Goal: Task Accomplishment & Management: Manage account settings

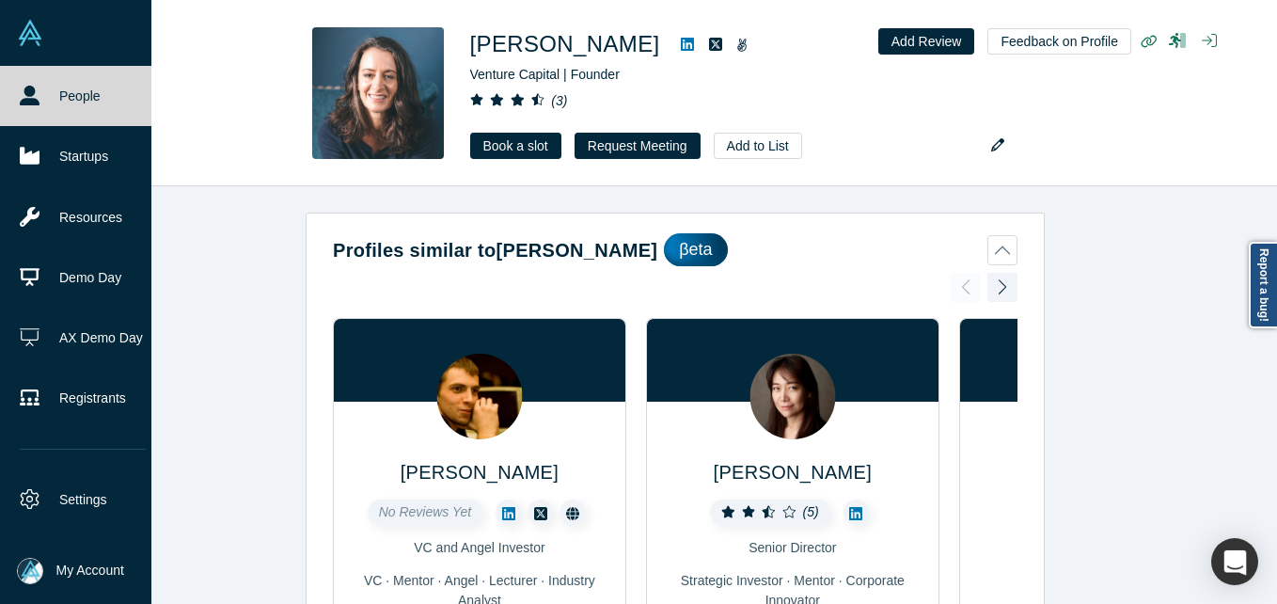
click at [30, 87] on icon at bounding box center [30, 96] width 20 height 20
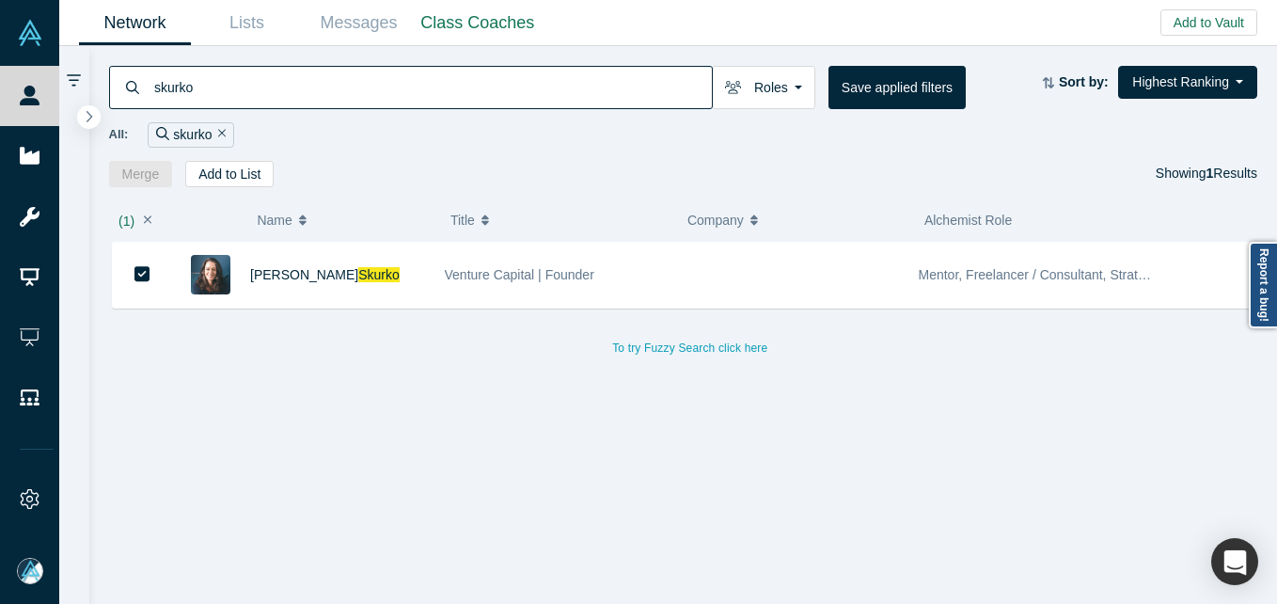
click at [416, 84] on input "skurko" at bounding box center [432, 87] width 560 height 44
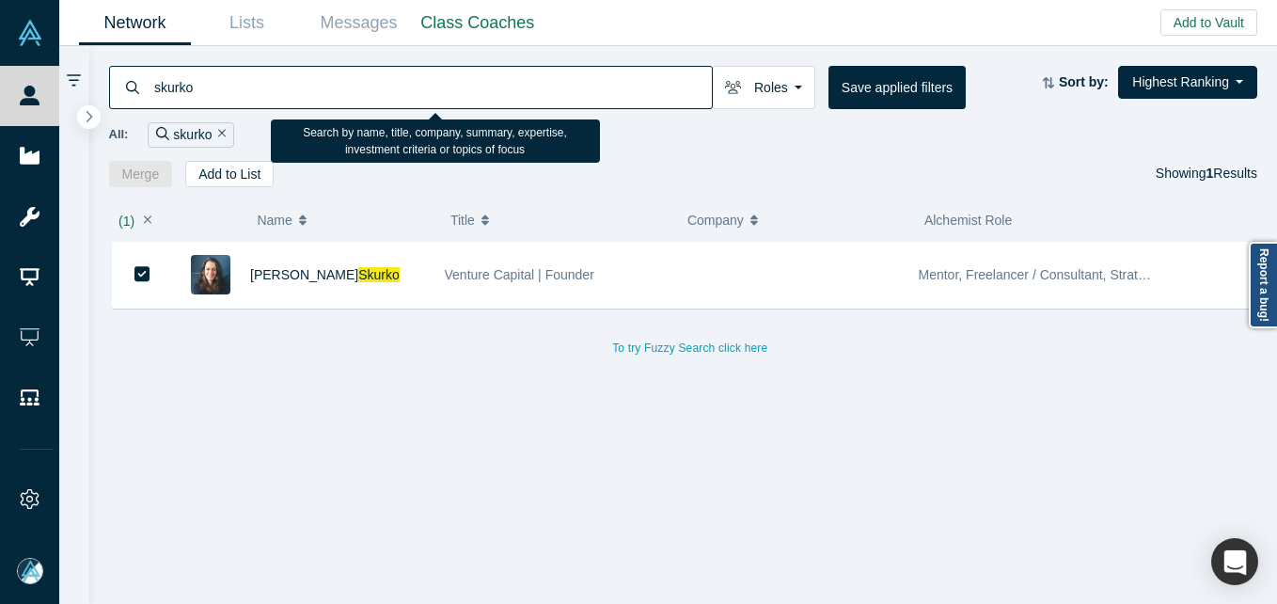
click at [416, 84] on input "skurko" at bounding box center [432, 87] width 560 height 44
paste input "[PERSON_NAME]"
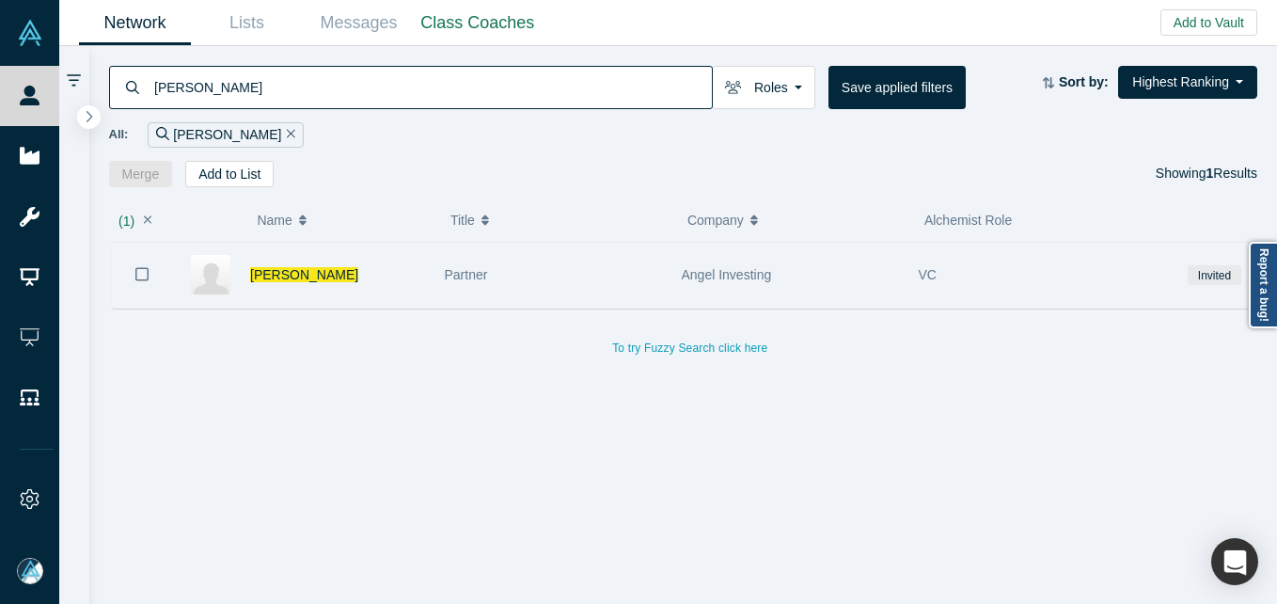
click at [377, 287] on div "[PERSON_NAME]" at bounding box center [337, 275] width 175 height 65
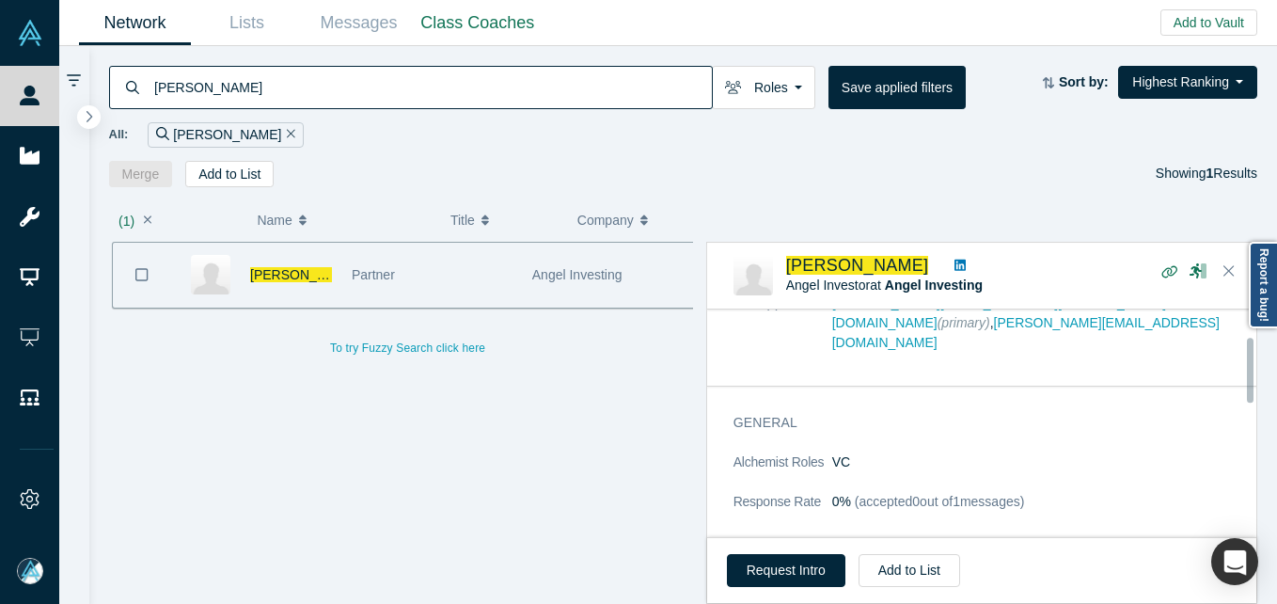
scroll to position [94, 0]
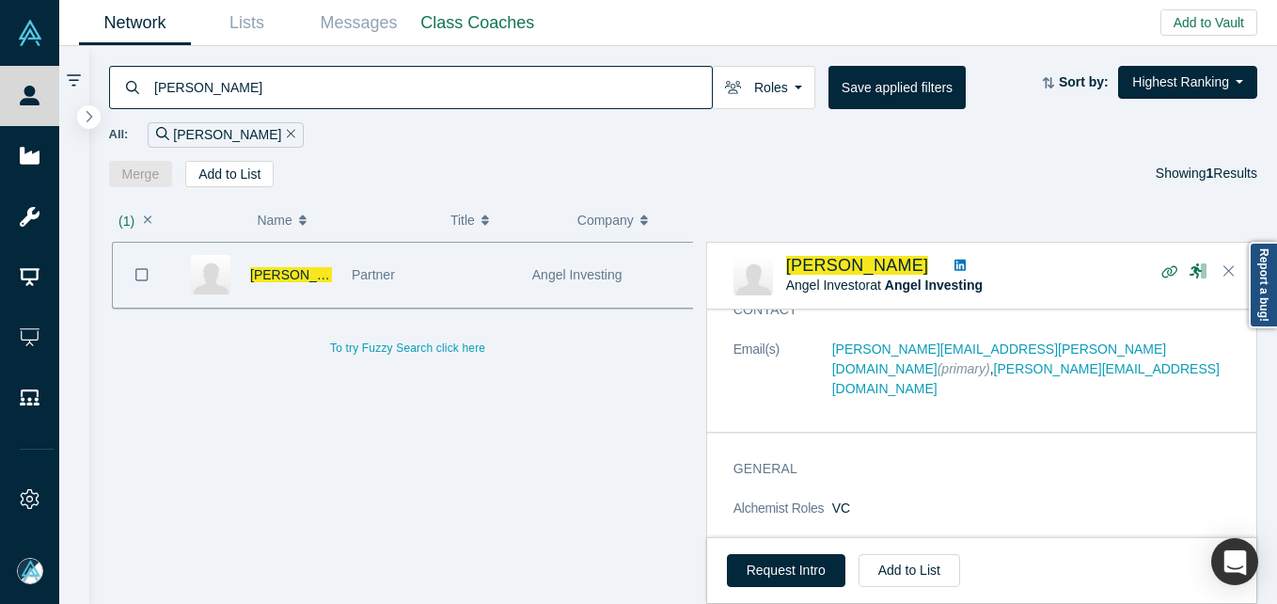
drag, startPoint x: 466, startPoint y: 104, endPoint x: 468, endPoint y: 93, distance: 11.4
click at [466, 103] on input "[PERSON_NAME]" at bounding box center [432, 87] width 560 height 44
click at [468, 93] on input "[PERSON_NAME]" at bounding box center [432, 87] width 560 height 44
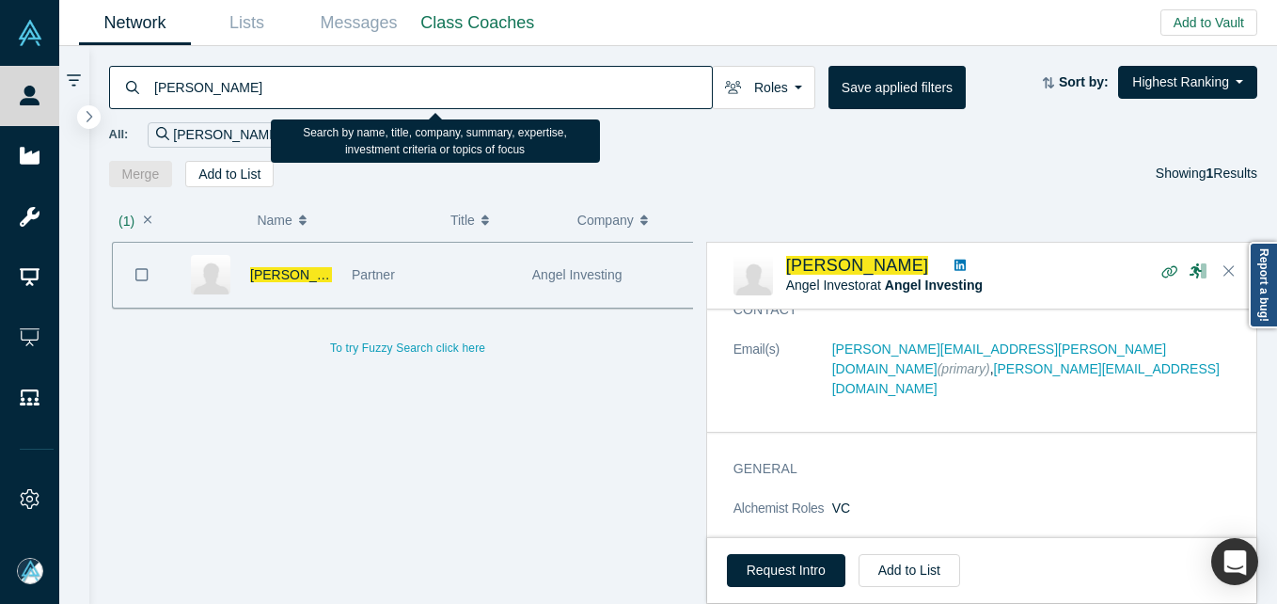
click at [468, 93] on input "[PERSON_NAME]" at bounding box center [432, 87] width 560 height 44
paste input "[PERSON_NAME]"
click at [468, 93] on input "[PERSON_NAME]" at bounding box center [432, 87] width 560 height 44
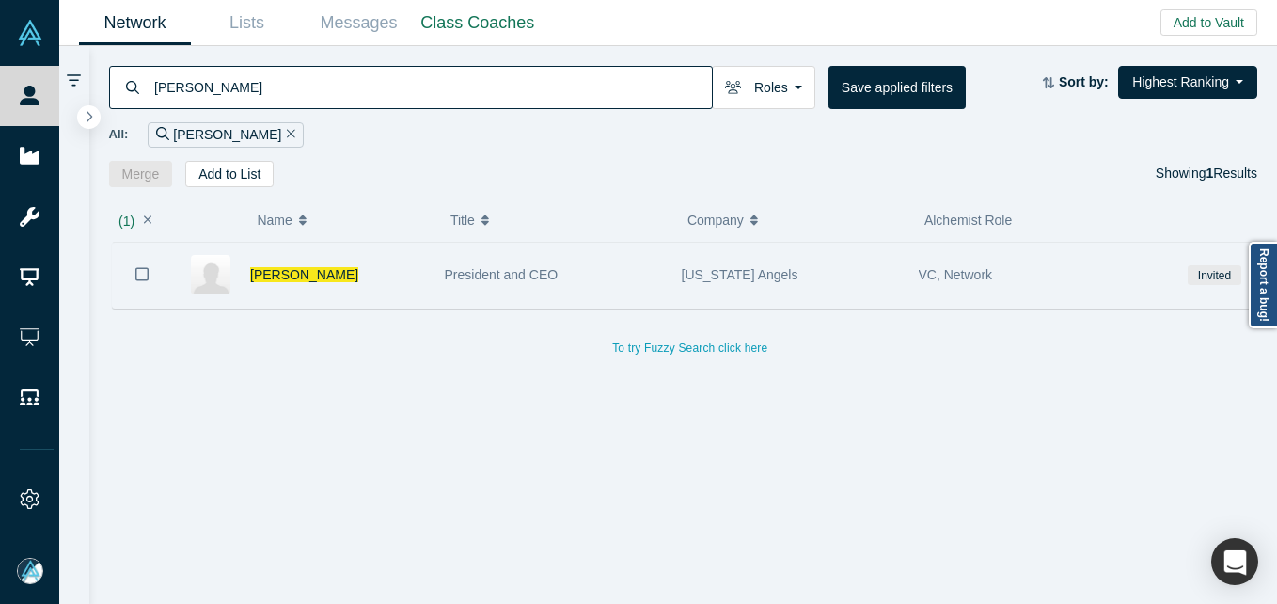
click at [367, 276] on div "[PERSON_NAME]" at bounding box center [337, 275] width 175 height 65
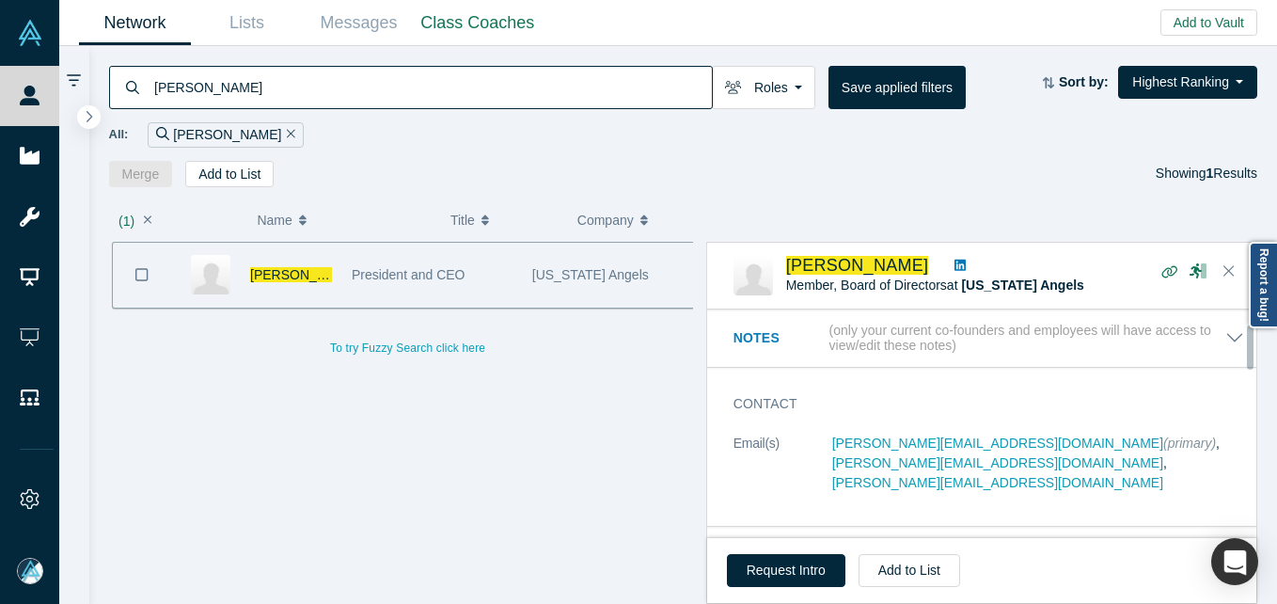
scroll to position [94, 0]
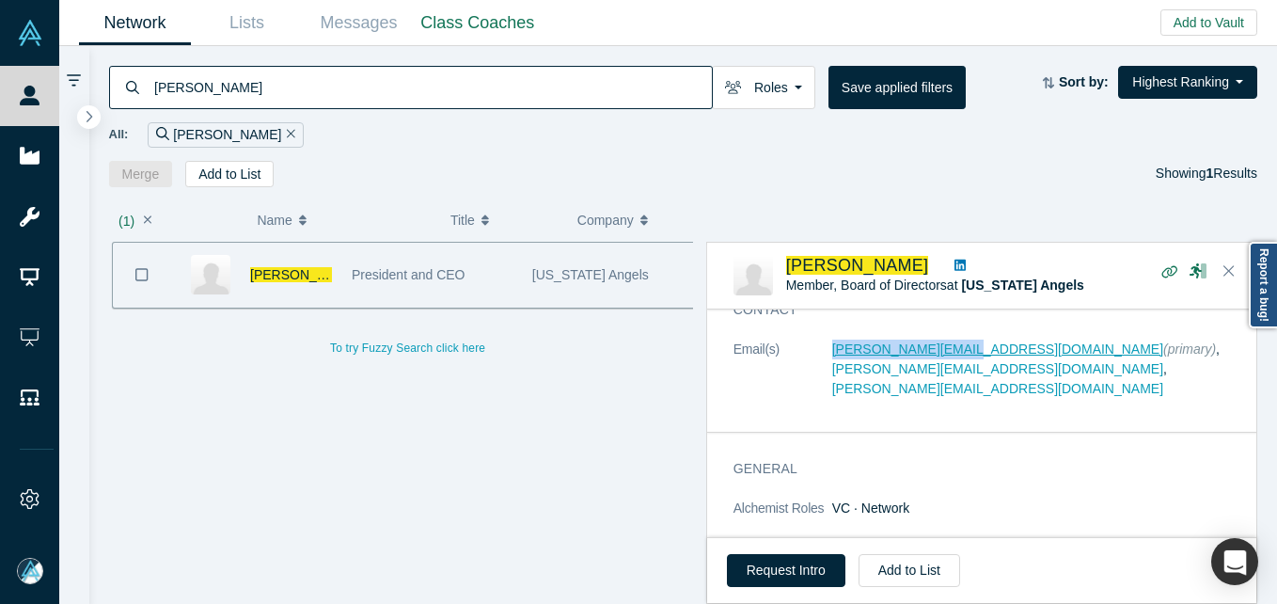
drag, startPoint x: 822, startPoint y: 347, endPoint x: 960, endPoint y: 349, distance: 137.4
click at [960, 349] on dl "Email(s) [PERSON_NAME][EMAIL_ADDRESS][DOMAIN_NAME] (primary) , [PERSON_NAME][EM…" at bounding box center [989, 379] width 511 height 79
copy dl "[PERSON_NAME][EMAIL_ADDRESS][DOMAIN_NAME]"
click at [354, 58] on div "[PERSON_NAME] Roles Founders Faculty Mentors Alumni Mentor Angels VCs Corporate…" at bounding box center [683, 116] width 1189 height 141
click at [354, 77] on input "[PERSON_NAME]" at bounding box center [432, 87] width 560 height 44
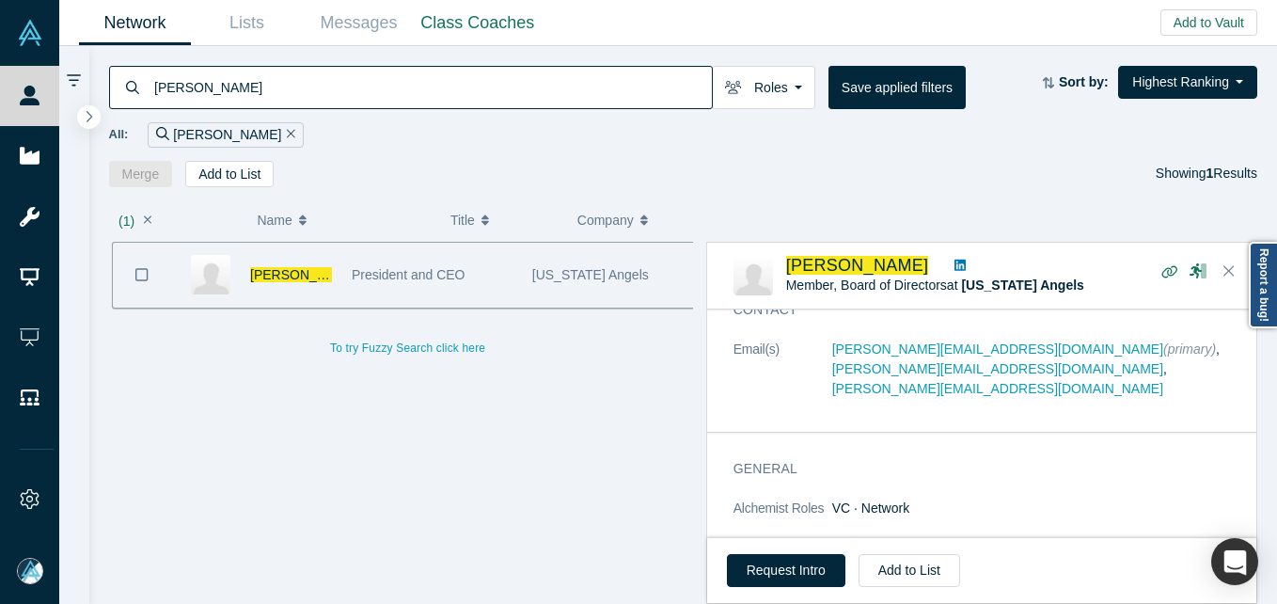
click at [354, 77] on input "[PERSON_NAME]" at bounding box center [432, 87] width 560 height 44
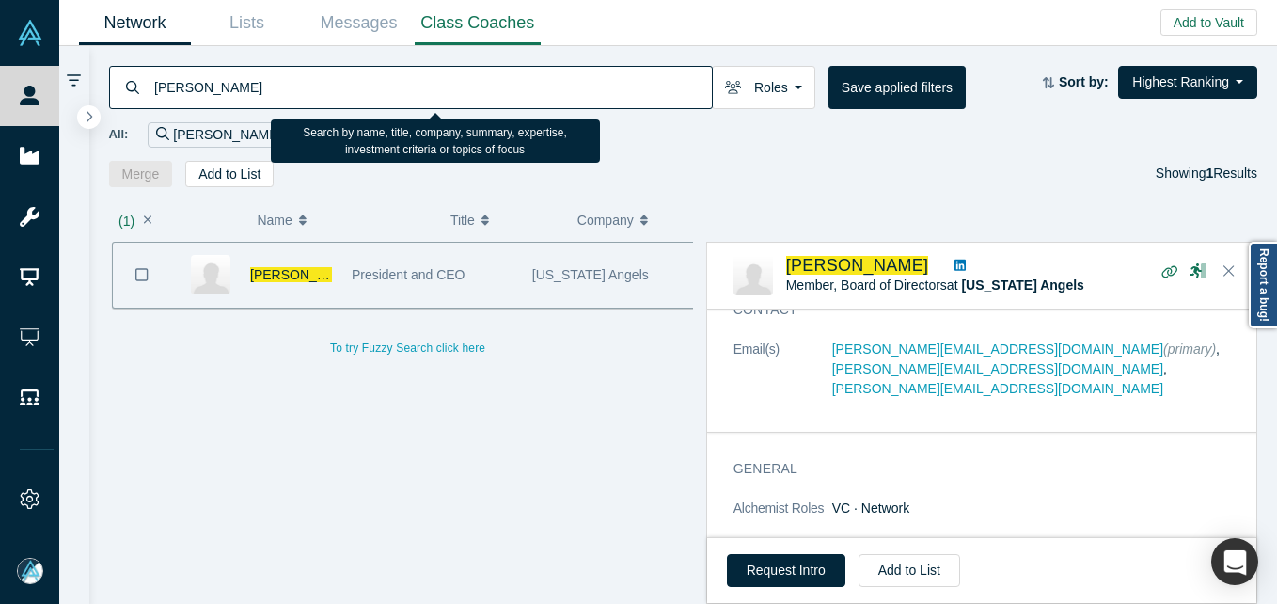
drag, startPoint x: 354, startPoint y: 77, endPoint x: 430, endPoint y: 5, distance: 105.1
click at [354, 78] on input "[PERSON_NAME]" at bounding box center [432, 87] width 560 height 44
paste input "[PERSON_NAME]"
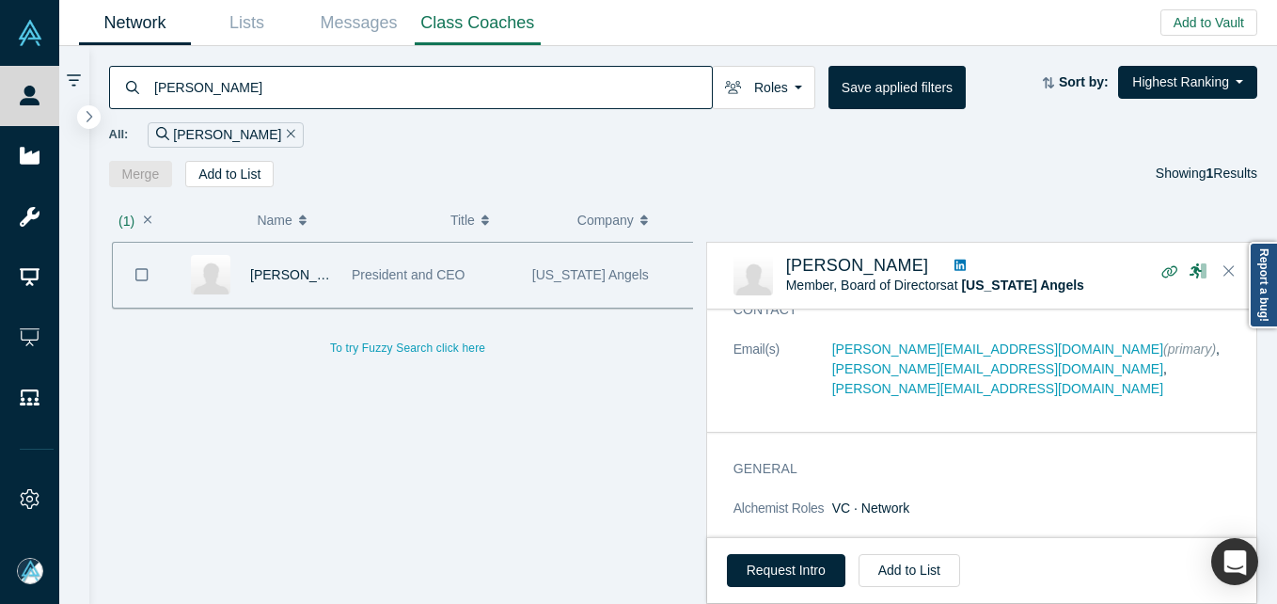
type input "[PERSON_NAME]"
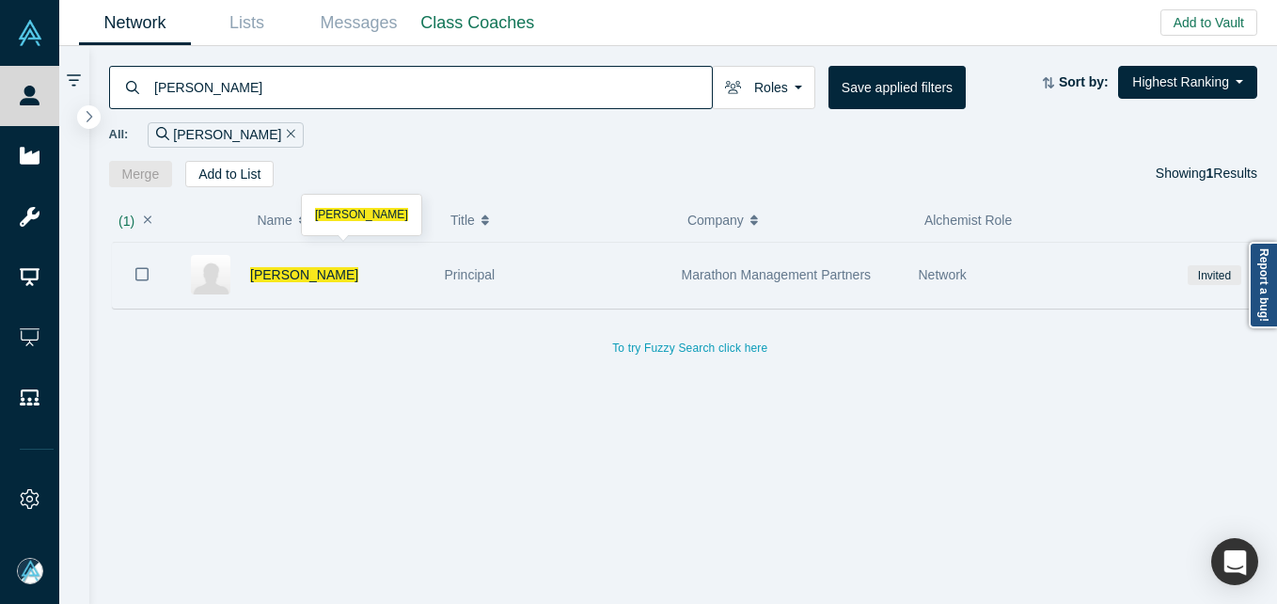
click at [388, 287] on div "[PERSON_NAME]" at bounding box center [337, 275] width 175 height 65
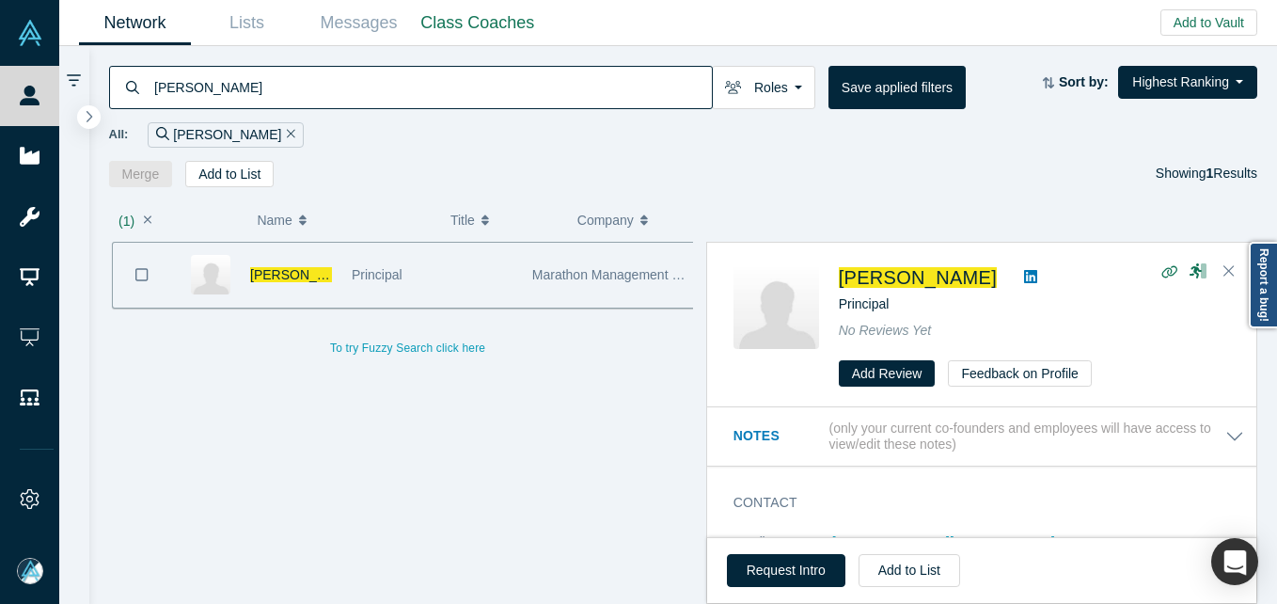
click at [292, 284] on div "[PERSON_NAME]" at bounding box center [291, 275] width 82 height 65
click at [292, 273] on span "[PERSON_NAME]" at bounding box center [304, 274] width 108 height 15
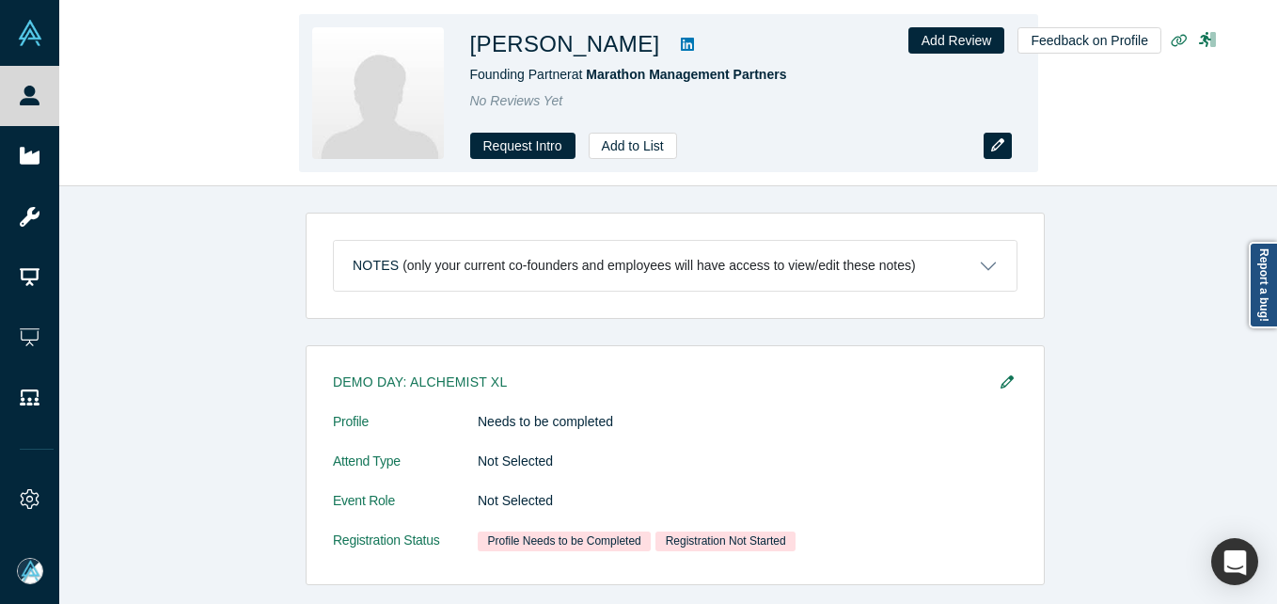
click at [998, 136] on button "button" at bounding box center [998, 146] width 28 height 26
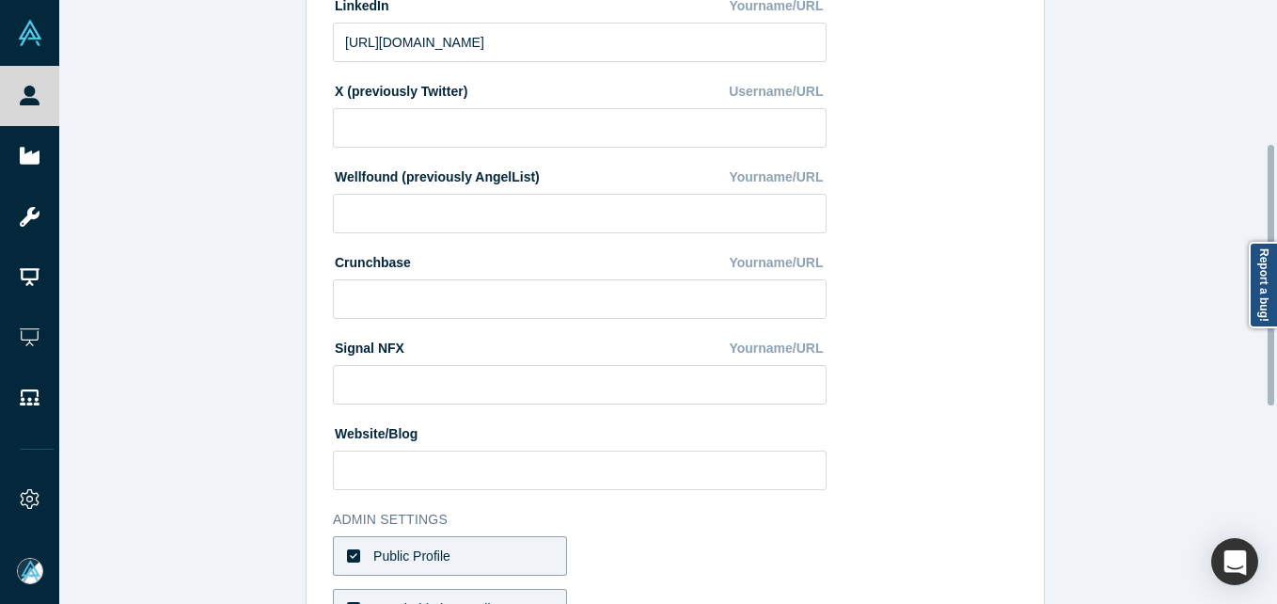
scroll to position [658, 0]
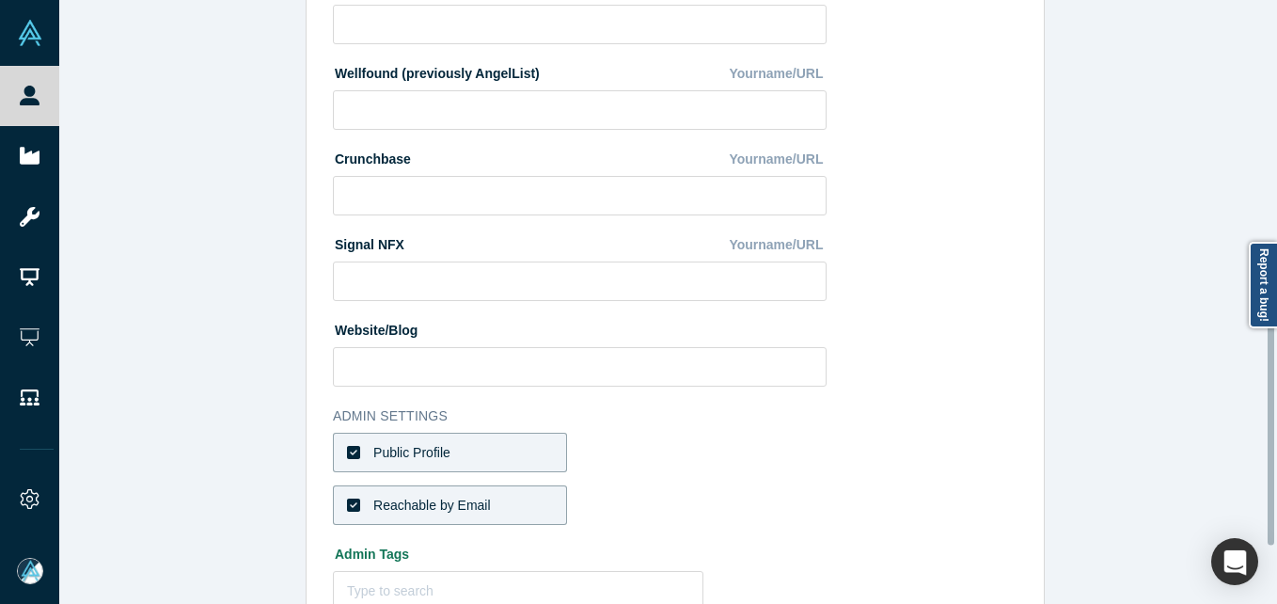
drag, startPoint x: 478, startPoint y: 457, endPoint x: 475, endPoint y: 486, distance: 29.3
click at [477, 457] on label "Public Profile" at bounding box center [450, 453] width 234 height 40
click at [0, 0] on input "Public Profile" at bounding box center [0, 0] width 0 height 0
click at [471, 500] on div "Reachable by Email" at bounding box center [432, 506] width 118 height 20
click at [0, 0] on input "Reachable by Email" at bounding box center [0, 0] width 0 height 0
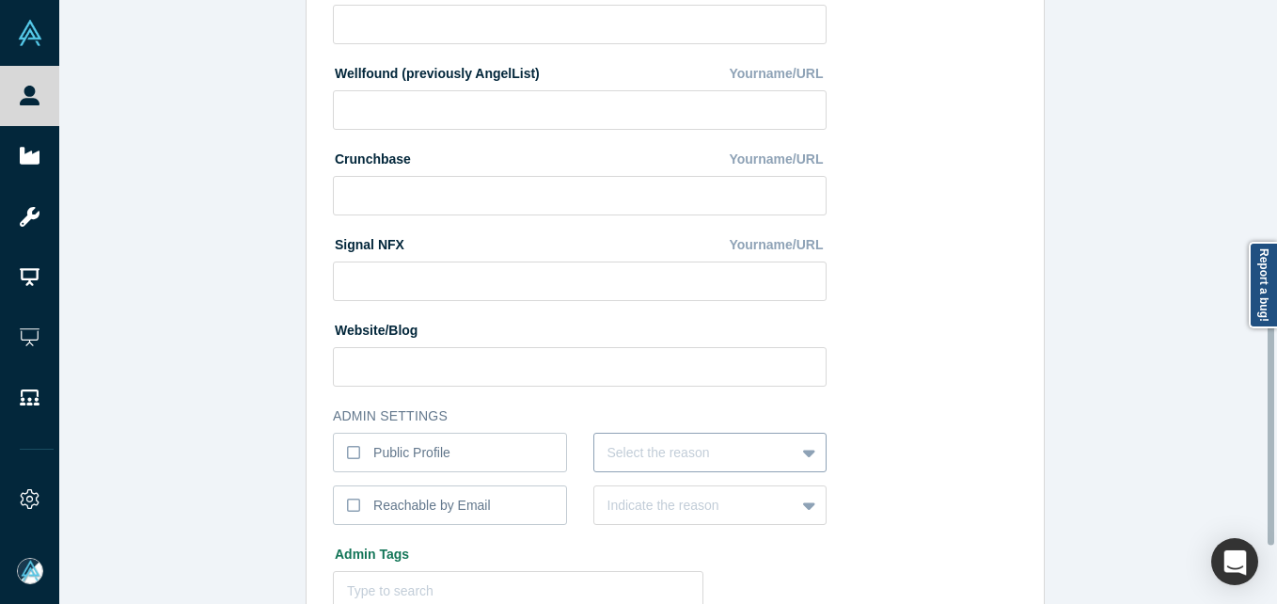
click at [626, 453] on div "Select the reason" at bounding box center [711, 453] width 234 height 40
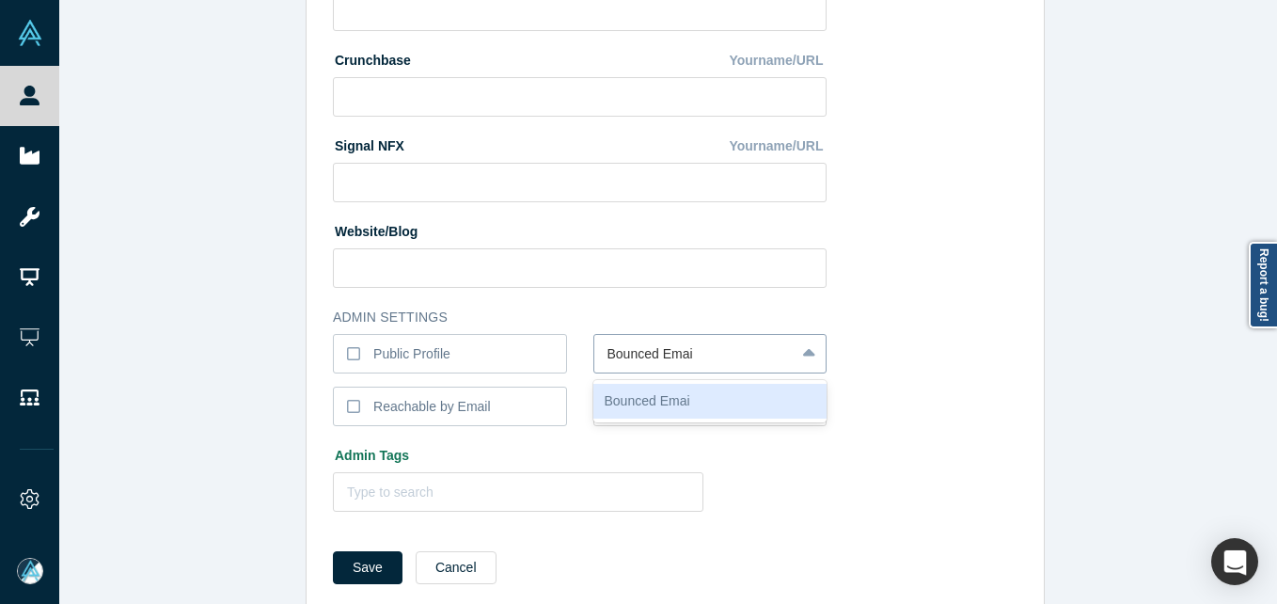
type input "Bounced Email"
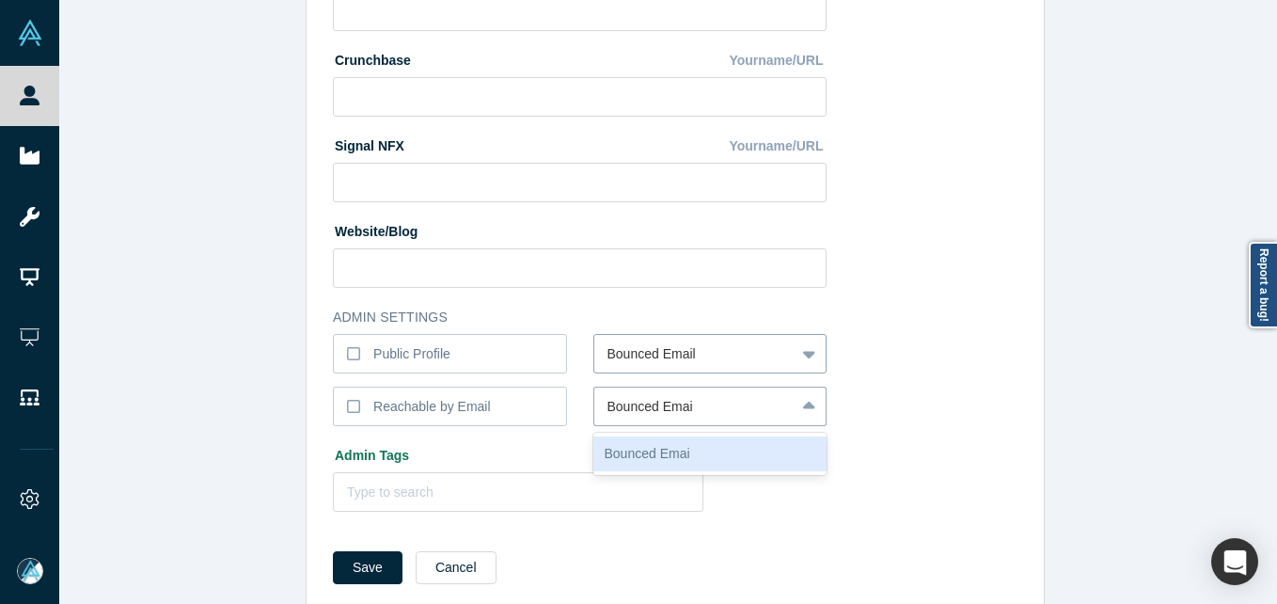
type input "Bounced Email"
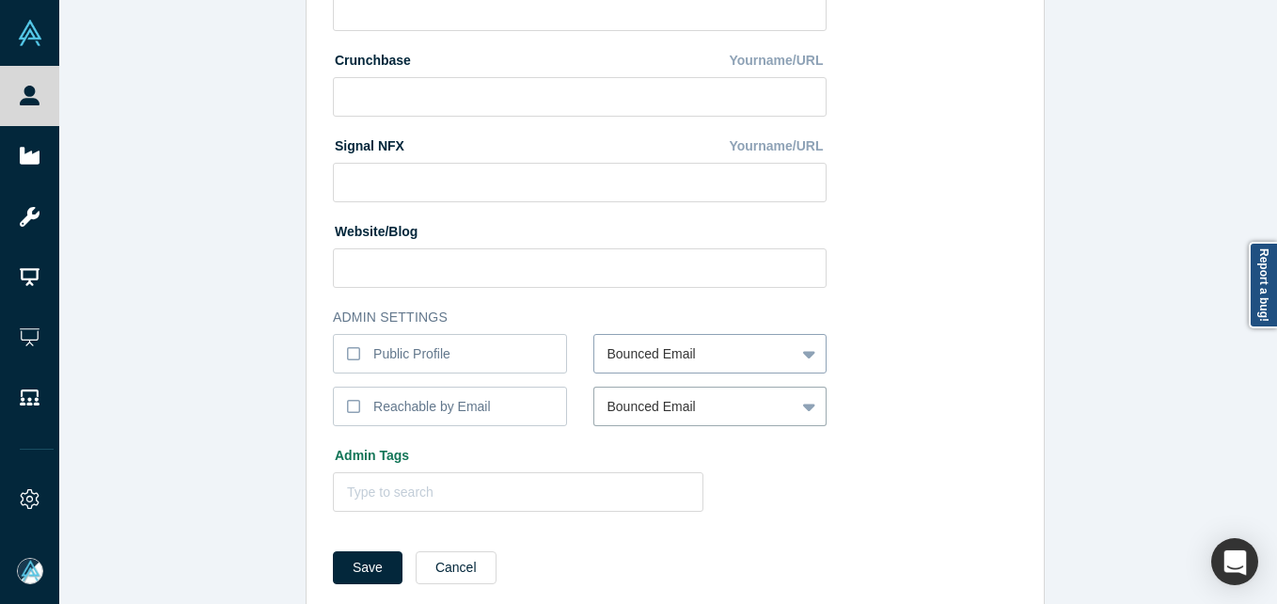
click at [333, 551] on button "Save" at bounding box center [368, 567] width 70 height 33
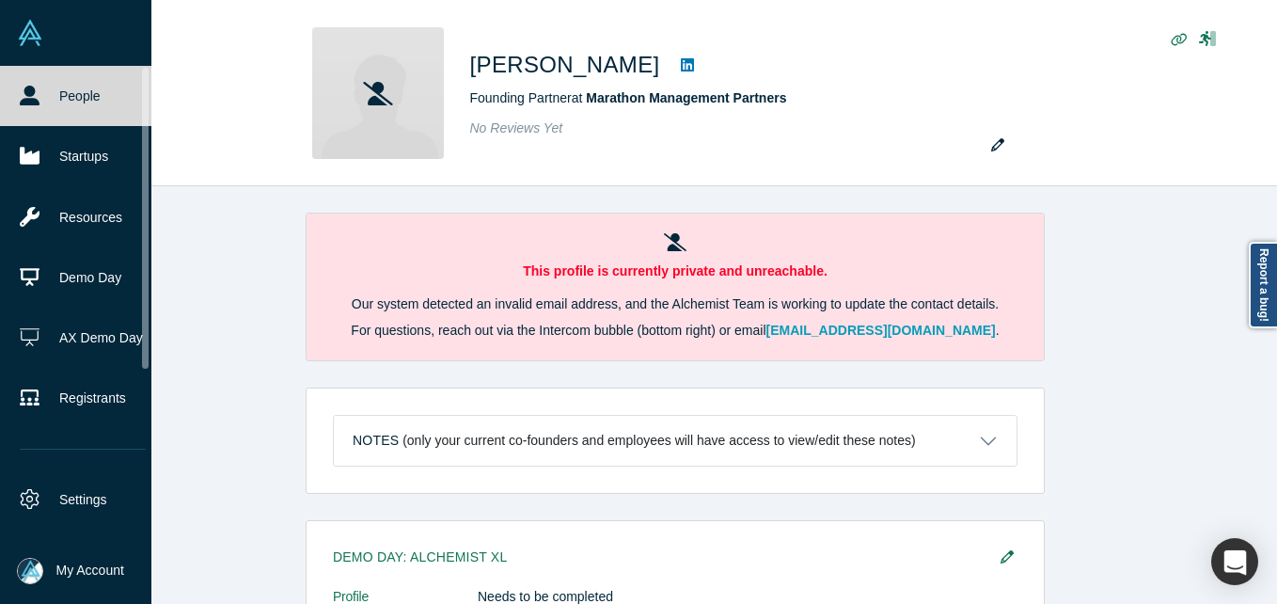
click at [72, 103] on link "People" at bounding box center [83, 96] width 166 height 60
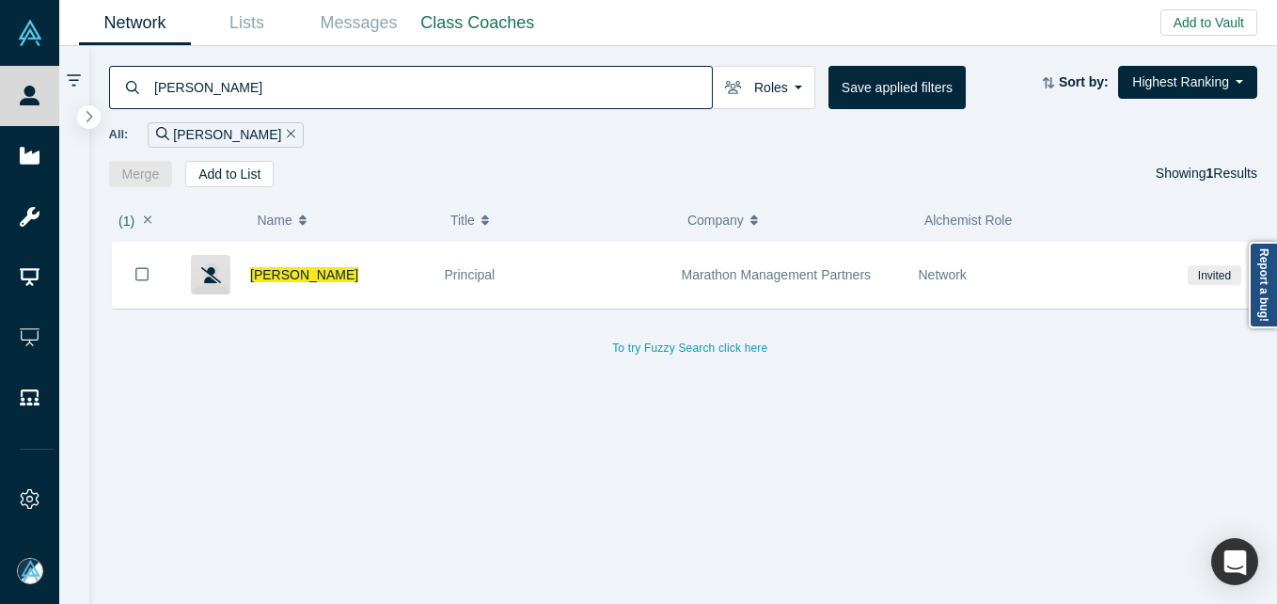
click at [301, 82] on input "[PERSON_NAME]" at bounding box center [432, 87] width 560 height 44
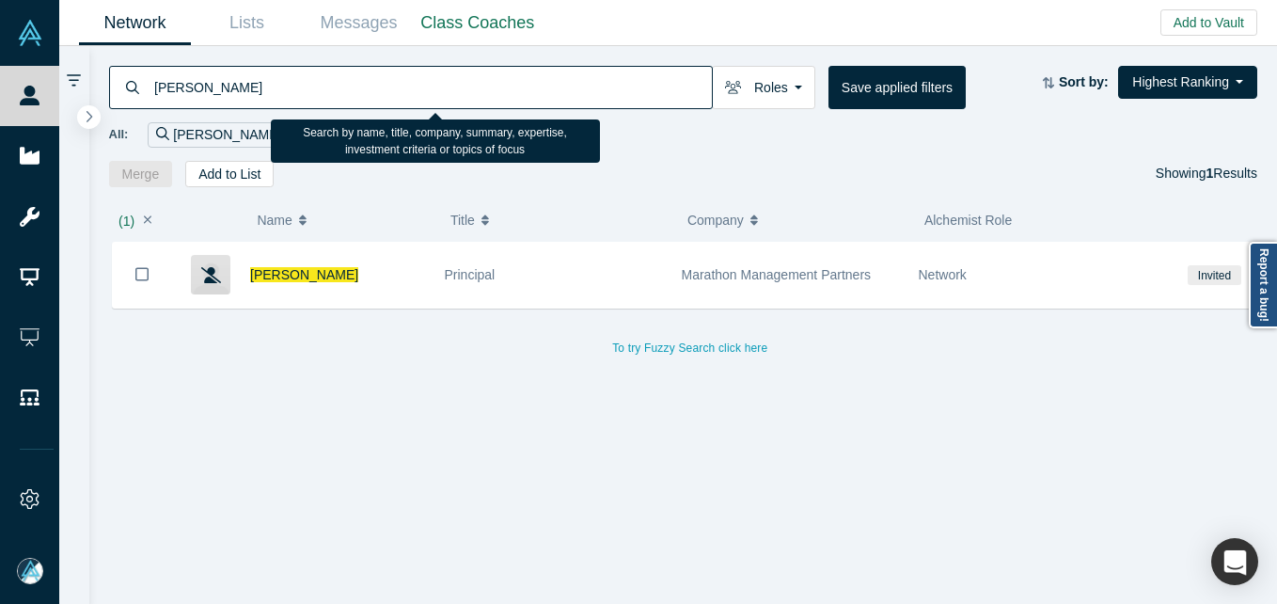
click at [301, 82] on input "[PERSON_NAME]" at bounding box center [432, 87] width 560 height 44
paste input "organ [PERSON_NAME]"
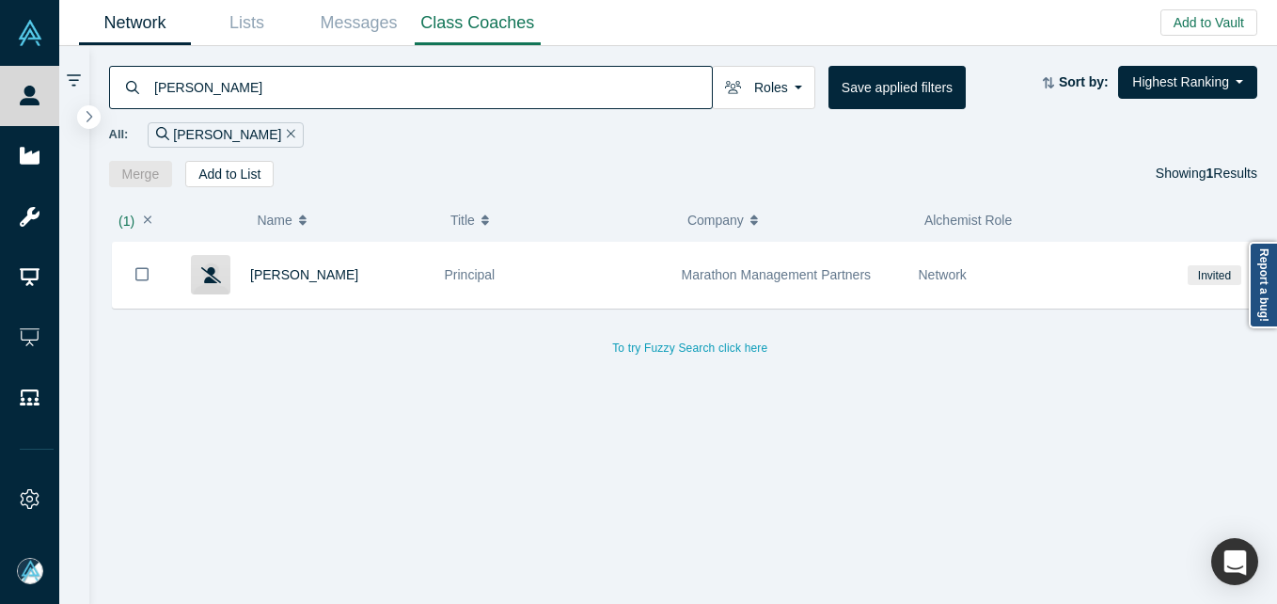
type input "[PERSON_NAME]"
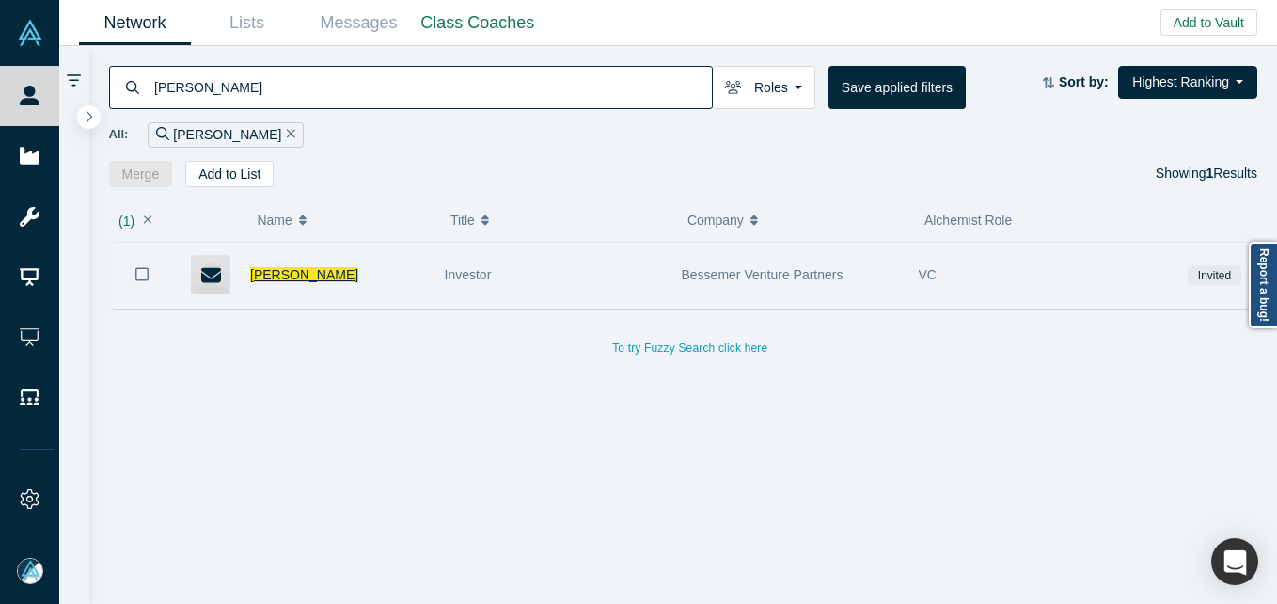
click at [318, 272] on span "[PERSON_NAME]" at bounding box center [304, 274] width 108 height 15
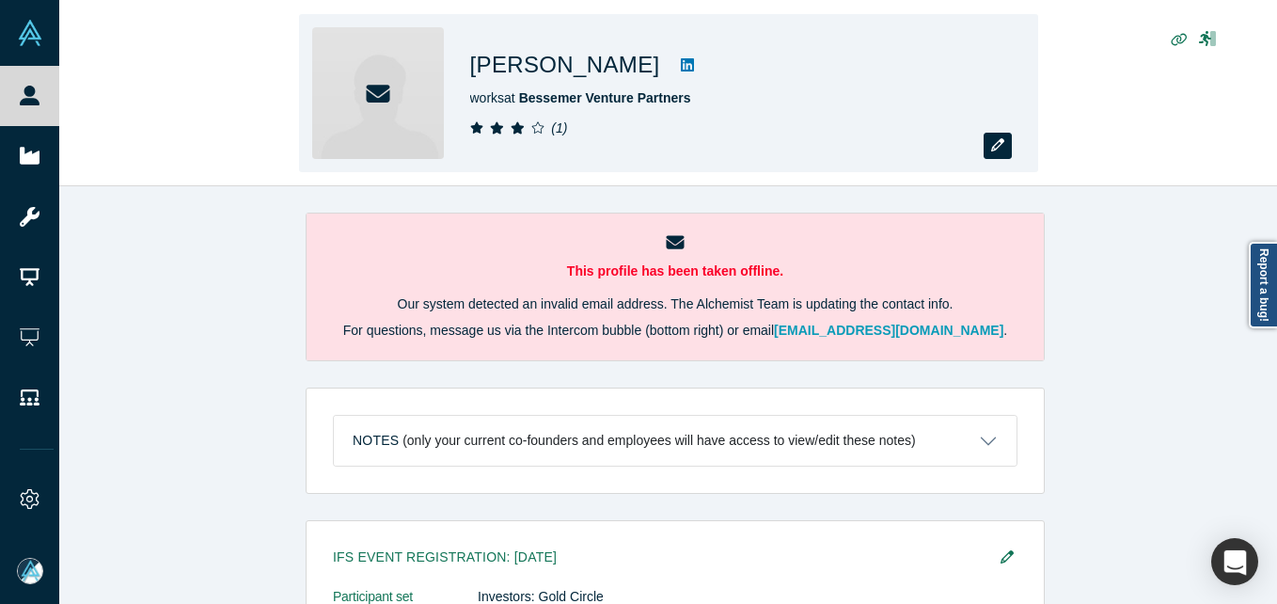
click at [1001, 146] on icon "button" at bounding box center [998, 144] width 13 height 13
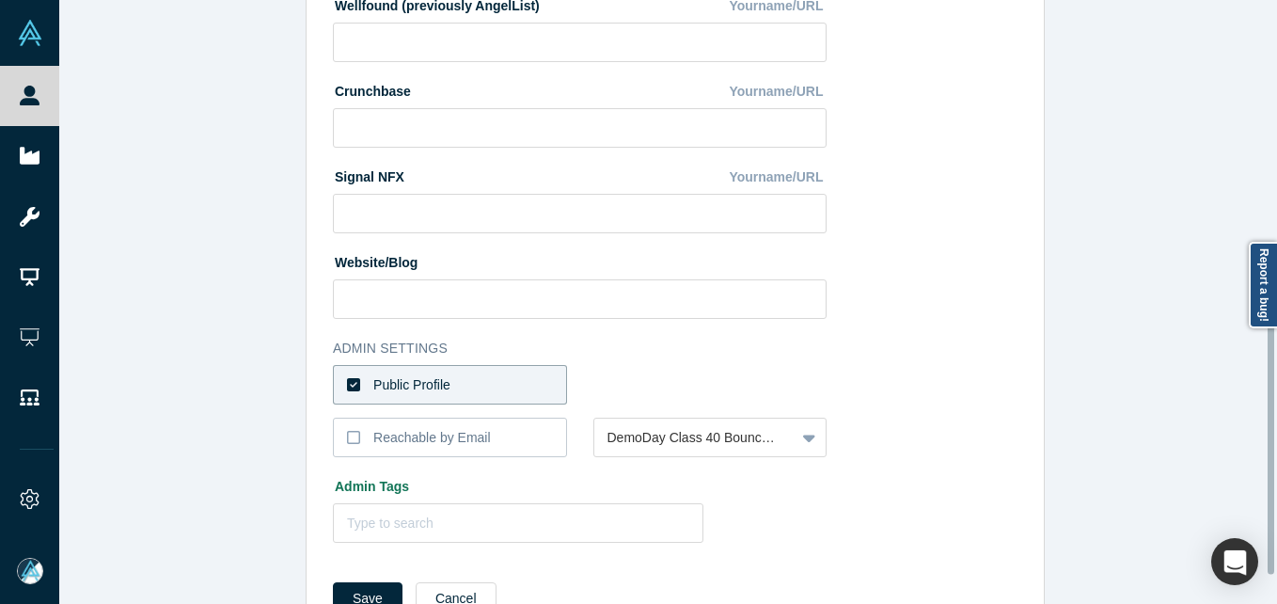
scroll to position [791, 0]
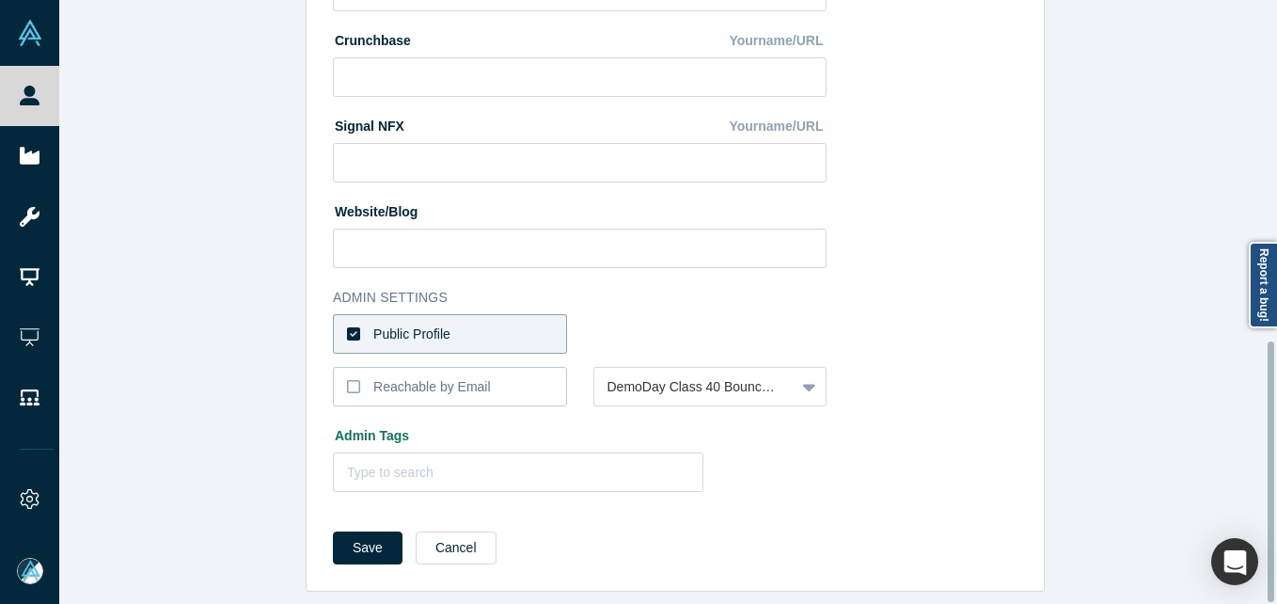
click at [485, 319] on label "Public Profile" at bounding box center [450, 334] width 234 height 40
click at [0, 0] on input "Public Profile" at bounding box center [0, 0] width 0 height 0
click at [659, 323] on div at bounding box center [695, 335] width 175 height 24
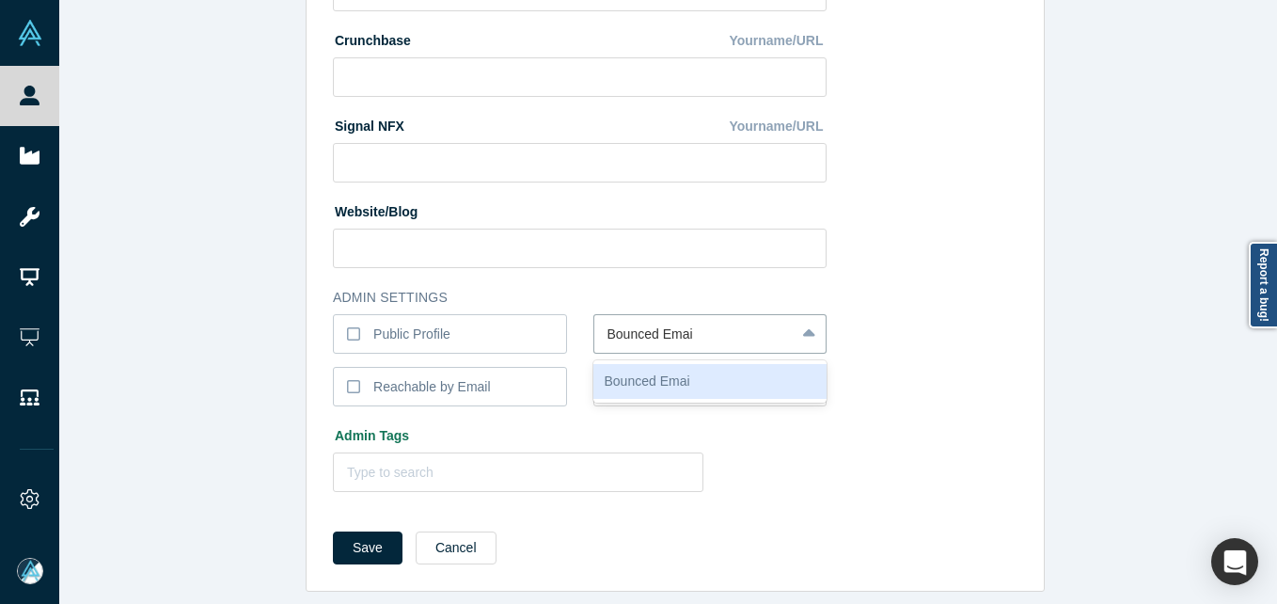
type input "Bounced Email"
click at [333, 532] on button "Save" at bounding box center [368, 548] width 70 height 33
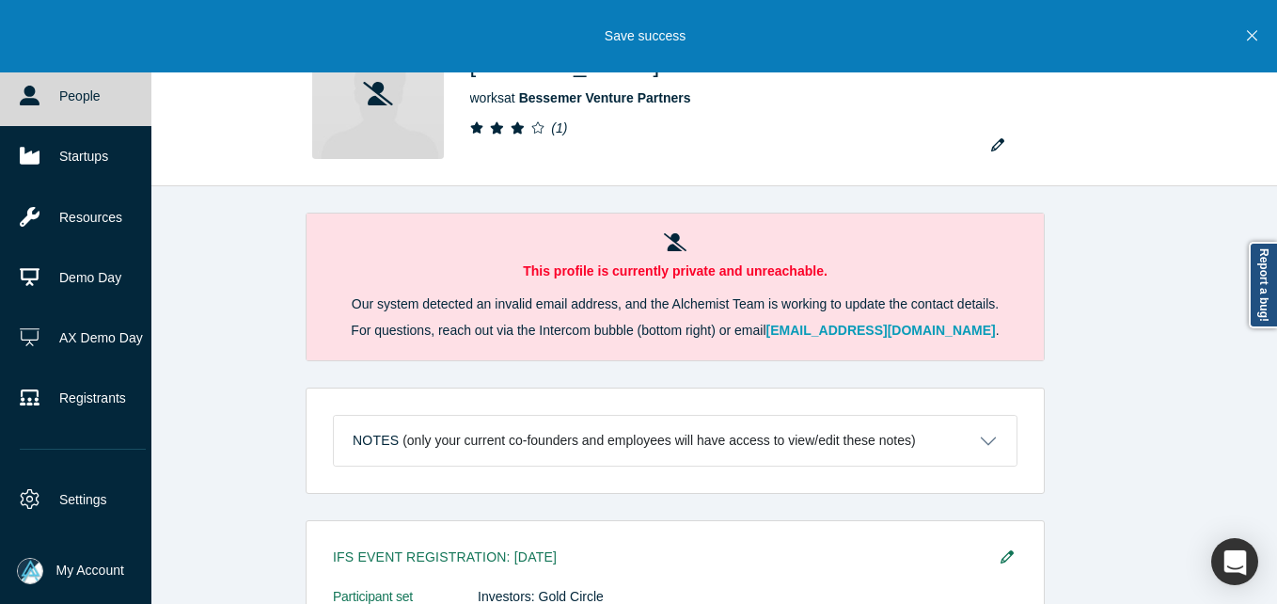
click at [44, 98] on link "People" at bounding box center [83, 96] width 166 height 60
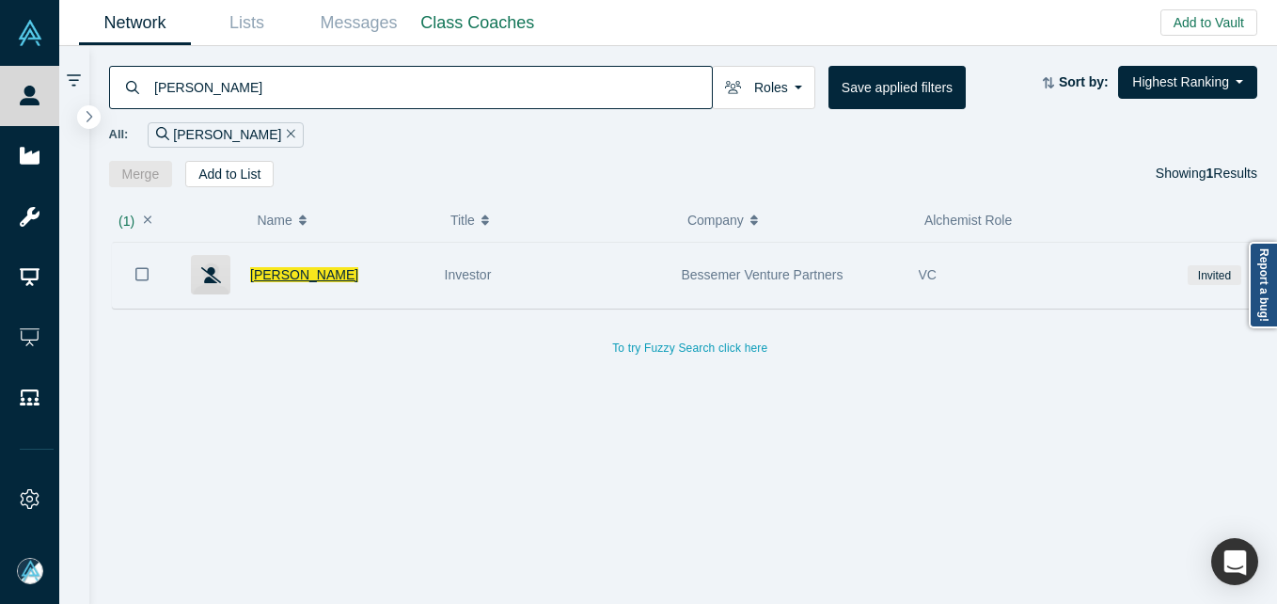
click at [274, 273] on span "[PERSON_NAME]" at bounding box center [304, 274] width 108 height 15
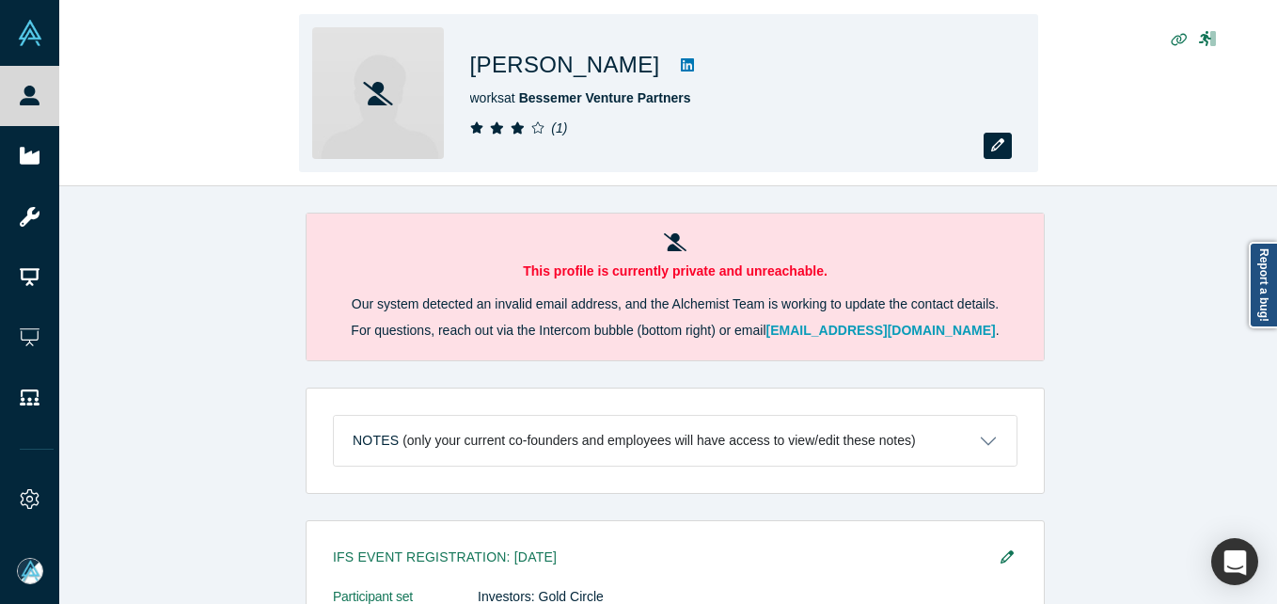
click at [1004, 144] on icon "button" at bounding box center [998, 144] width 13 height 13
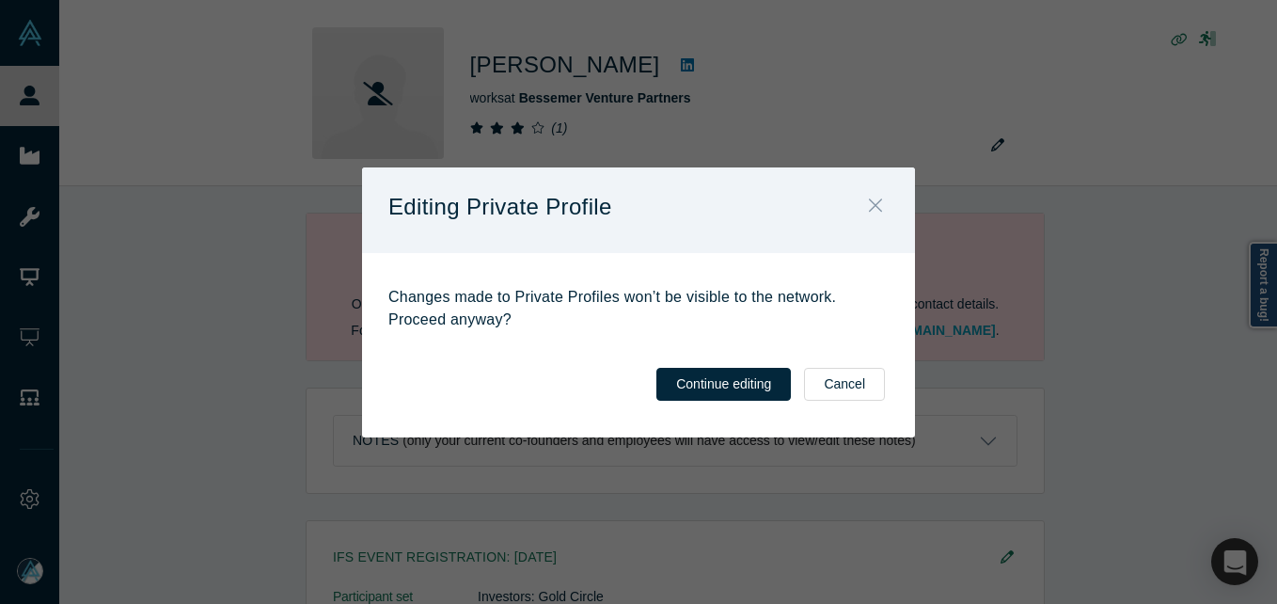
click at [878, 199] on icon "Close" at bounding box center [875, 205] width 13 height 21
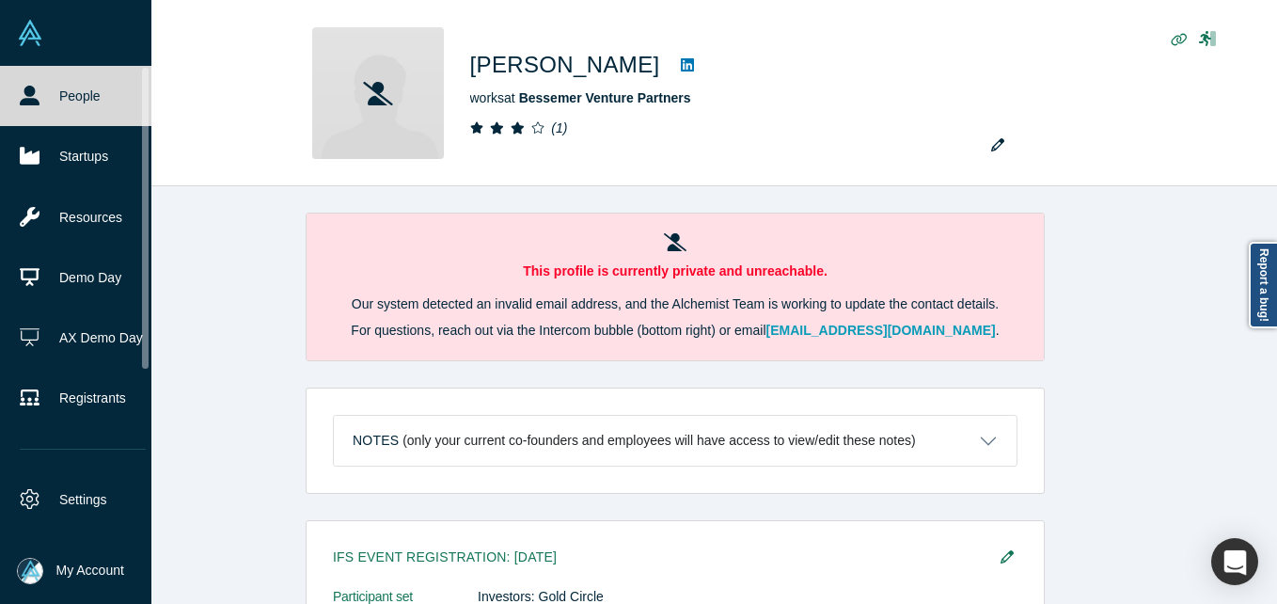
click at [55, 98] on link "People" at bounding box center [83, 96] width 166 height 60
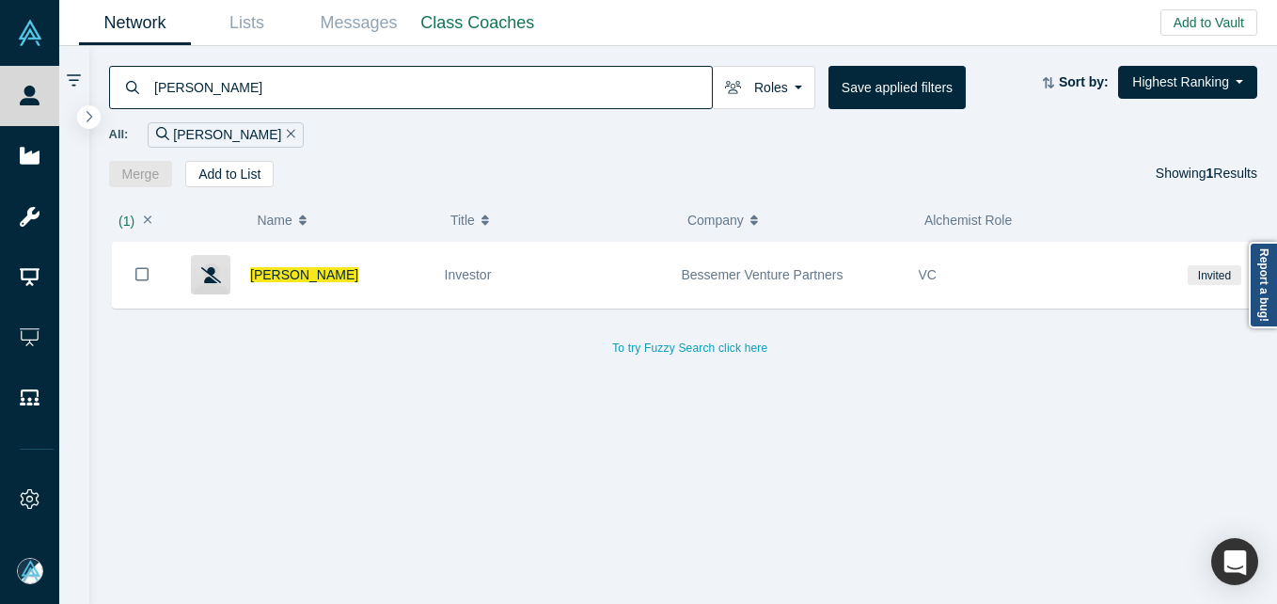
click at [287, 71] on input "[PERSON_NAME]" at bounding box center [432, 87] width 560 height 44
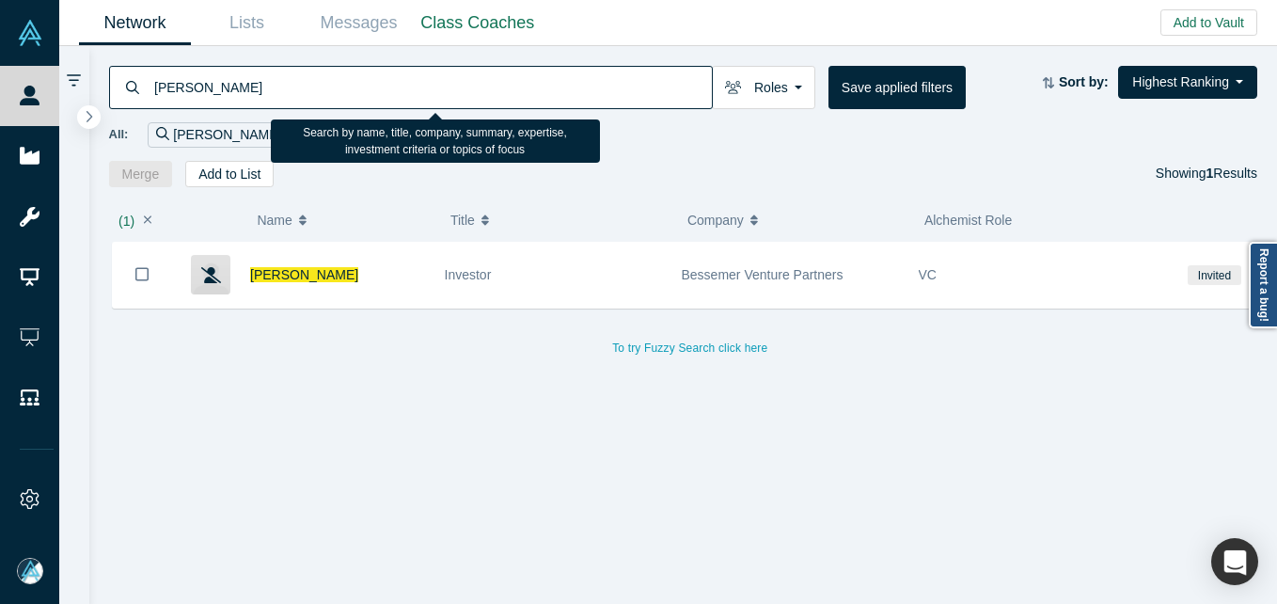
click at [287, 71] on input "[PERSON_NAME]" at bounding box center [432, 87] width 560 height 44
paste input "[PERSON_NAME]"
type input "[PERSON_NAME]"
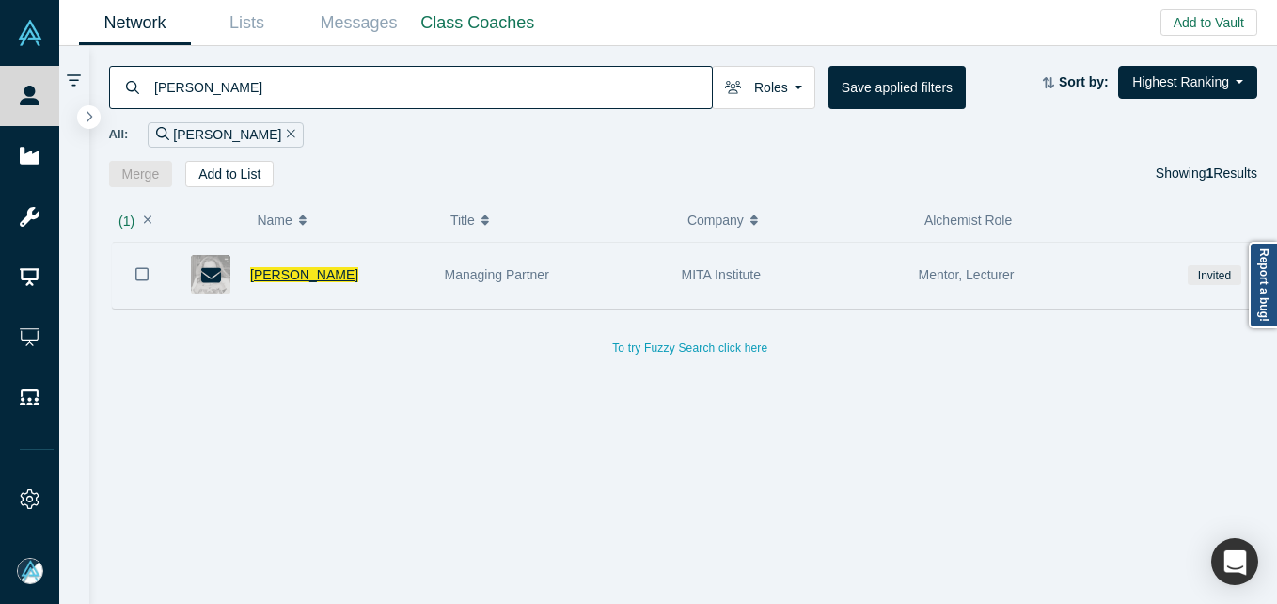
click at [274, 275] on span "[PERSON_NAME]" at bounding box center [304, 274] width 108 height 15
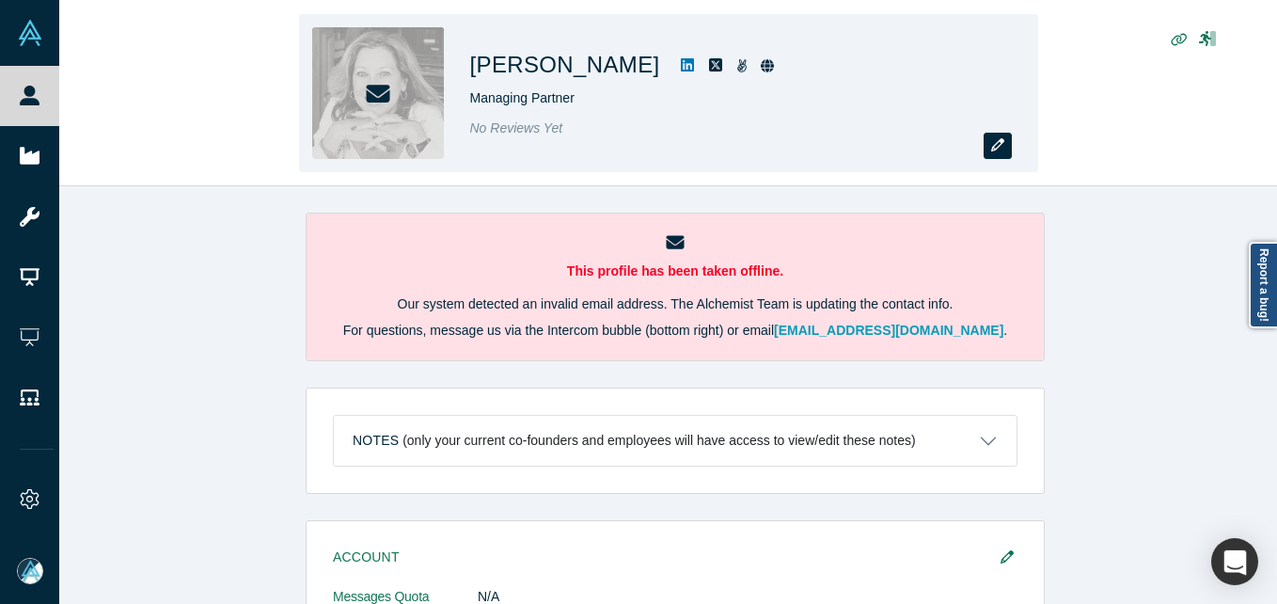
click at [1000, 151] on icon "button" at bounding box center [998, 144] width 13 height 13
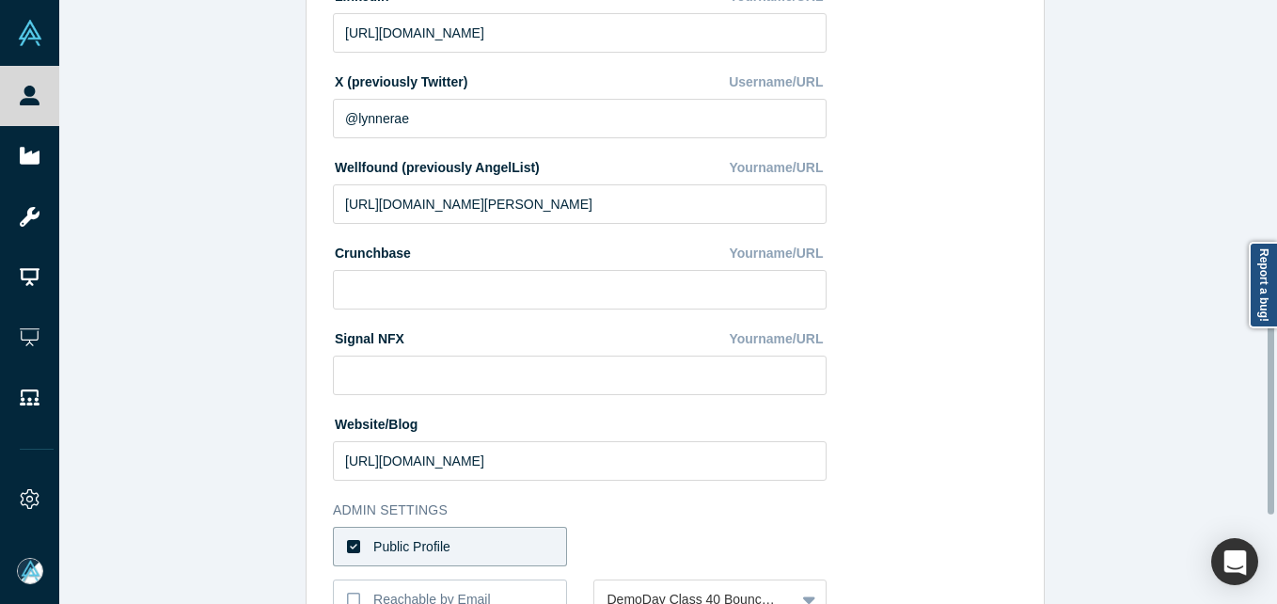
scroll to position [753, 0]
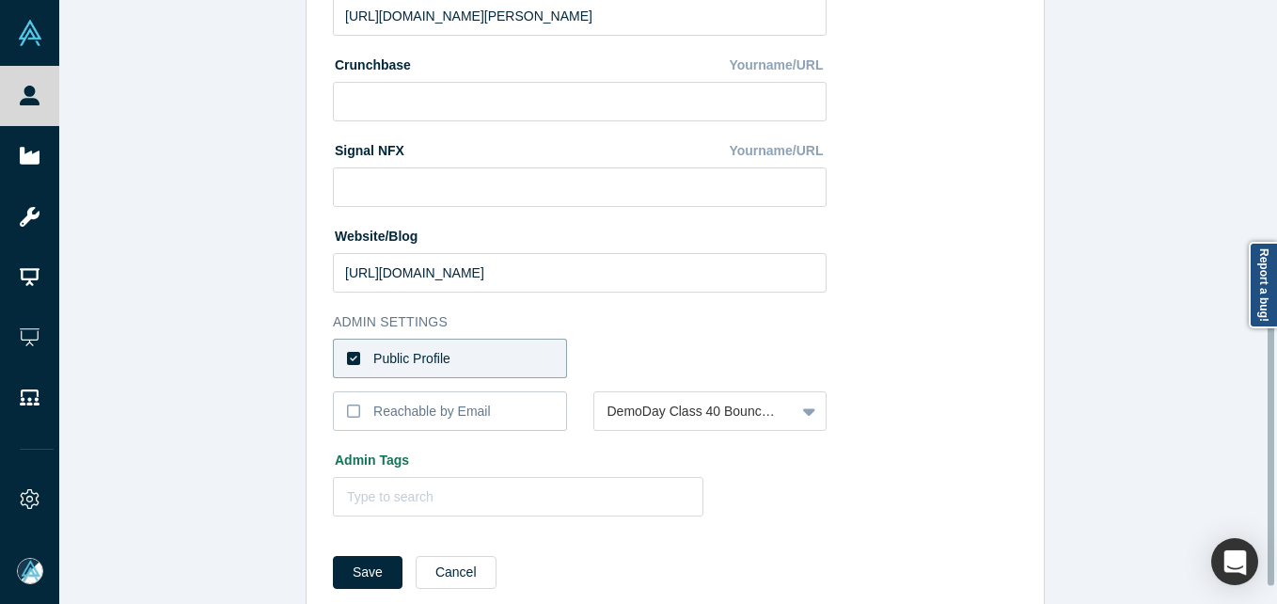
click at [456, 358] on label "Public Profile" at bounding box center [450, 359] width 234 height 40
click at [0, 0] on input "Public Profile" at bounding box center [0, 0] width 0 height 0
click at [675, 352] on div at bounding box center [695, 359] width 175 height 24
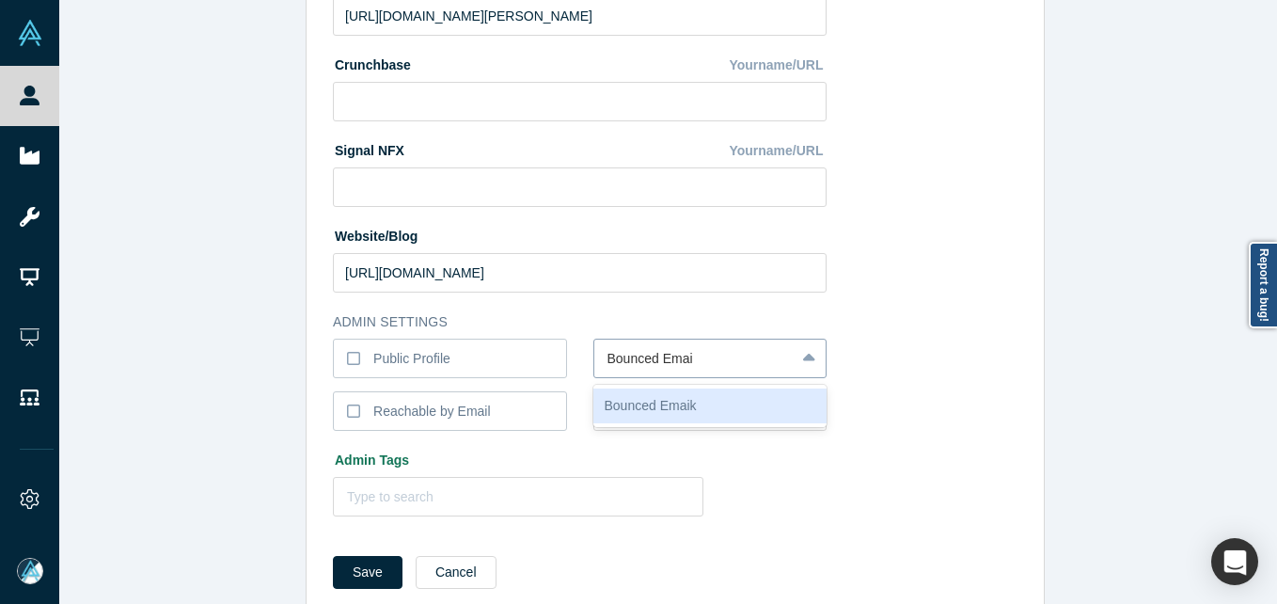
type input "Bounced Email"
click at [333, 556] on button "Save" at bounding box center [368, 572] width 70 height 33
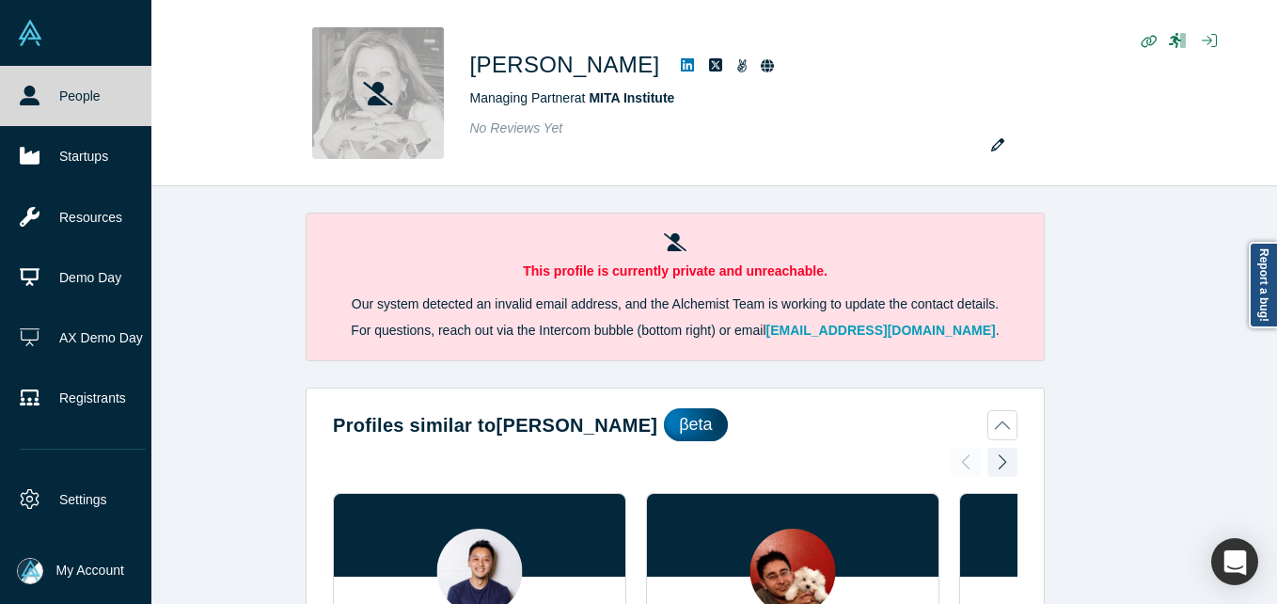
click at [45, 86] on link "People" at bounding box center [83, 96] width 166 height 60
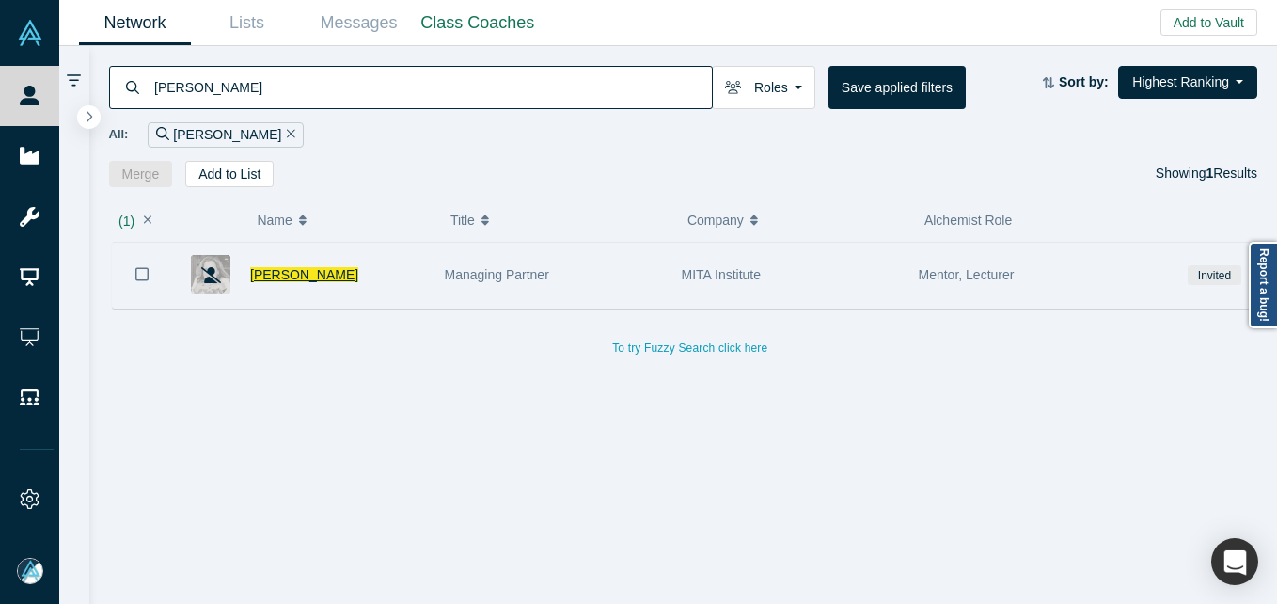
click at [285, 270] on span "[PERSON_NAME]" at bounding box center [304, 274] width 108 height 15
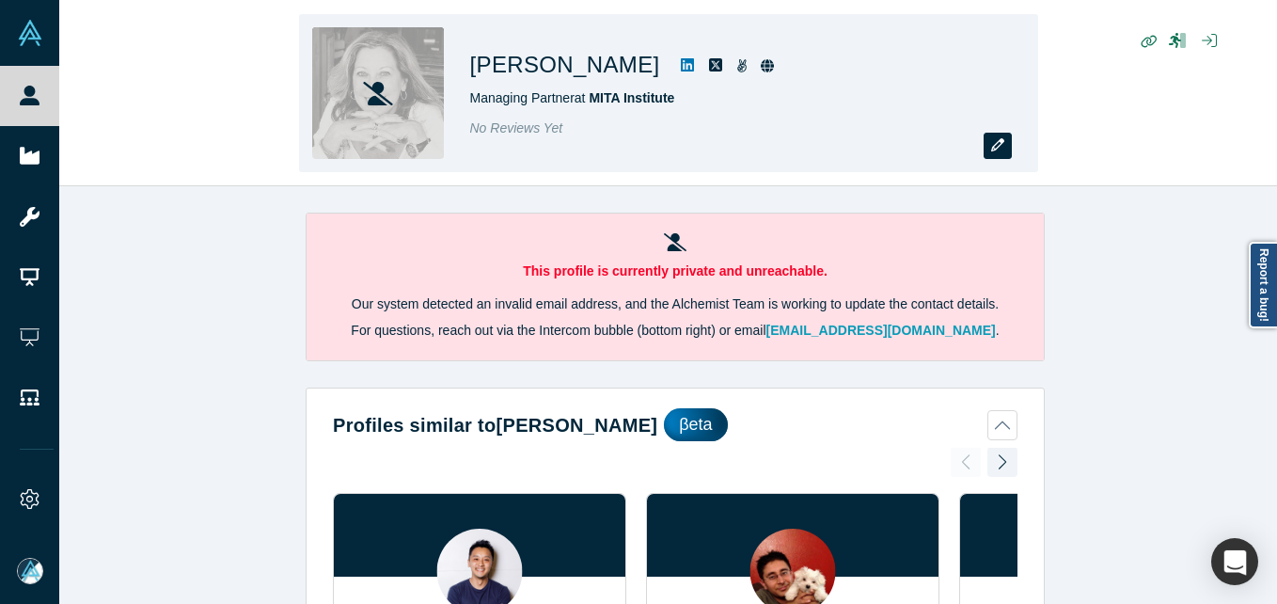
click at [1001, 146] on icon "button" at bounding box center [998, 144] width 13 height 13
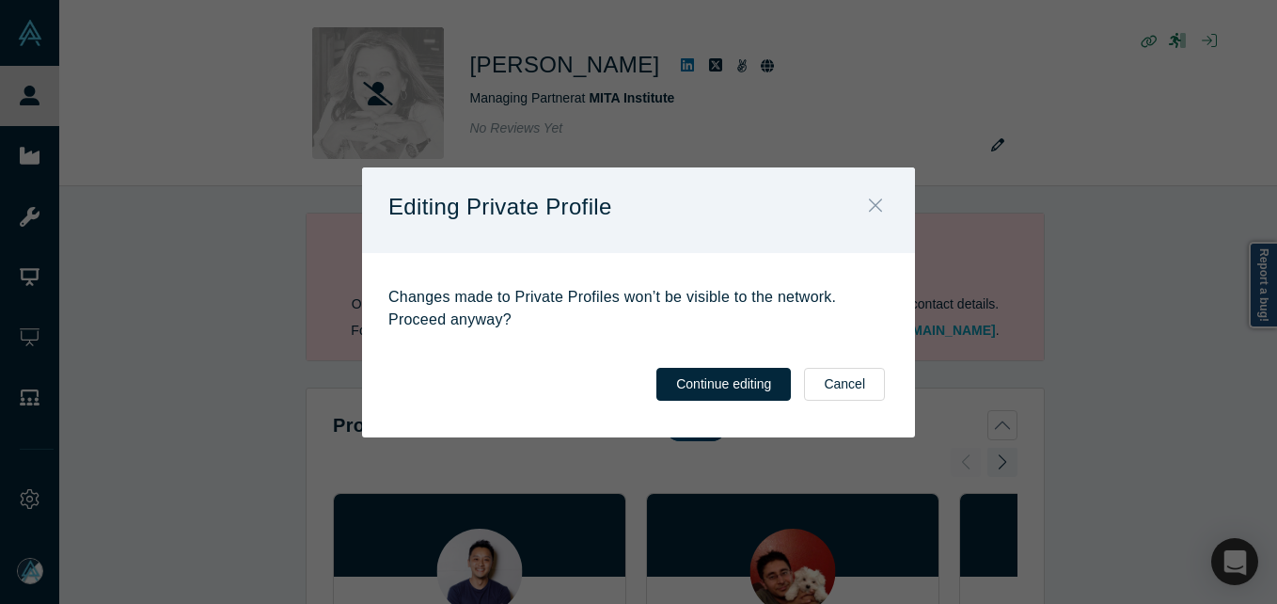
click at [882, 204] on button "Close" at bounding box center [876, 207] width 40 height 40
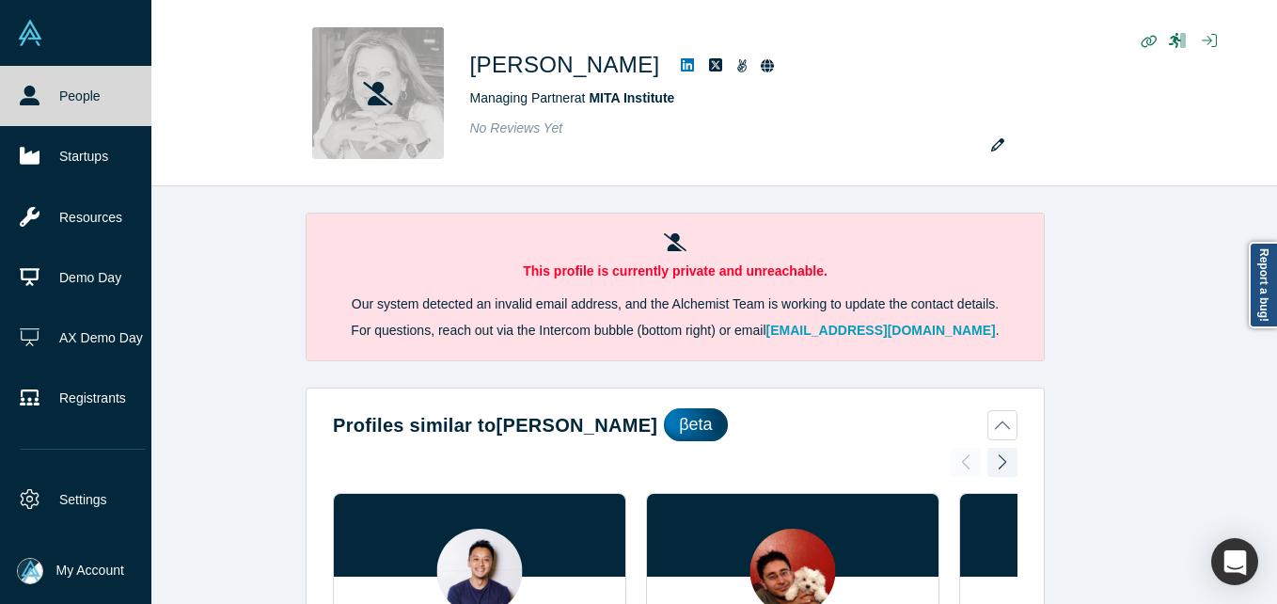
click at [30, 97] on icon at bounding box center [30, 96] width 20 height 20
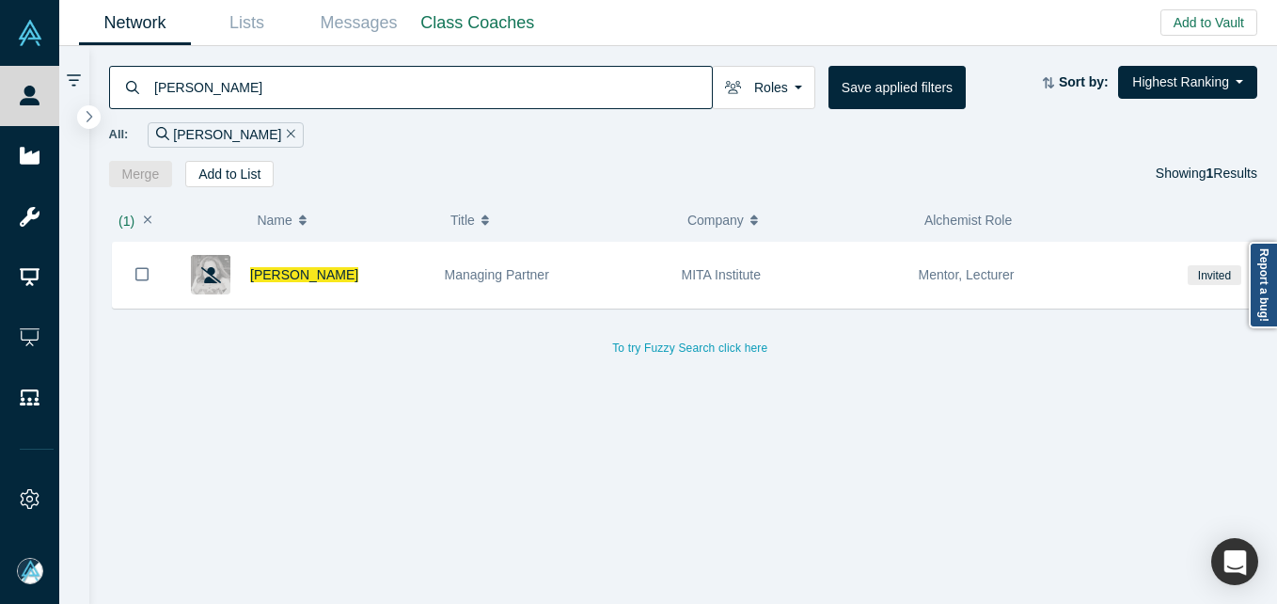
click at [369, 72] on input "[PERSON_NAME]" at bounding box center [432, 87] width 560 height 44
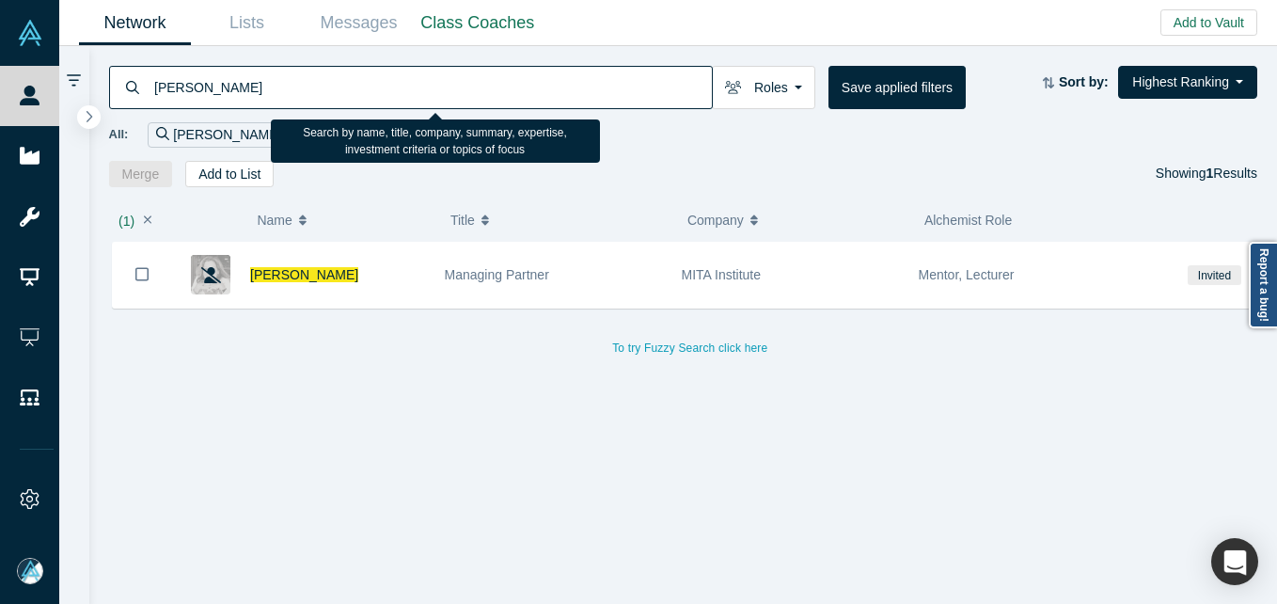
click at [369, 79] on input "[PERSON_NAME]" at bounding box center [432, 87] width 560 height 44
paste input "[PERSON_NAME]"
type input "[PERSON_NAME]"
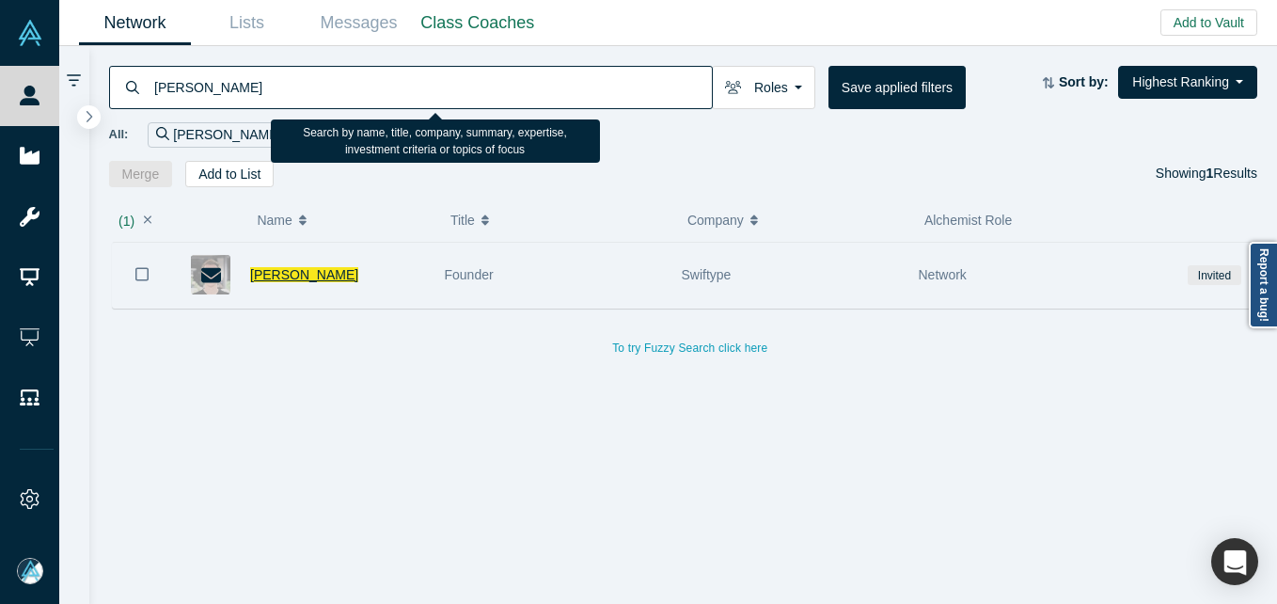
click at [296, 274] on span "[PERSON_NAME]" at bounding box center [304, 274] width 108 height 15
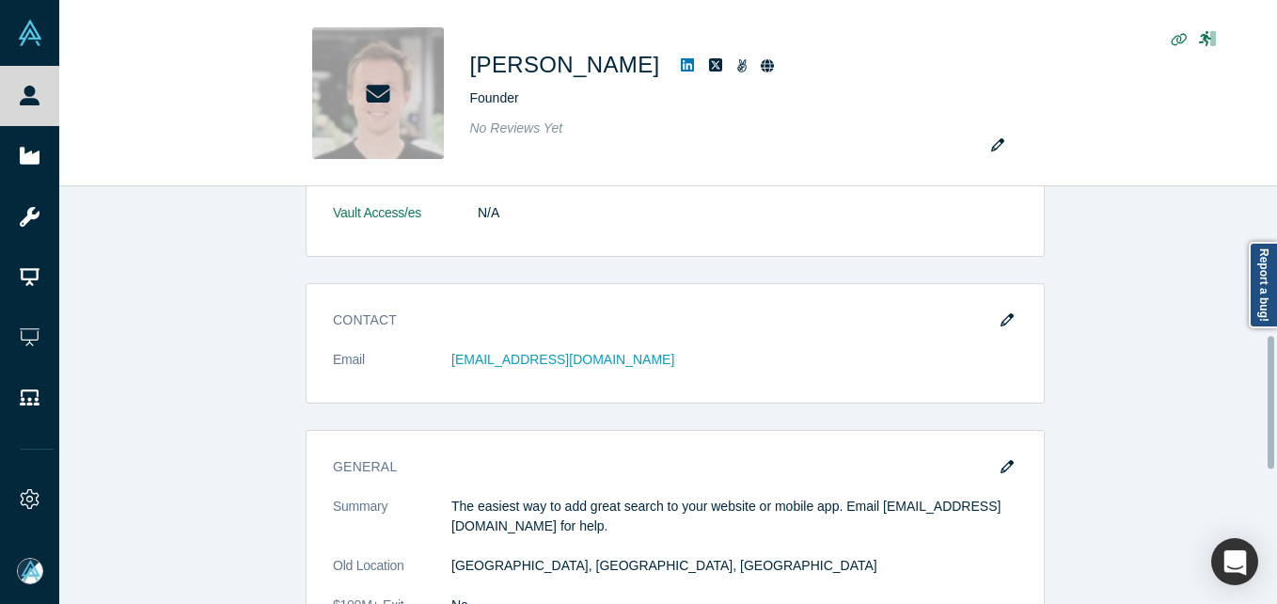
scroll to position [470, 0]
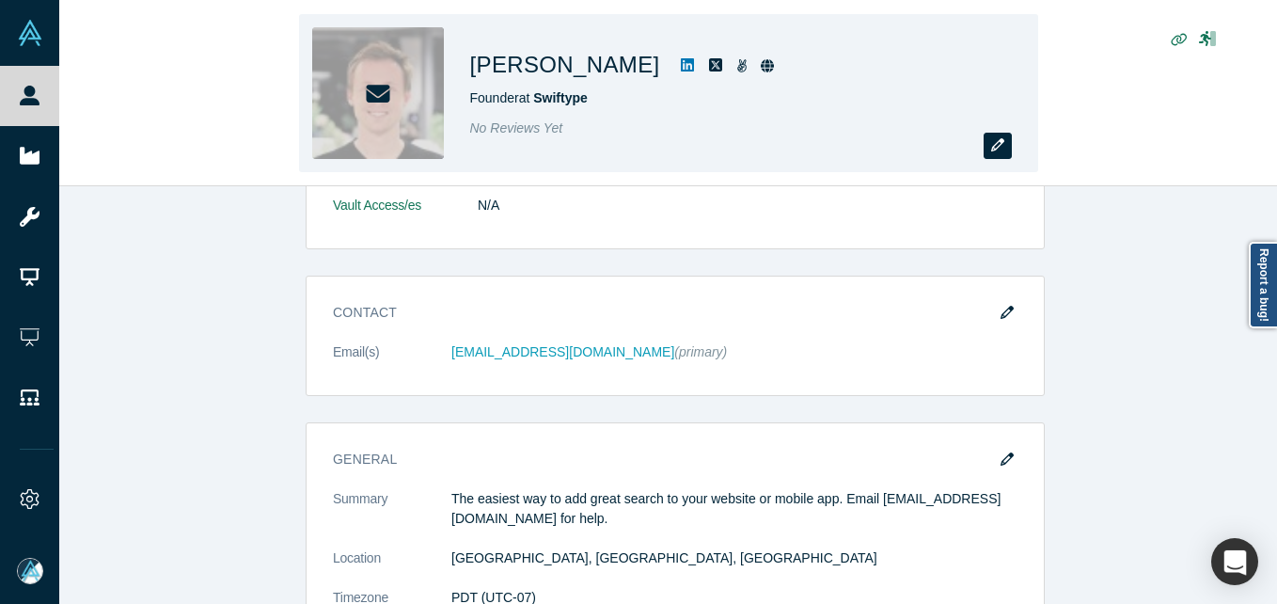
click at [1011, 135] on div "[PERSON_NAME] Founder at Swiftype No Reviews Yet" at bounding box center [668, 93] width 739 height 158
drag, startPoint x: 1011, startPoint y: 135, endPoint x: 1003, endPoint y: 144, distance: 12.0
click at [1003, 144] on icon "button" at bounding box center [998, 144] width 13 height 13
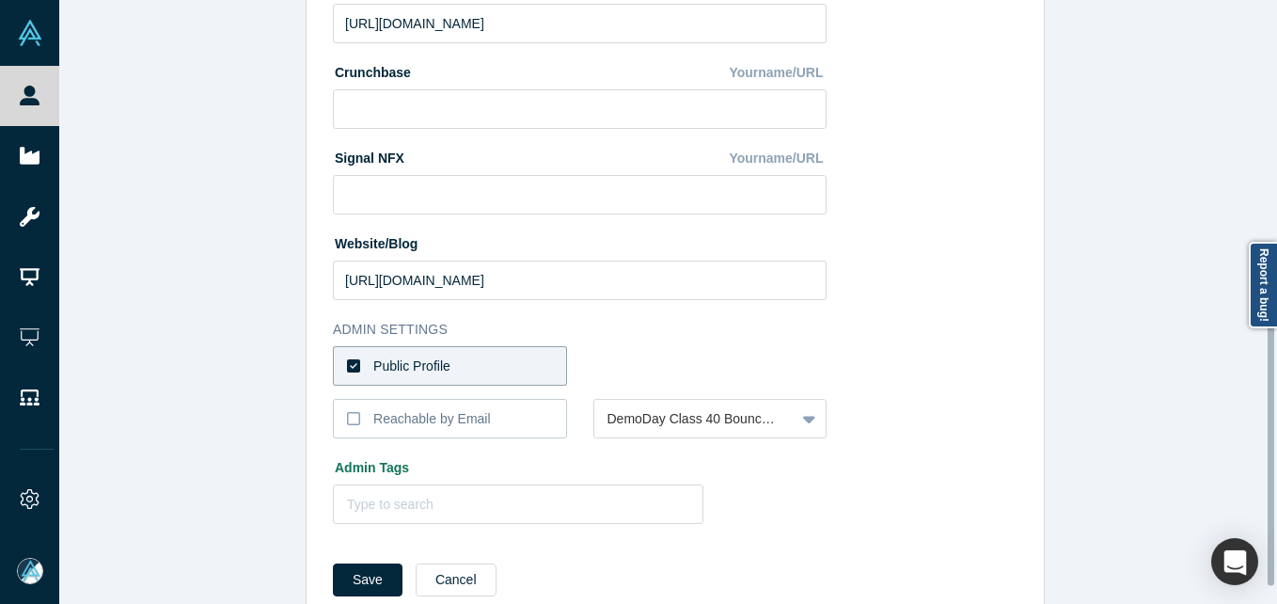
scroll to position [753, 0]
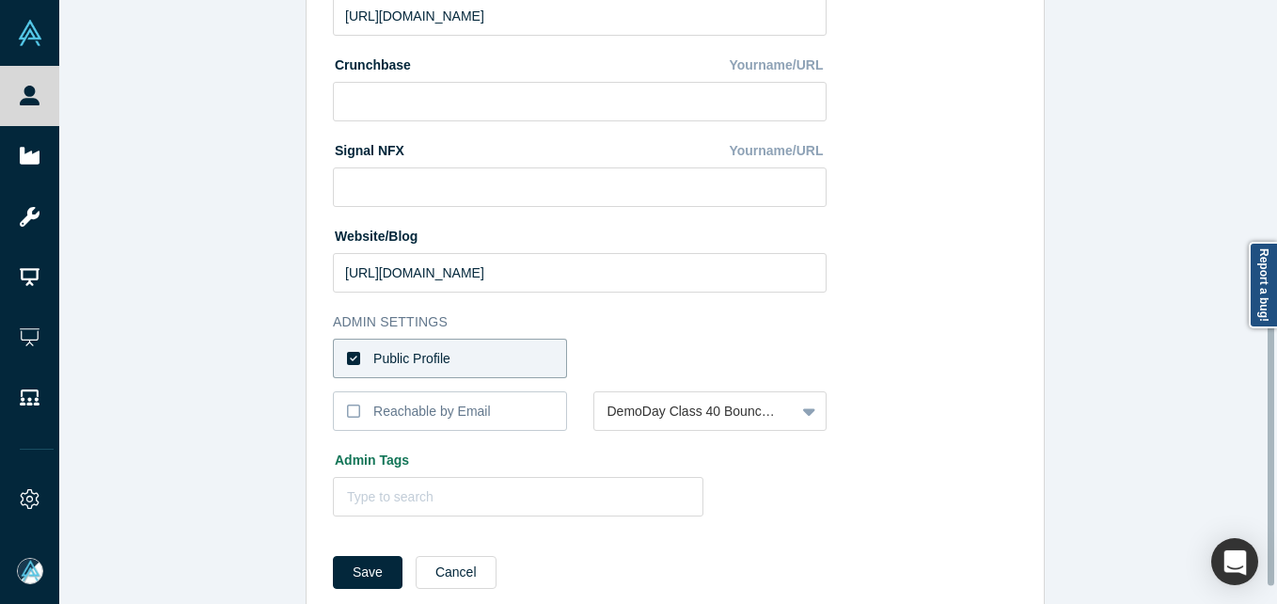
click at [455, 346] on label "Public Profile" at bounding box center [450, 359] width 234 height 40
click at [0, 0] on input "Public Profile" at bounding box center [0, 0] width 0 height 0
click at [623, 357] on div at bounding box center [695, 359] width 175 height 24
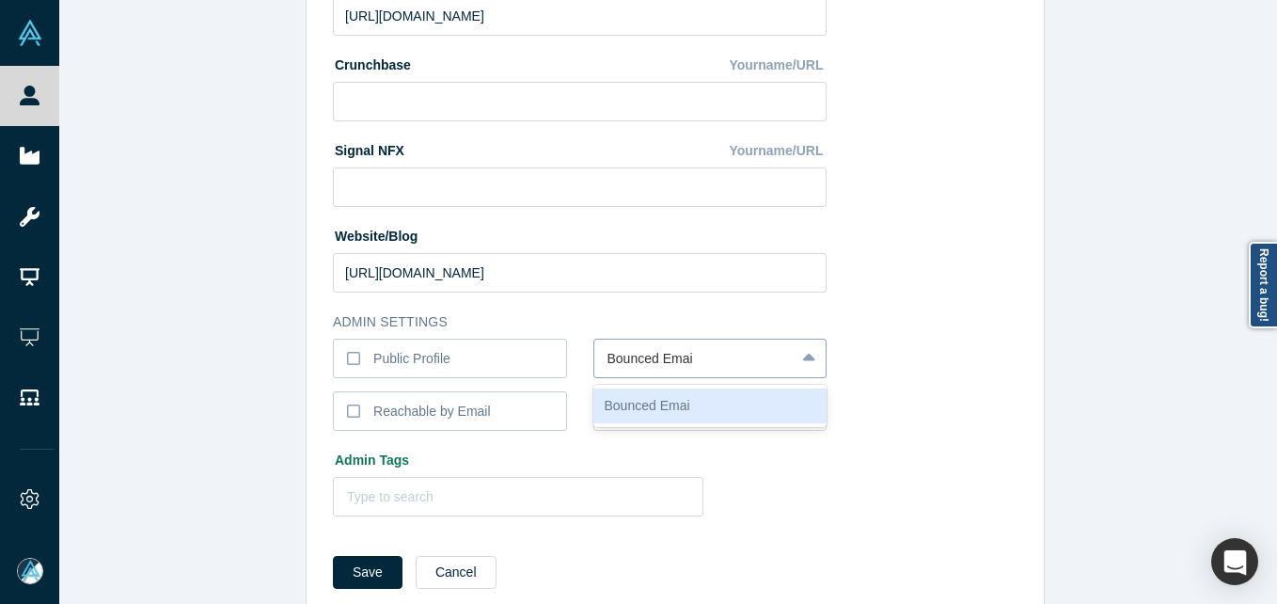
type input "Bounced Email"
click at [333, 556] on button "Save" at bounding box center [368, 572] width 70 height 33
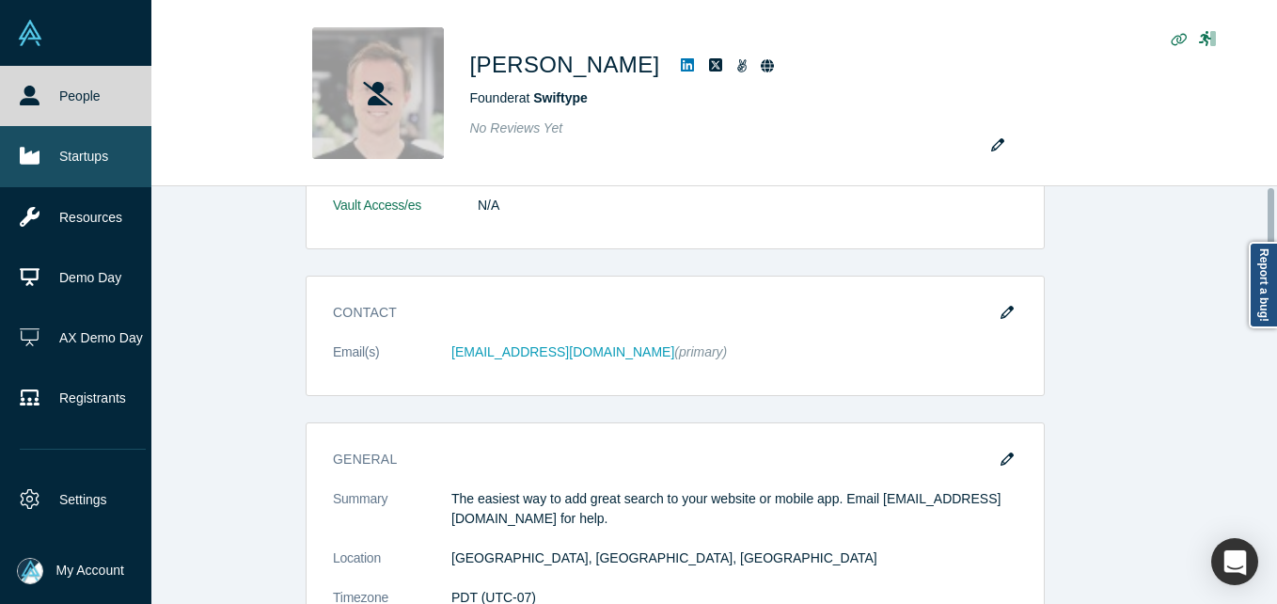
scroll to position [0, 0]
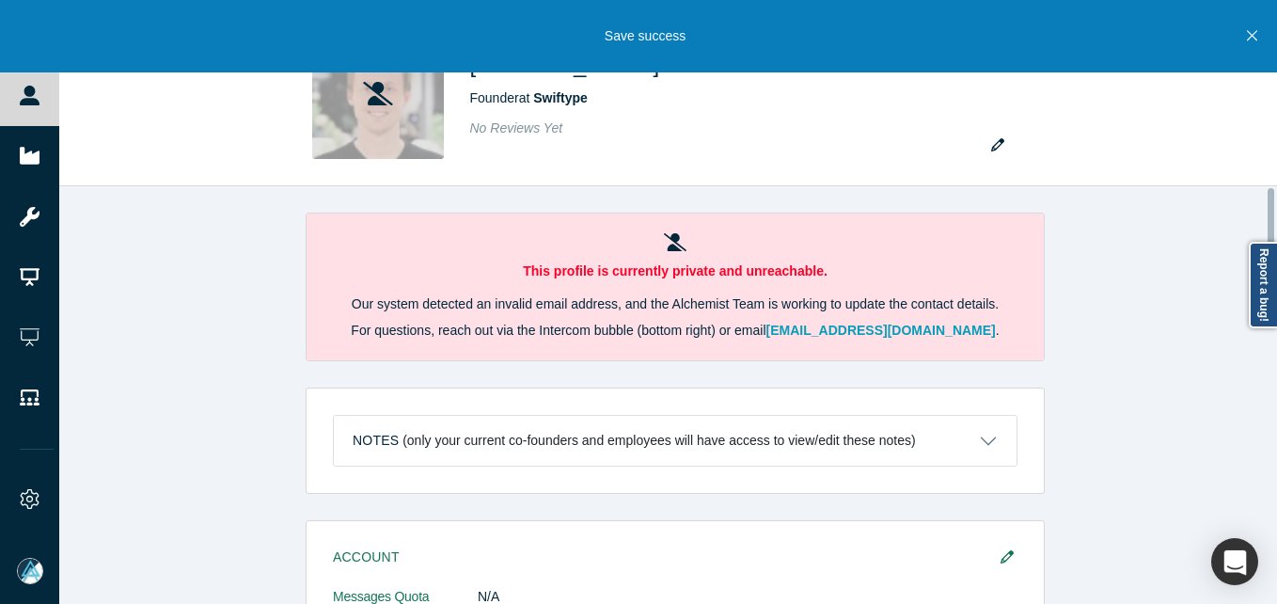
drag, startPoint x: 15, startPoint y: 93, endPoint x: 107, endPoint y: 7, distance: 126.4
click at [15, 93] on link "People" at bounding box center [36, 96] width 73 height 60
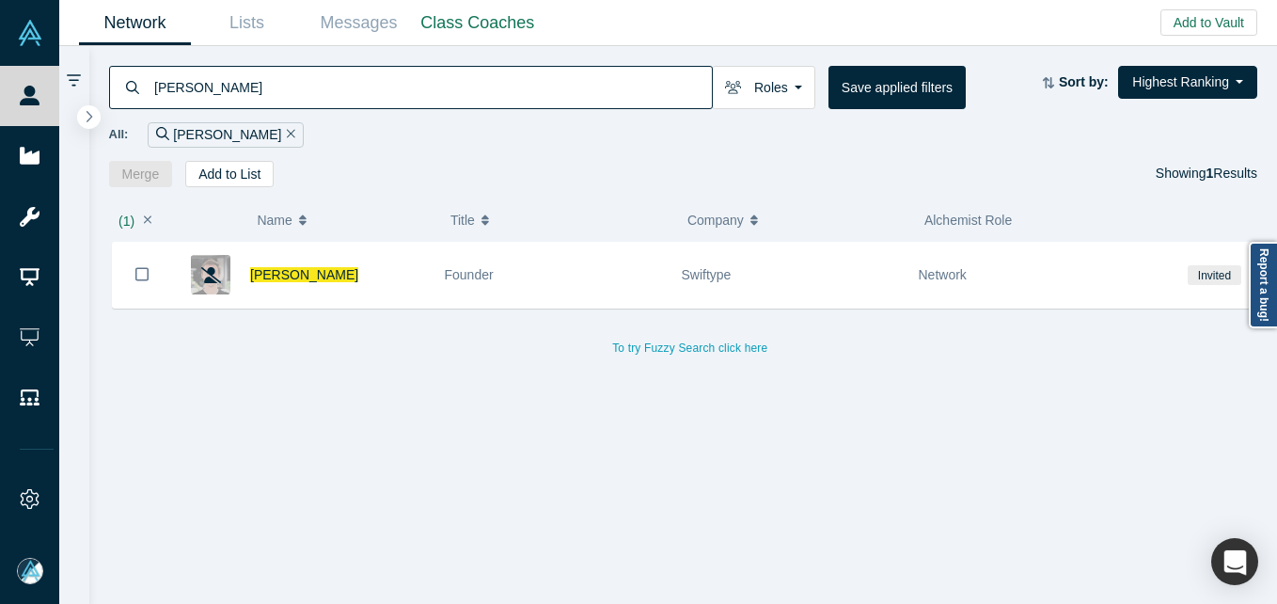
click at [302, 86] on input "[PERSON_NAME]" at bounding box center [432, 87] width 560 height 44
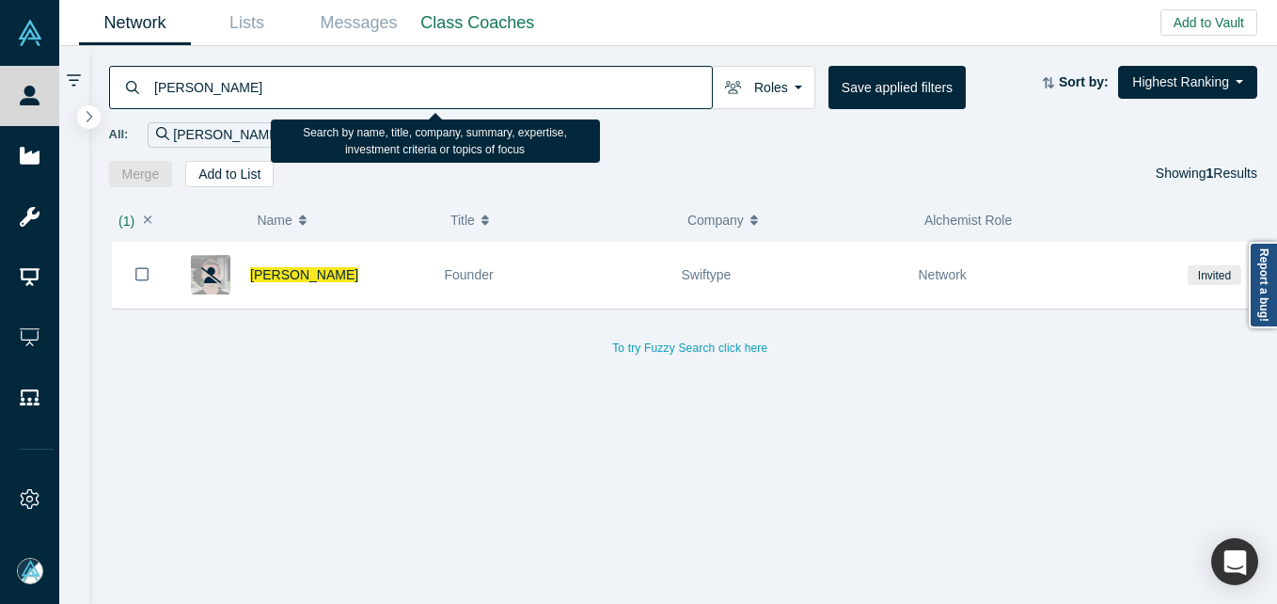
click at [302, 86] on input "[PERSON_NAME]" at bounding box center [432, 87] width 560 height 44
paste input "[PERSON_NAME]"
type input "[PERSON_NAME]"
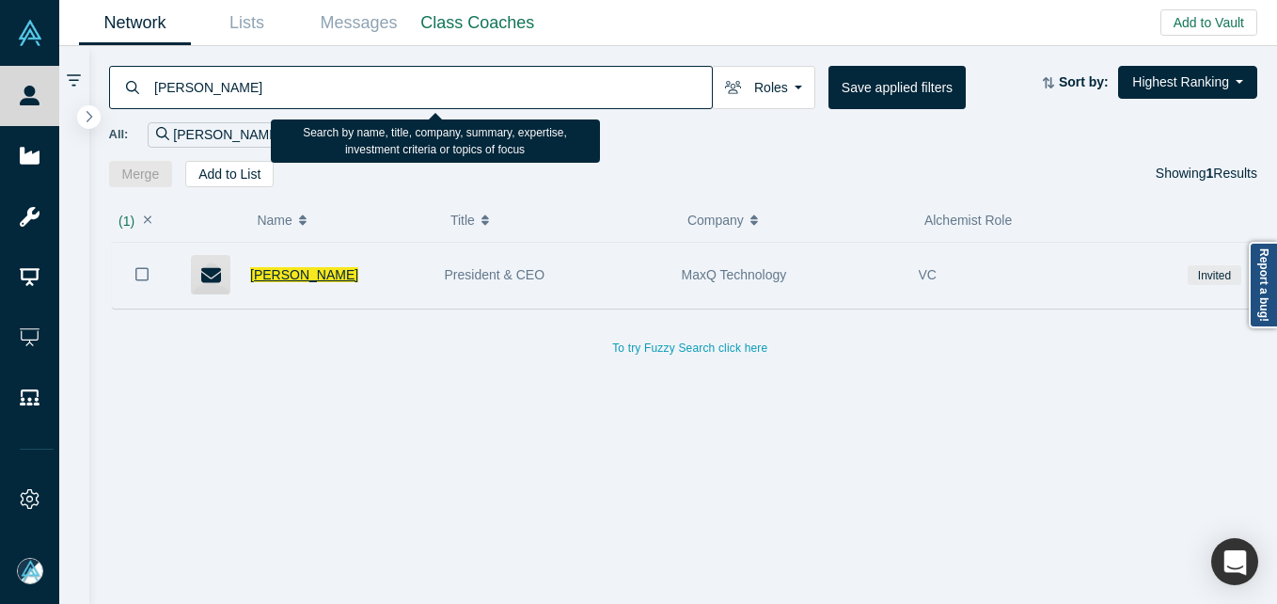
click at [326, 274] on span "[PERSON_NAME]" at bounding box center [304, 274] width 108 height 15
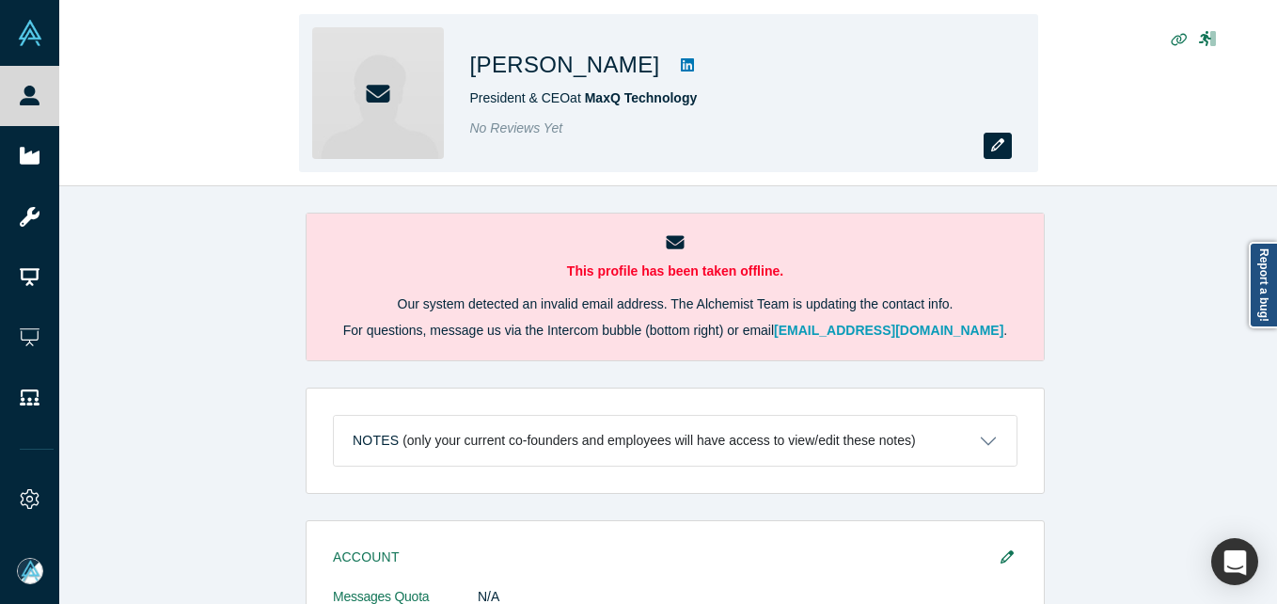
click at [984, 136] on button "button" at bounding box center [998, 146] width 28 height 26
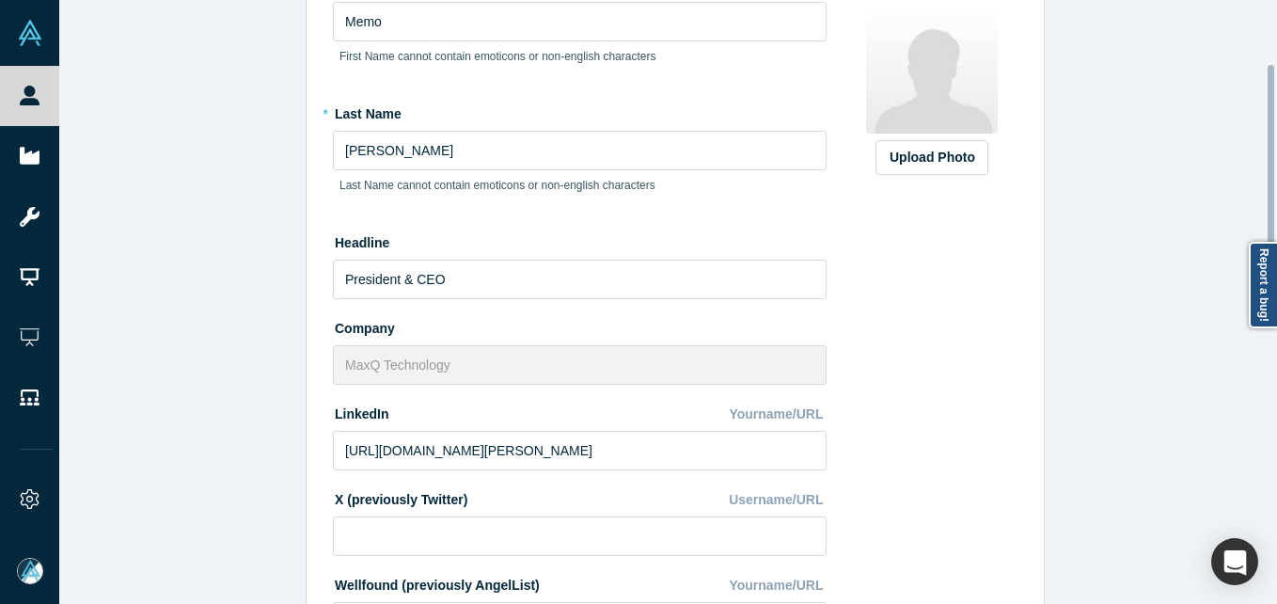
scroll to position [564, 0]
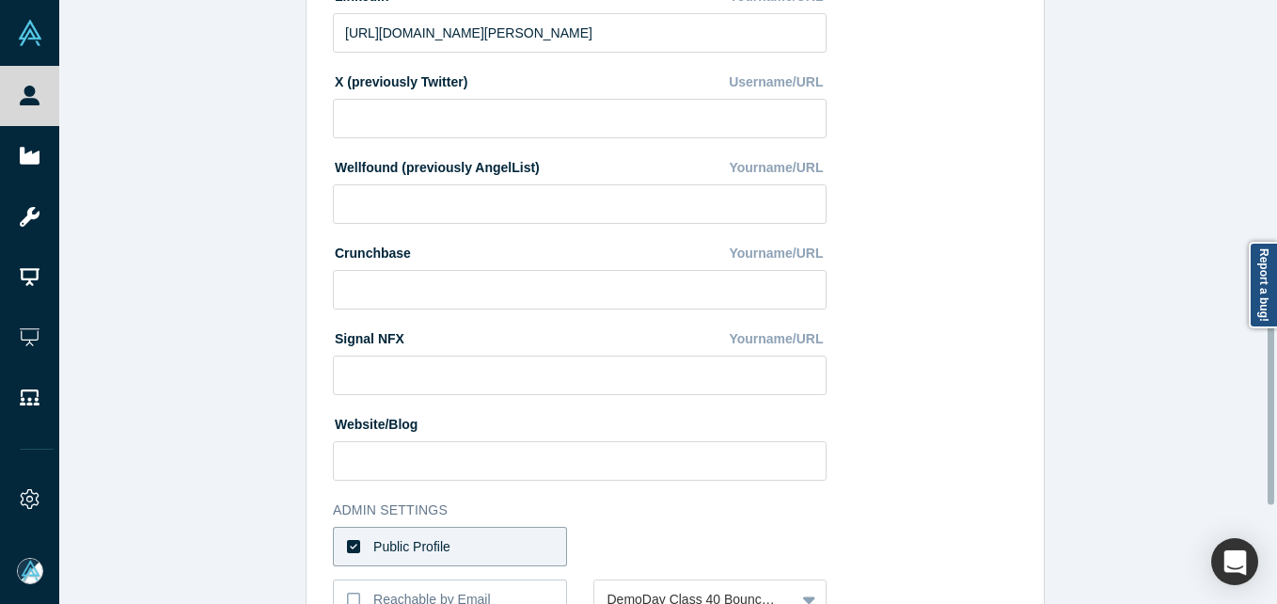
click at [456, 555] on label "Public Profile" at bounding box center [450, 547] width 234 height 40
click at [0, 0] on input "Public Profile" at bounding box center [0, 0] width 0 height 0
click at [643, 542] on div "Select the reason" at bounding box center [711, 547] width 234 height 40
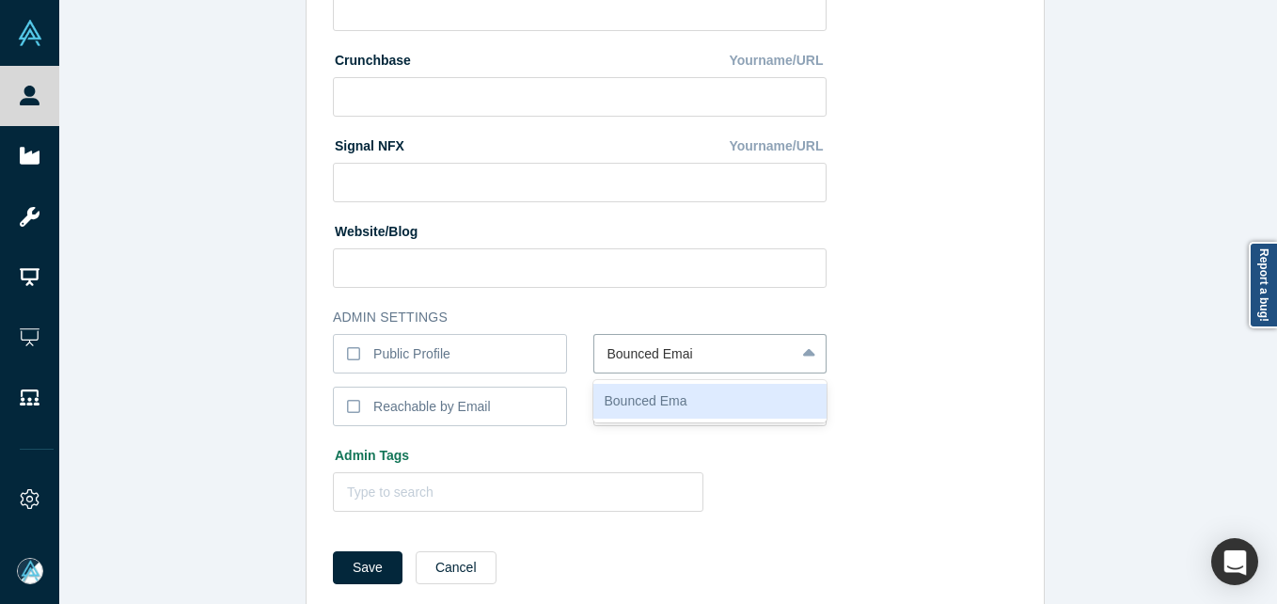
type input "Bounced Email"
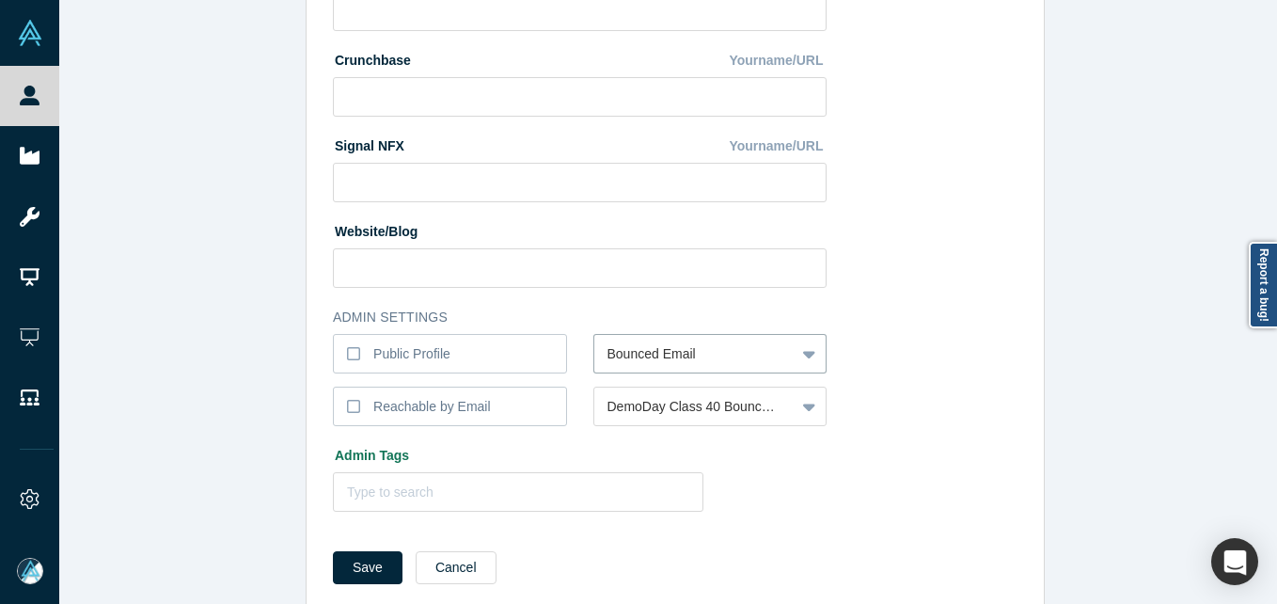
click at [333, 551] on button "Save" at bounding box center [368, 567] width 70 height 33
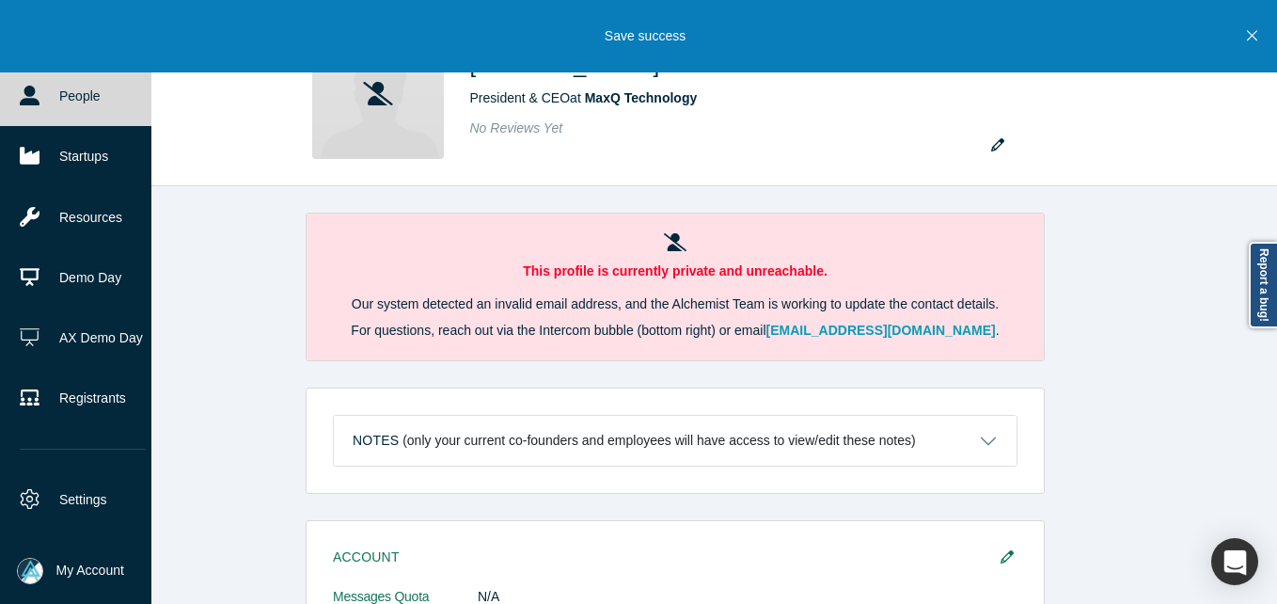
click at [62, 98] on link "People" at bounding box center [83, 96] width 166 height 60
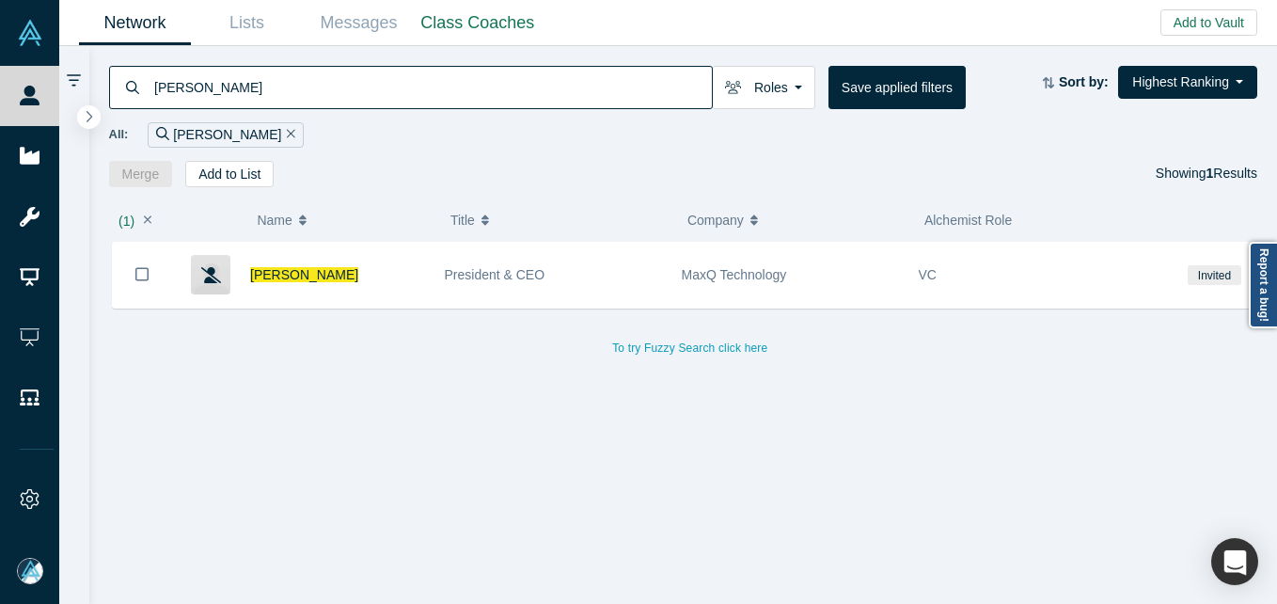
click at [329, 133] on div "All: [PERSON_NAME]" at bounding box center [684, 134] width 1150 height 25
click at [325, 96] on input "[PERSON_NAME]" at bounding box center [432, 87] width 560 height 44
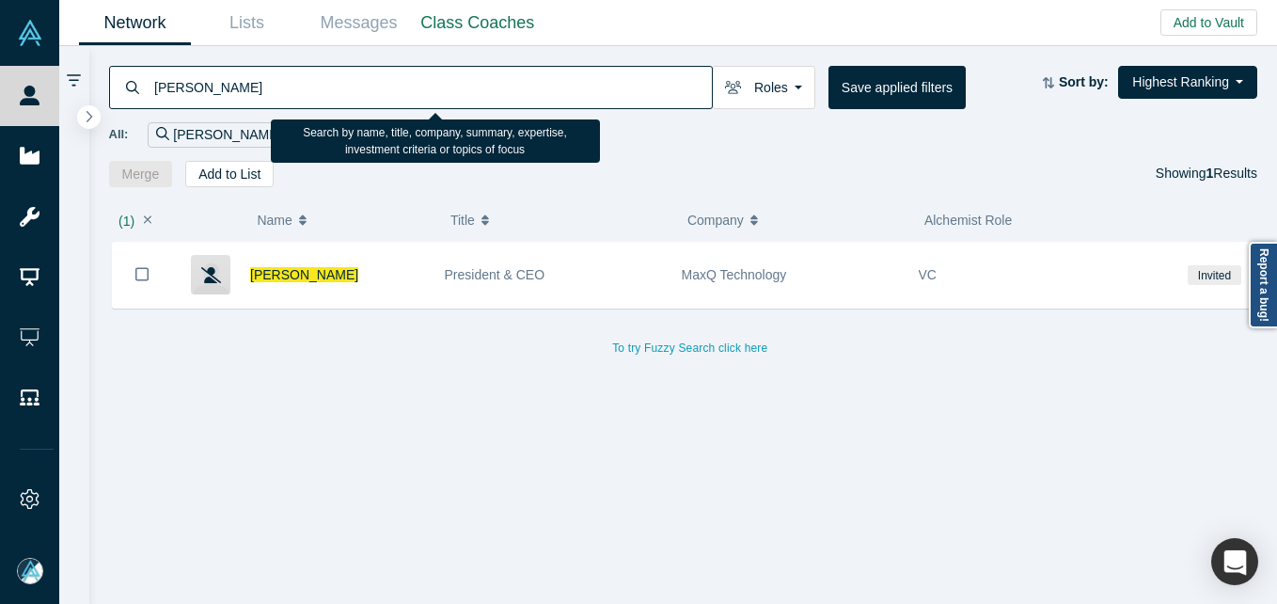
click at [325, 96] on input "[PERSON_NAME]" at bounding box center [432, 87] width 560 height 44
paste input "[PERSON_NAME]"
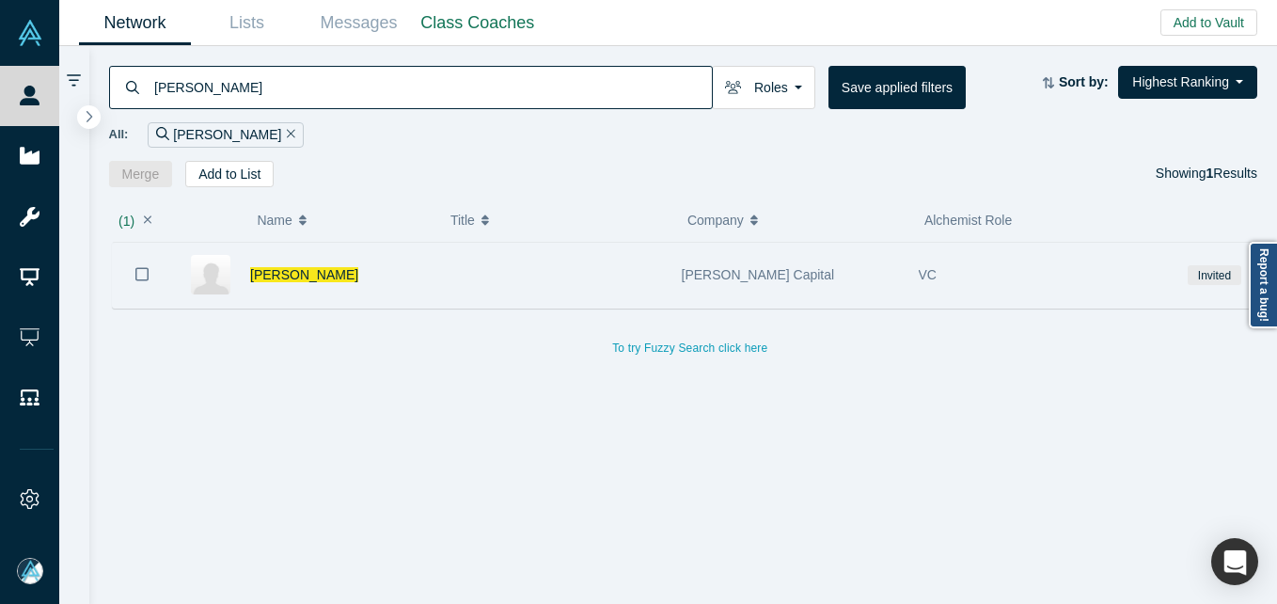
click at [391, 283] on div "[PERSON_NAME]" at bounding box center [337, 275] width 175 height 65
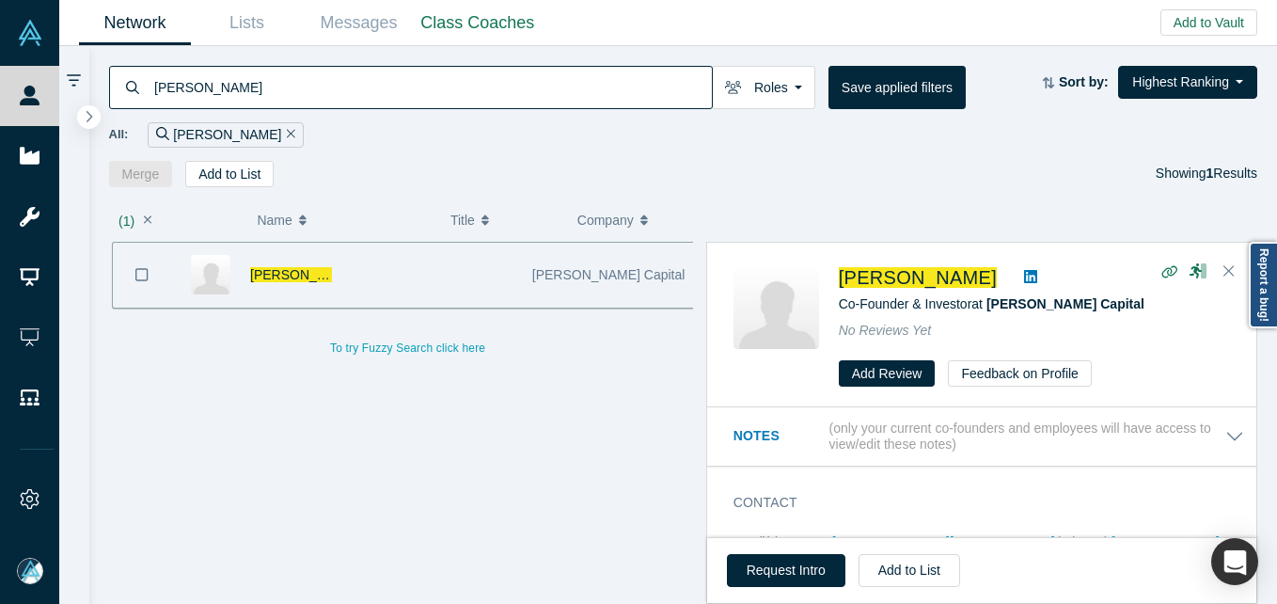
click at [333, 104] on input "[PERSON_NAME]" at bounding box center [432, 87] width 560 height 44
click at [330, 82] on input "[PERSON_NAME]" at bounding box center [432, 87] width 560 height 44
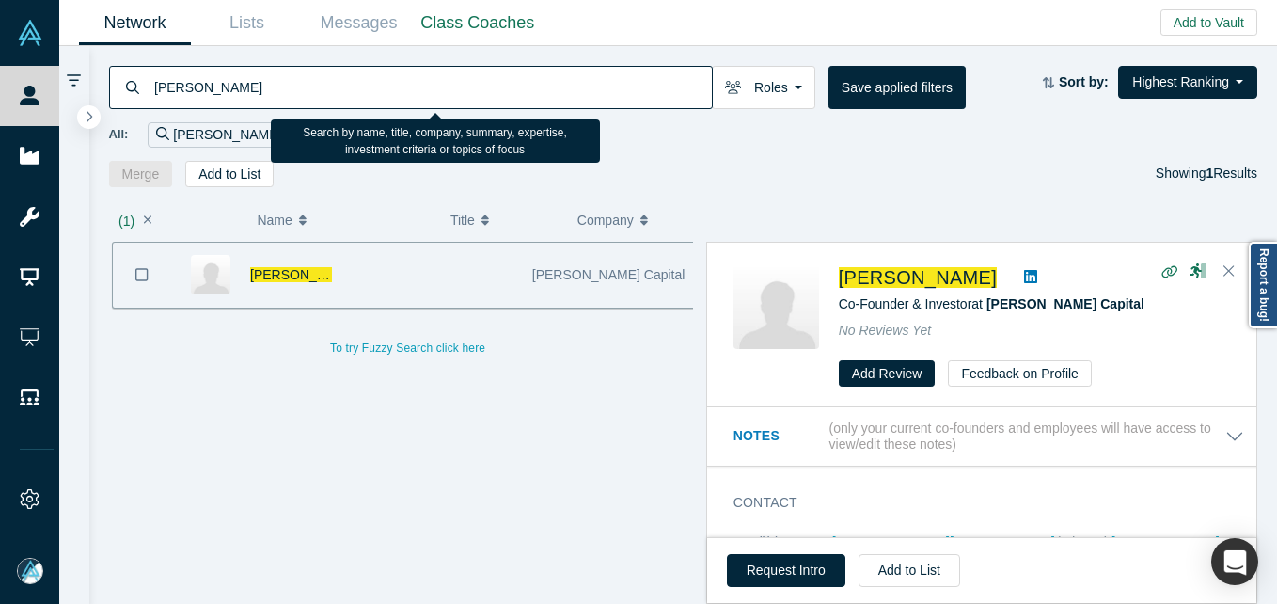
click at [330, 82] on input "[PERSON_NAME]" at bounding box center [432, 87] width 560 height 44
paste input "areem El Sawy"
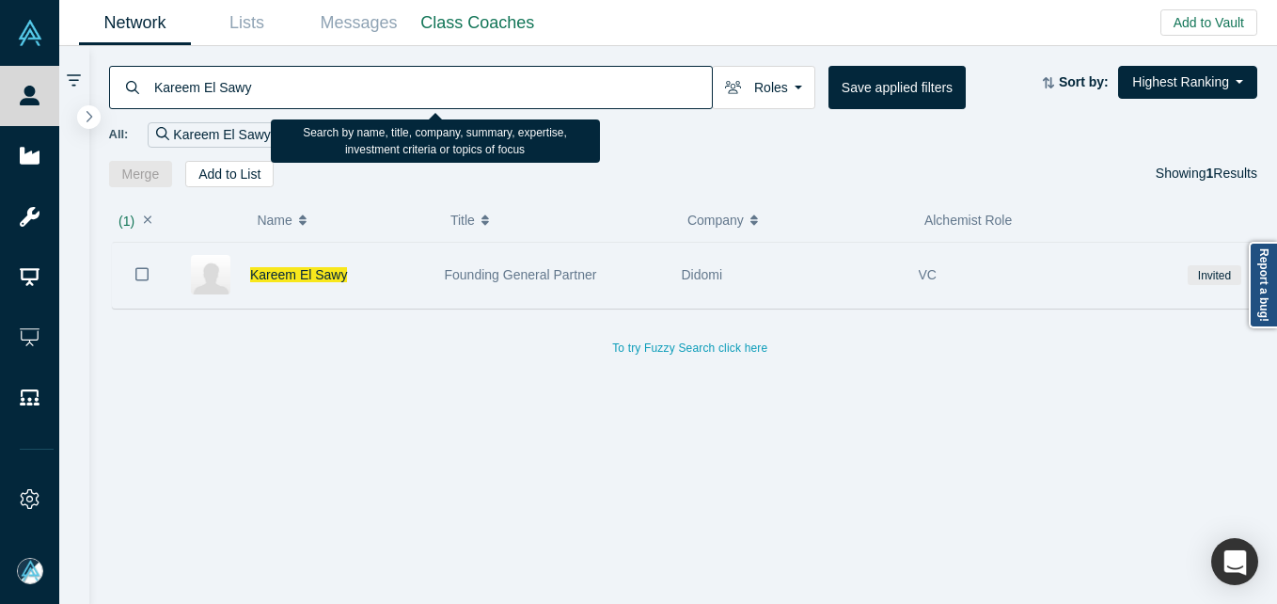
click at [391, 257] on div "Kareem El Sawy" at bounding box center [337, 275] width 175 height 65
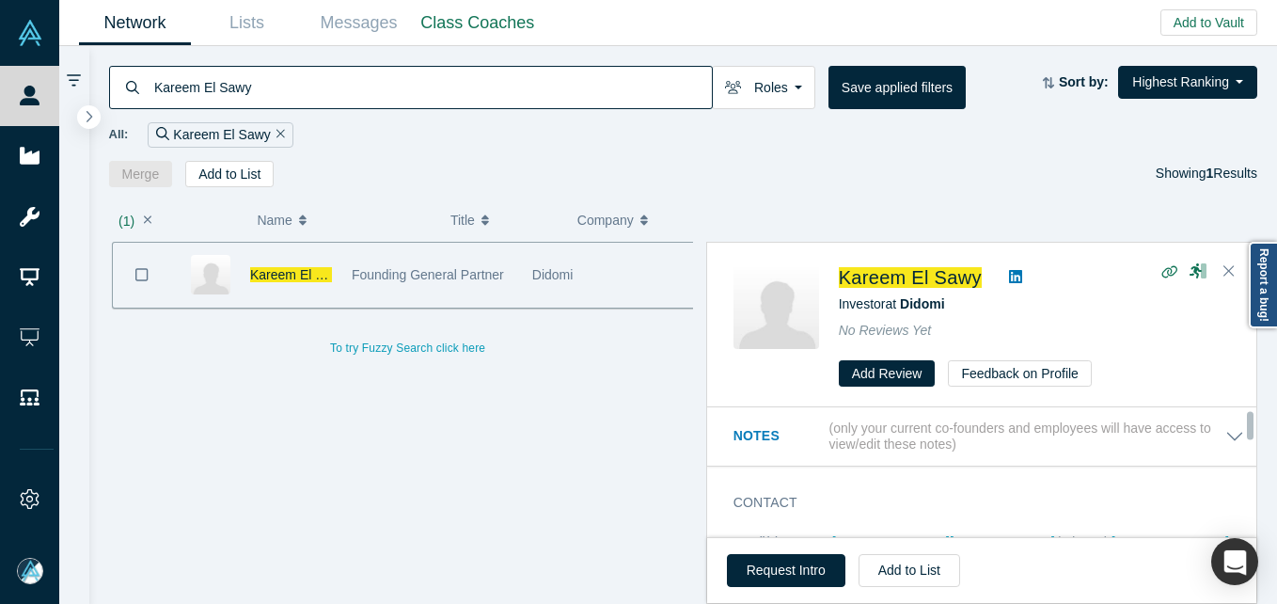
scroll to position [94, 0]
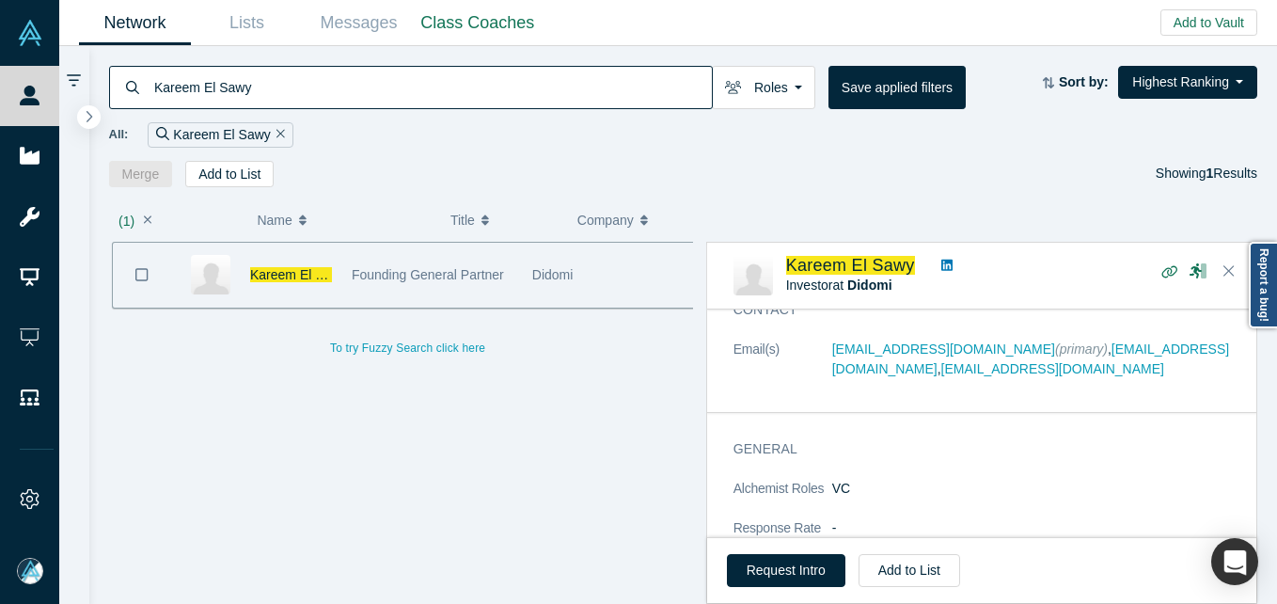
click at [471, 88] on input "Kareem El Sawy" at bounding box center [432, 87] width 560 height 44
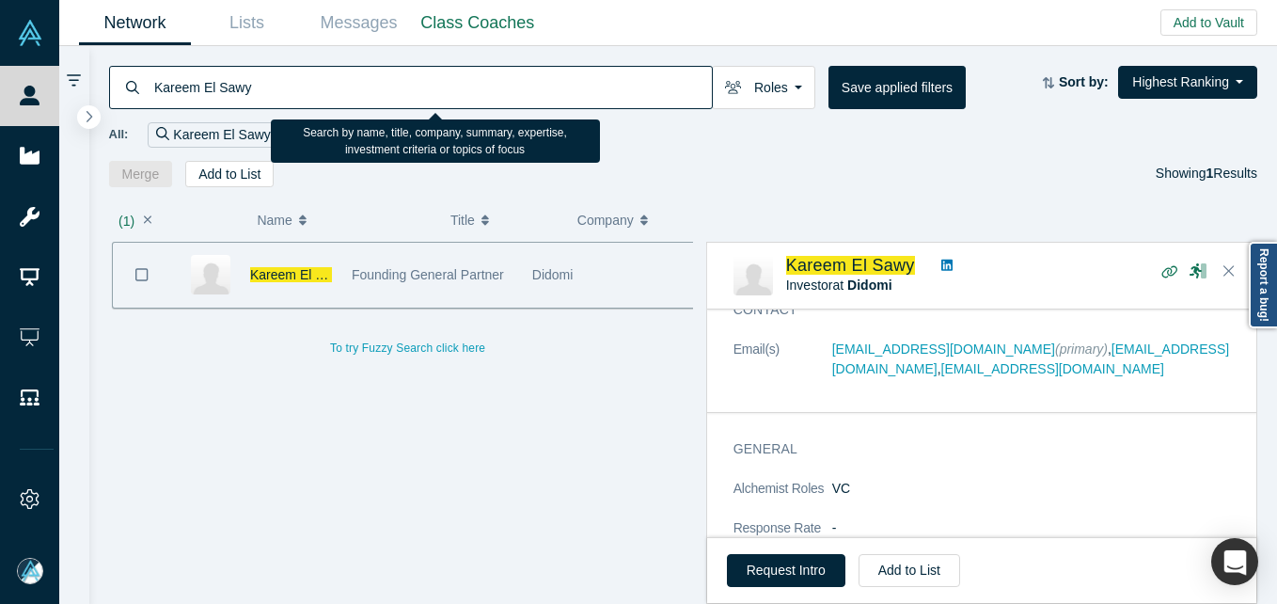
click at [471, 88] on input "Kareem El Sawy" at bounding box center [432, 87] width 560 height 44
paste input "[PERSON_NAME]"
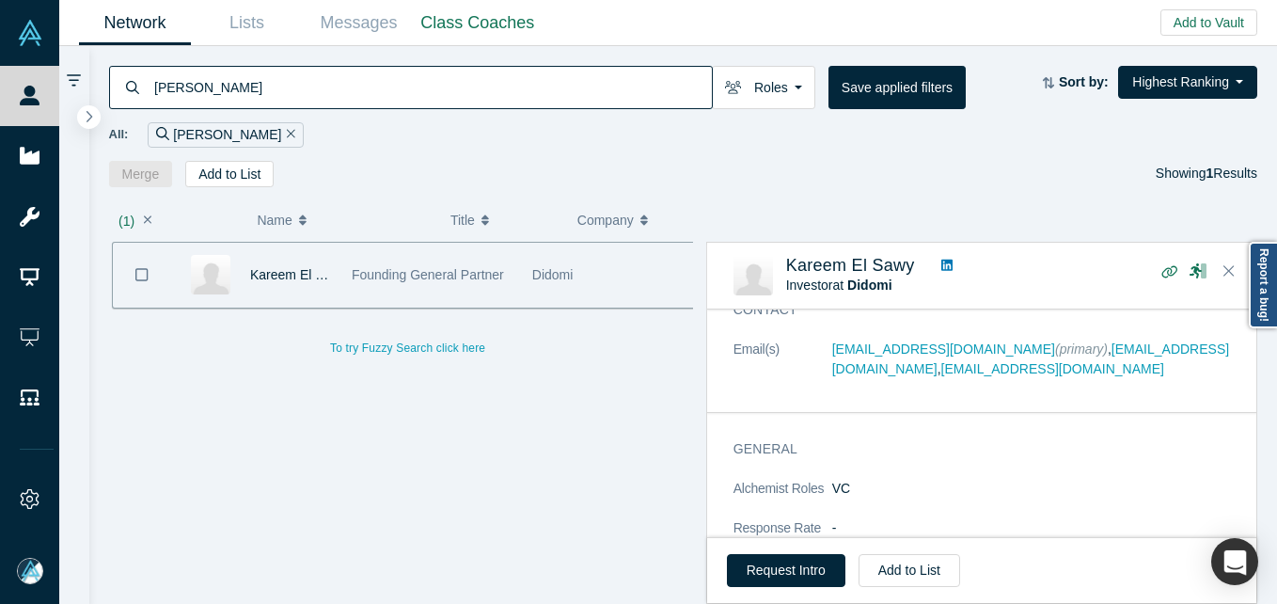
type input "[PERSON_NAME]"
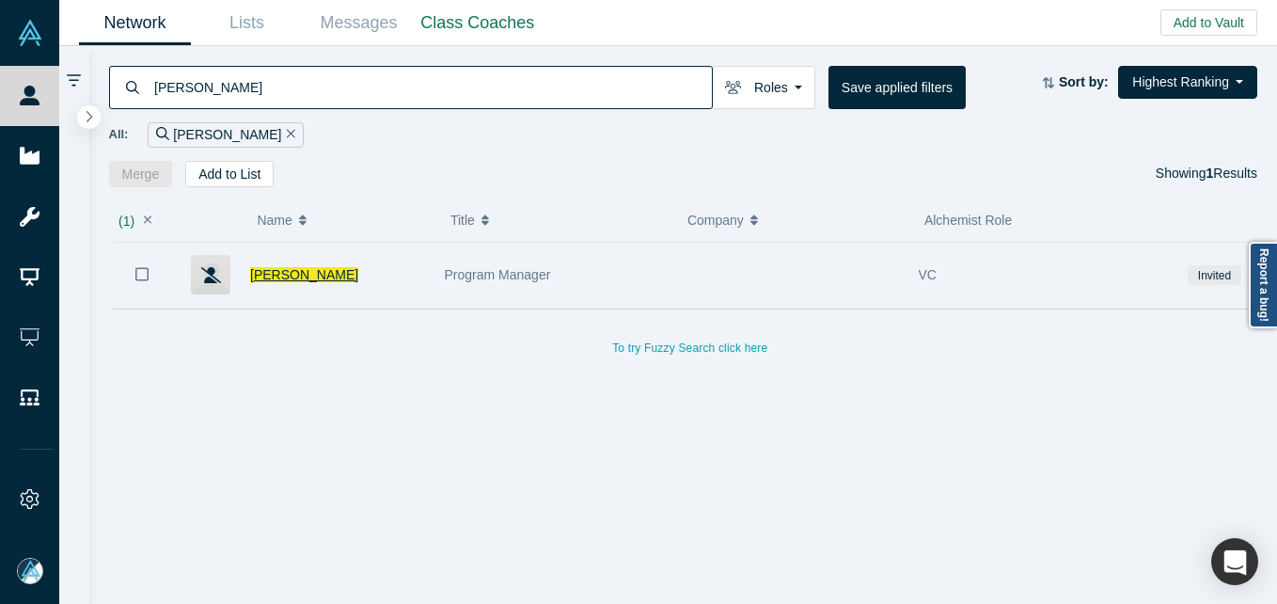
click at [318, 268] on span "[PERSON_NAME]" at bounding box center [304, 274] width 108 height 15
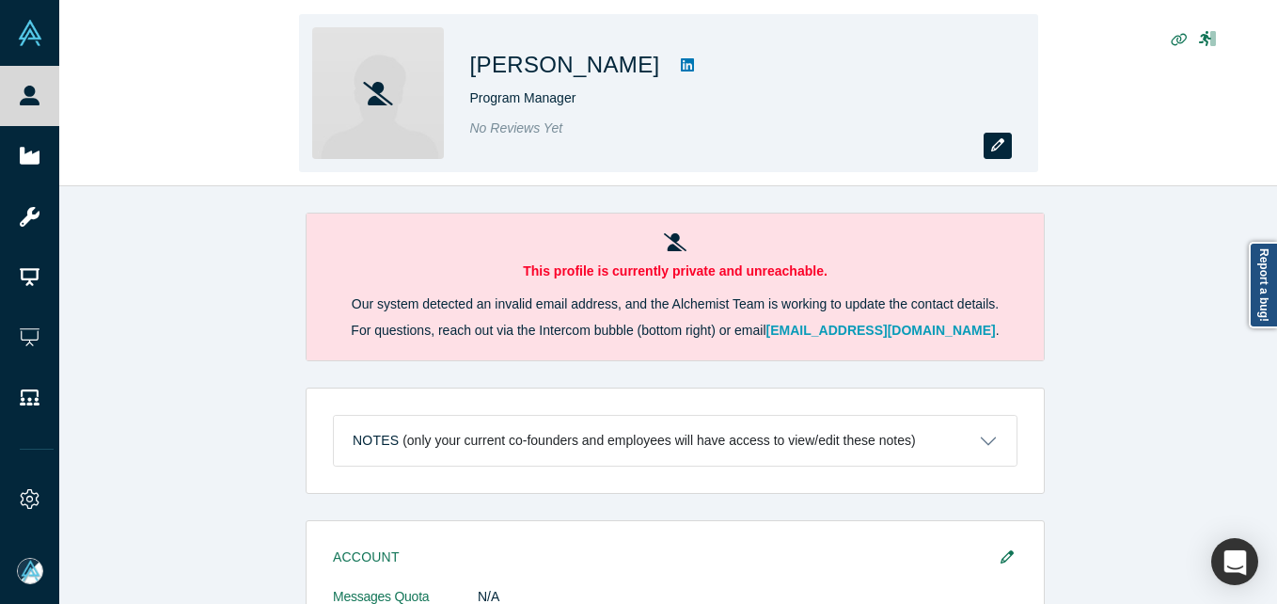
click at [1009, 141] on button "button" at bounding box center [998, 146] width 28 height 26
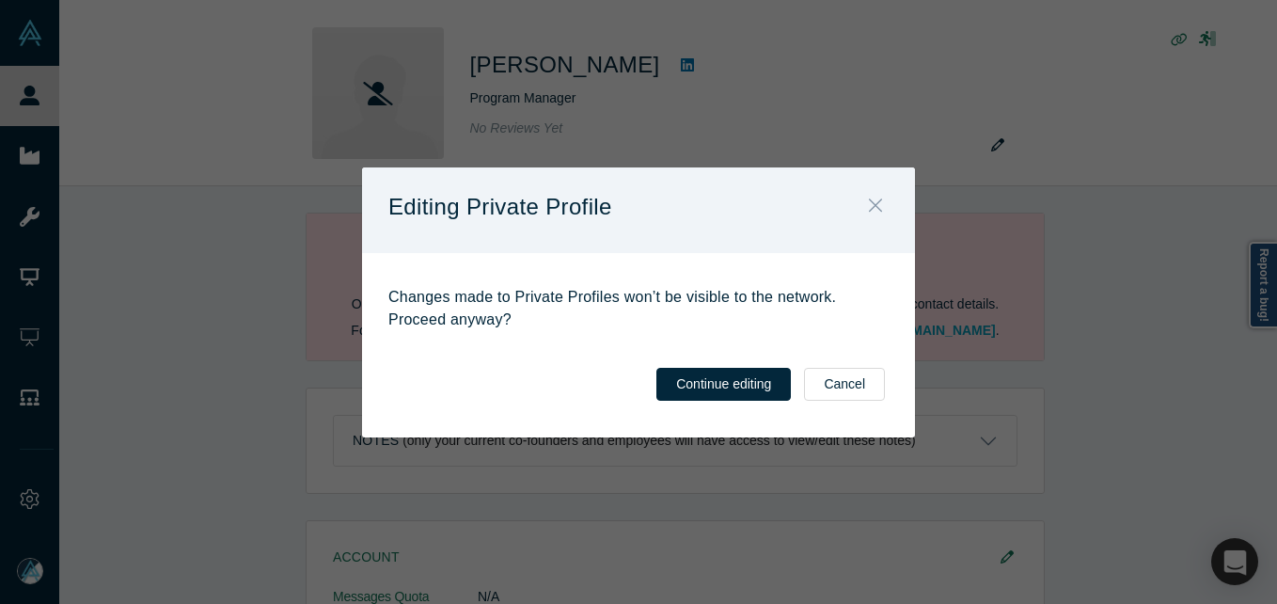
drag, startPoint x: 876, startPoint y: 204, endPoint x: 841, endPoint y: 200, distance: 35.0
click at [875, 203] on icon "Close" at bounding box center [875, 205] width 13 height 21
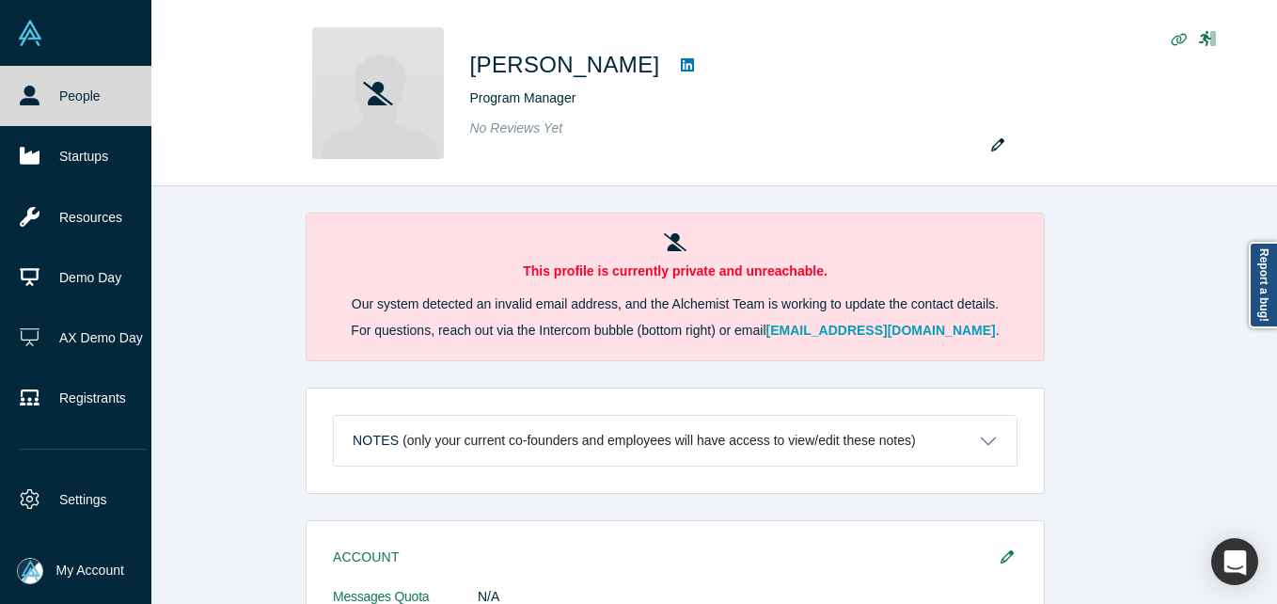
click at [27, 86] on icon at bounding box center [30, 96] width 20 height 20
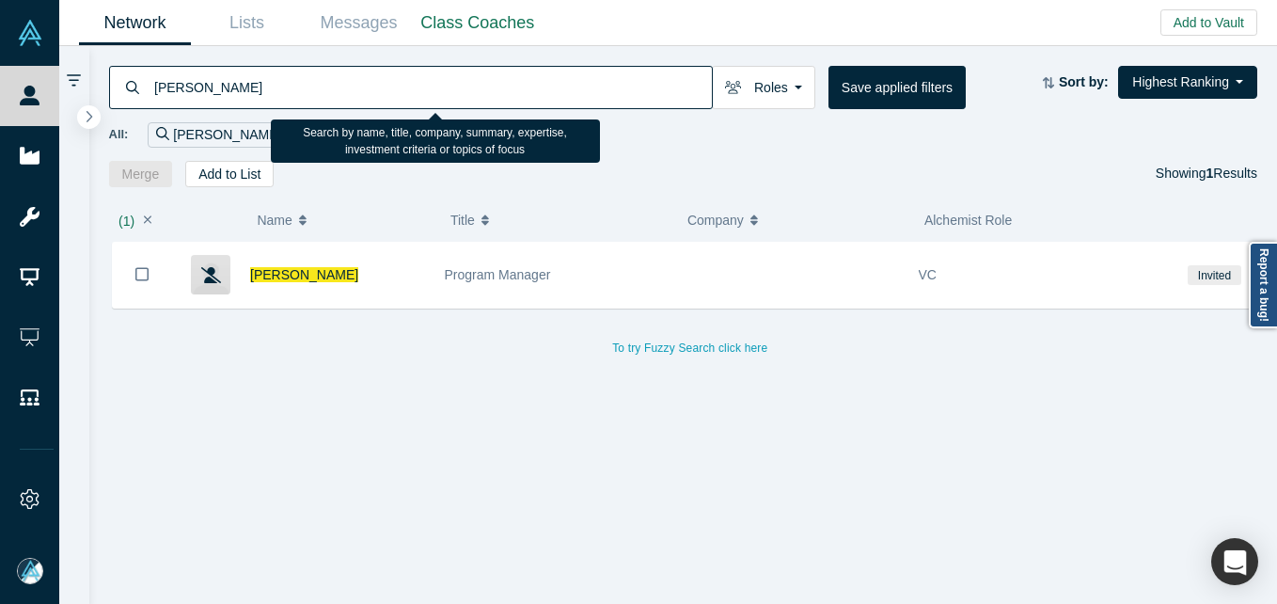
click at [480, 80] on input "[PERSON_NAME]" at bounding box center [432, 87] width 560 height 44
click at [480, 79] on input "[PERSON_NAME]" at bounding box center [432, 87] width 560 height 44
paste input "[PERSON_NAME]"
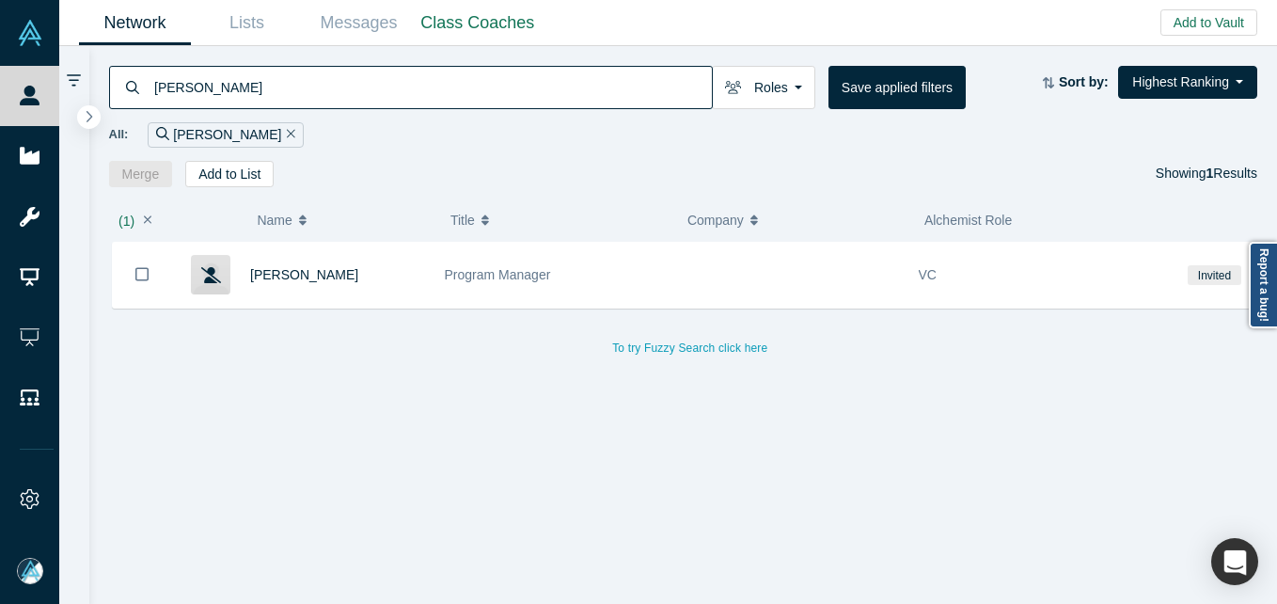
type input "[PERSON_NAME]"
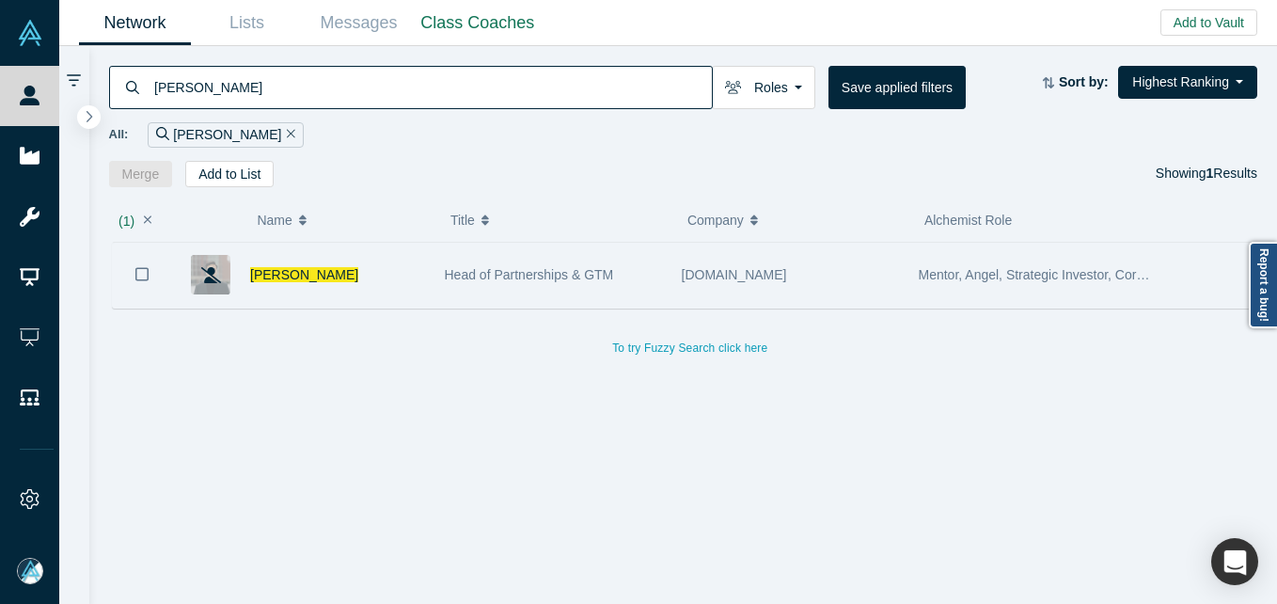
click at [393, 267] on div "[PERSON_NAME]" at bounding box center [337, 275] width 175 height 65
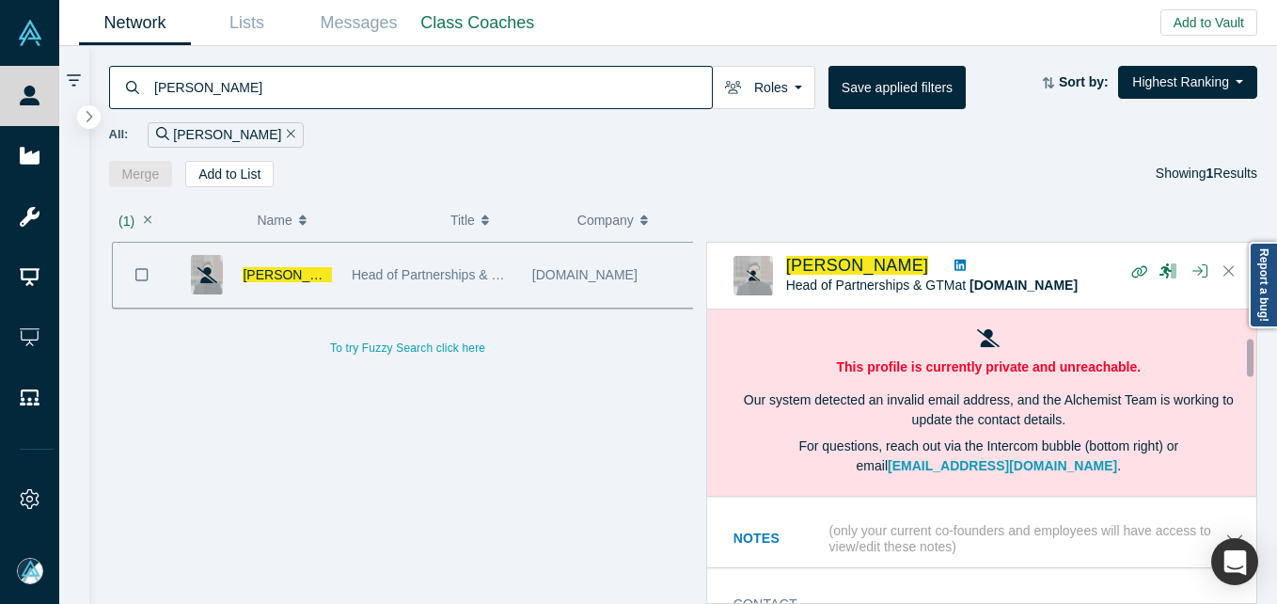
scroll to position [188, 0]
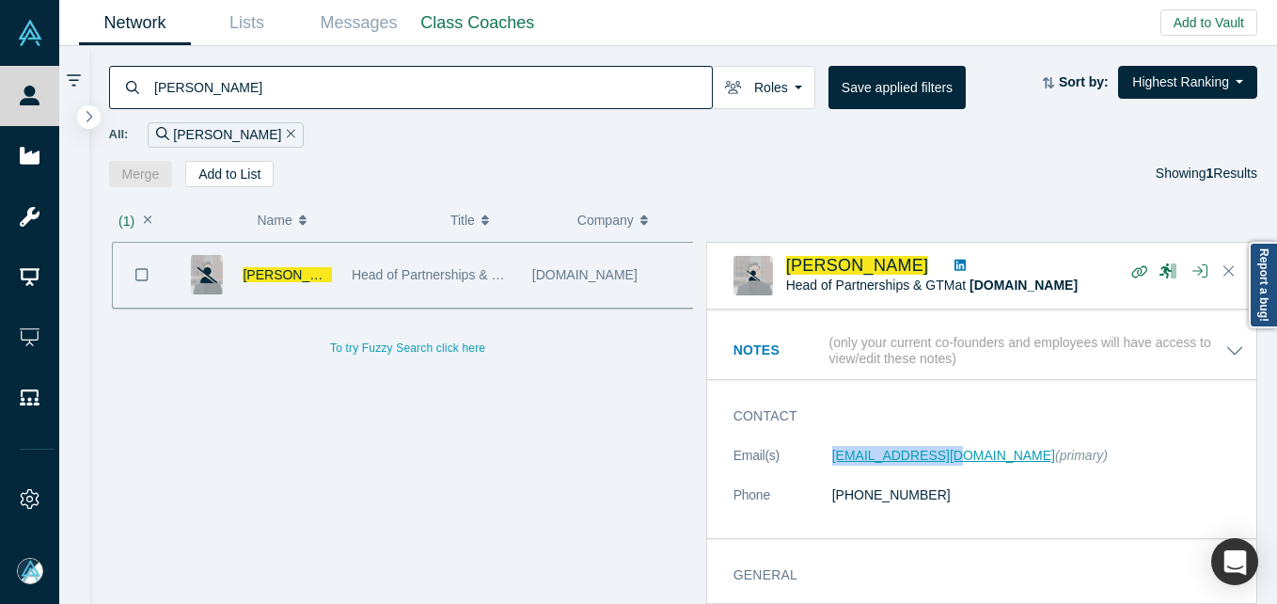
drag, startPoint x: 823, startPoint y: 452, endPoint x: 938, endPoint y: 455, distance: 114.8
click at [938, 455] on dl "Email(s) [EMAIL_ADDRESS][DOMAIN_NAME] (primary) Phone [PHONE_NUMBER]" at bounding box center [989, 485] width 511 height 79
copy dl "[EMAIL_ADDRESS][DOMAIN_NAME]"
click at [287, 278] on span "[PERSON_NAME]" at bounding box center [297, 274] width 108 height 15
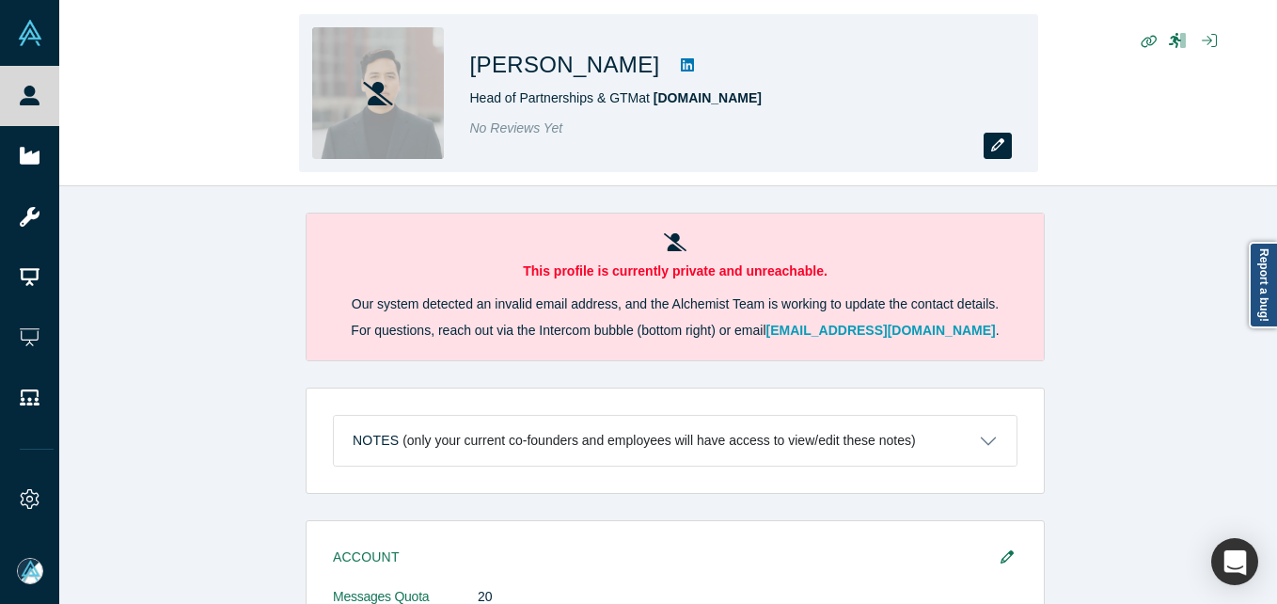
click at [1007, 135] on button "button" at bounding box center [998, 146] width 28 height 26
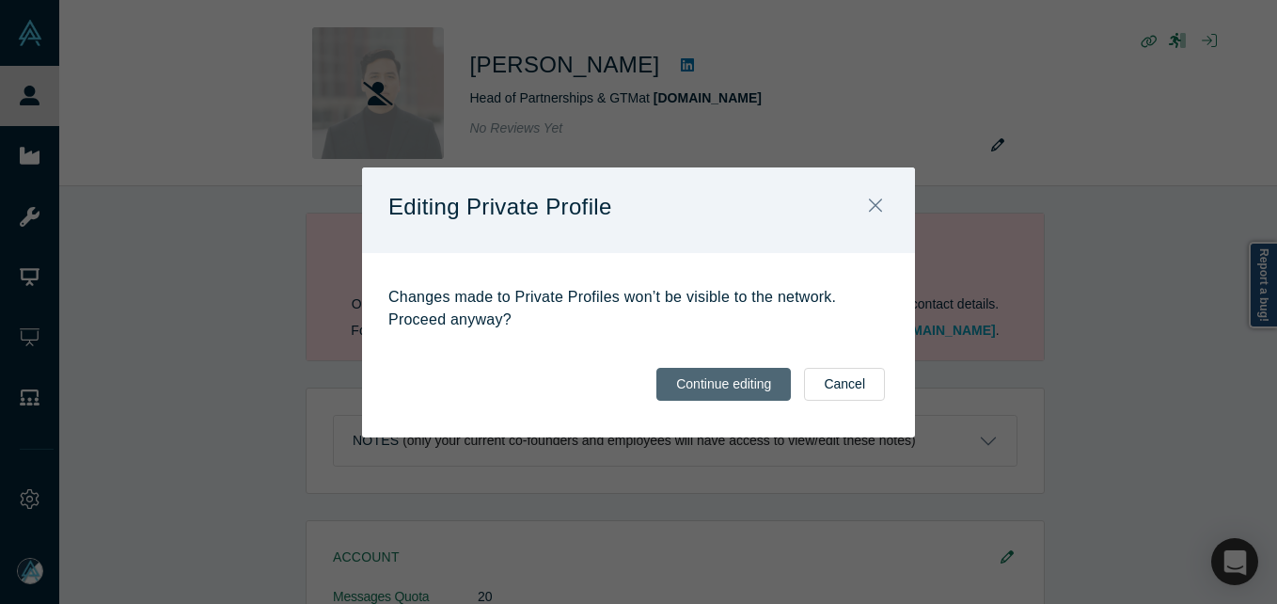
click at [753, 395] on button "Continue editing" at bounding box center [724, 384] width 135 height 33
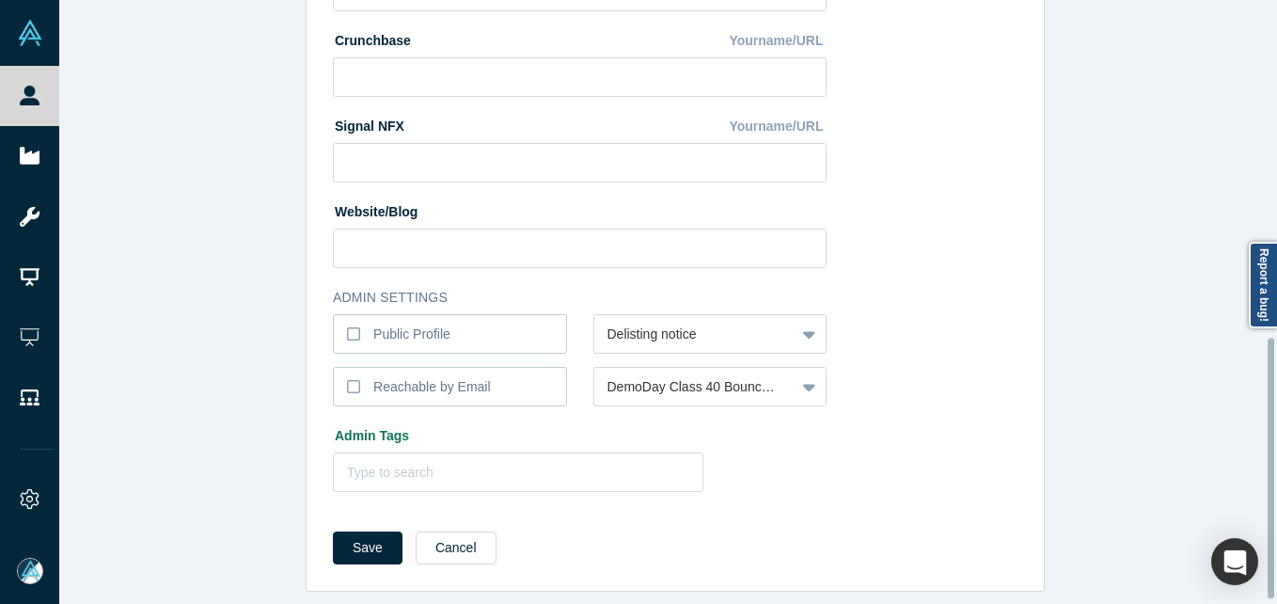
scroll to position [791, 0]
click at [189, 290] on div "Edit Profile * First Name [PERSON_NAME] First Name cannot contain emoticons or …" at bounding box center [675, 309] width 1232 height 618
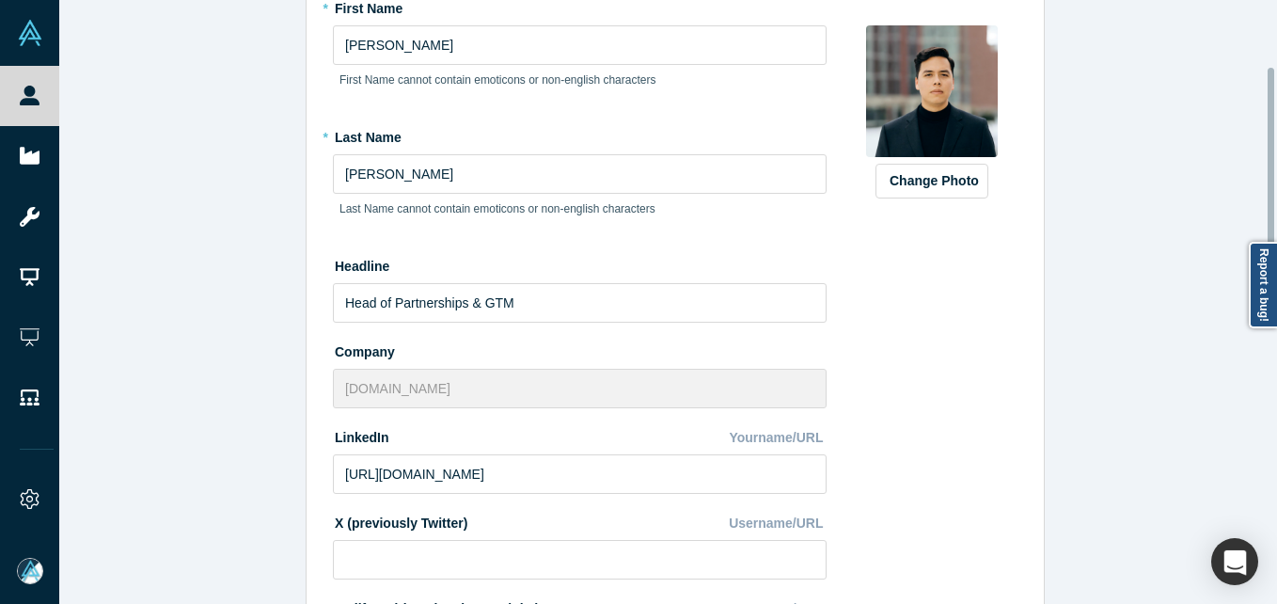
scroll to position [0, 0]
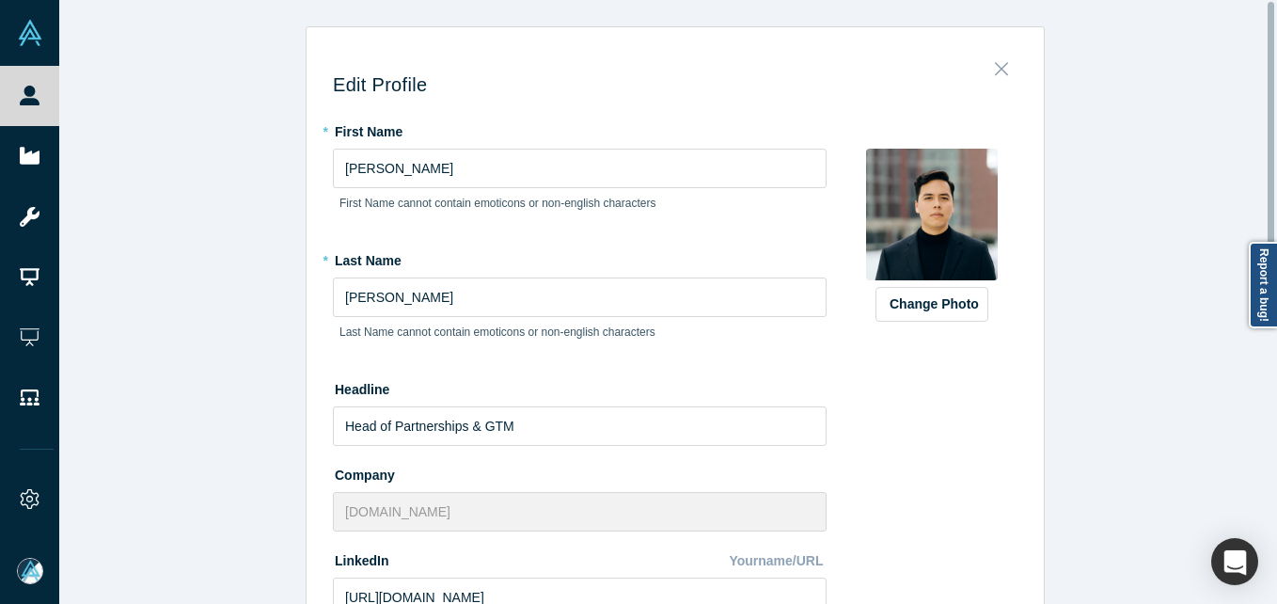
click at [982, 63] on button "Close" at bounding box center [1002, 64] width 40 height 26
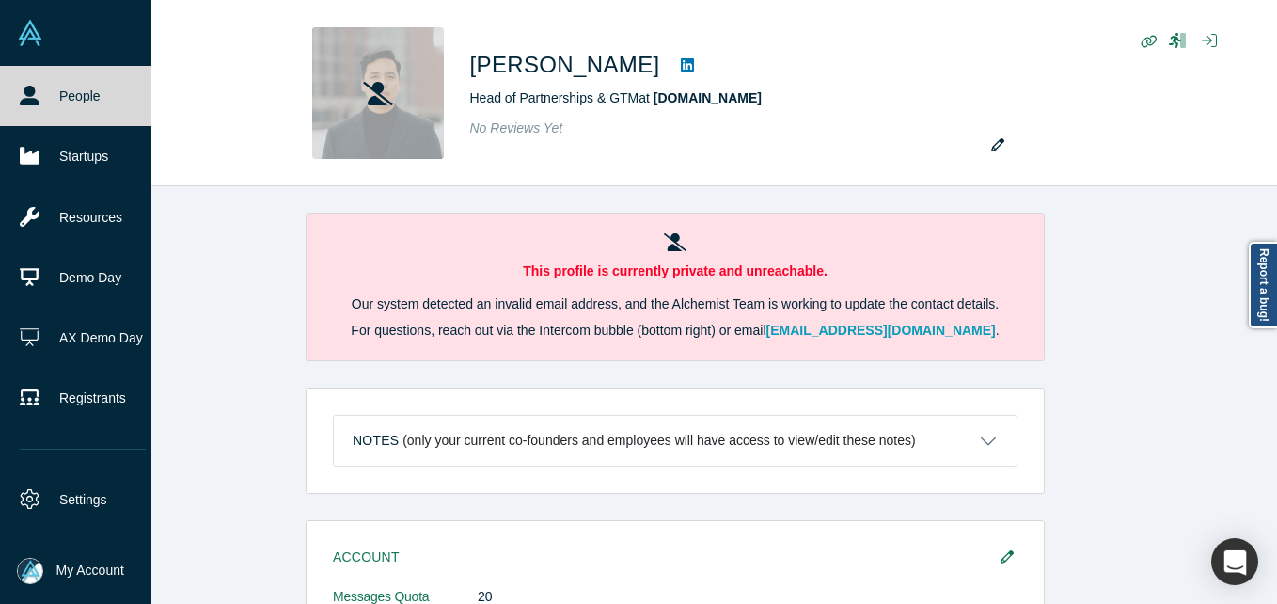
click at [34, 82] on link "People" at bounding box center [83, 96] width 166 height 60
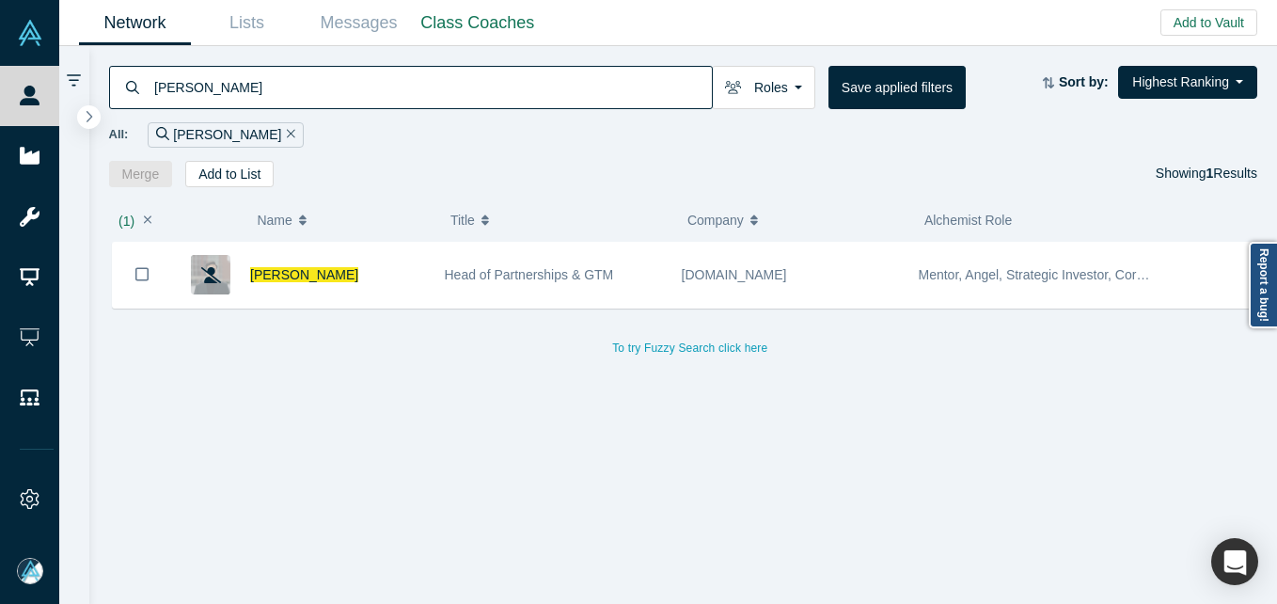
click at [417, 94] on input "[PERSON_NAME]" at bounding box center [432, 87] width 560 height 44
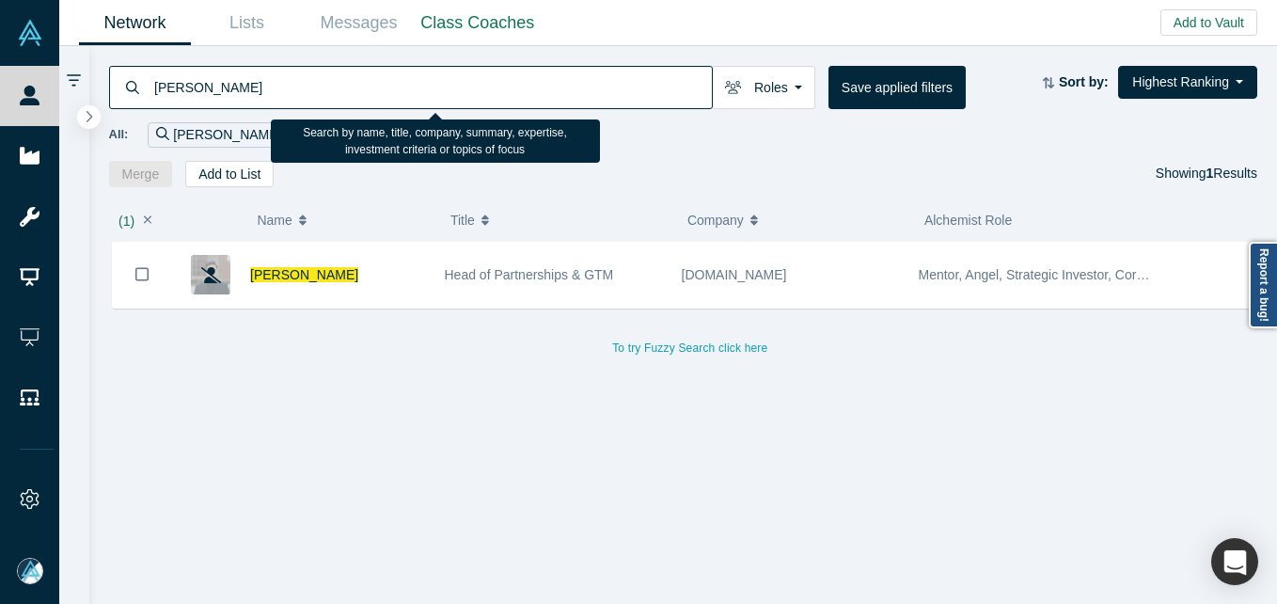
click at [417, 94] on input "[PERSON_NAME]" at bounding box center [432, 87] width 560 height 44
paste input "[PERSON_NAME]"
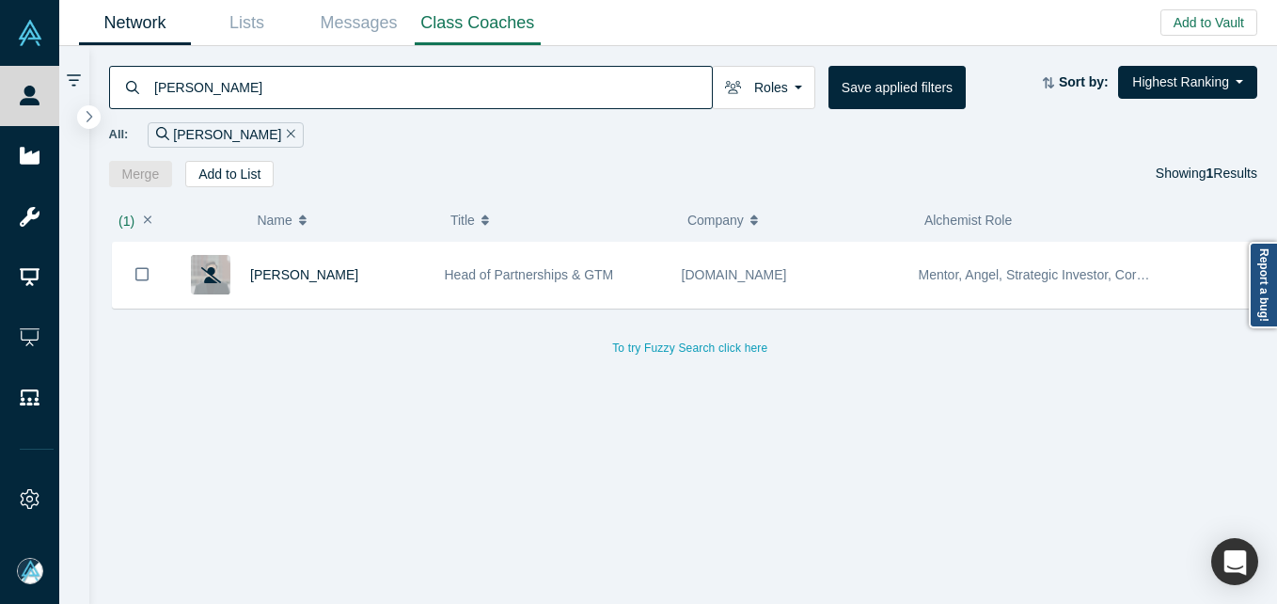
type input "[PERSON_NAME]"
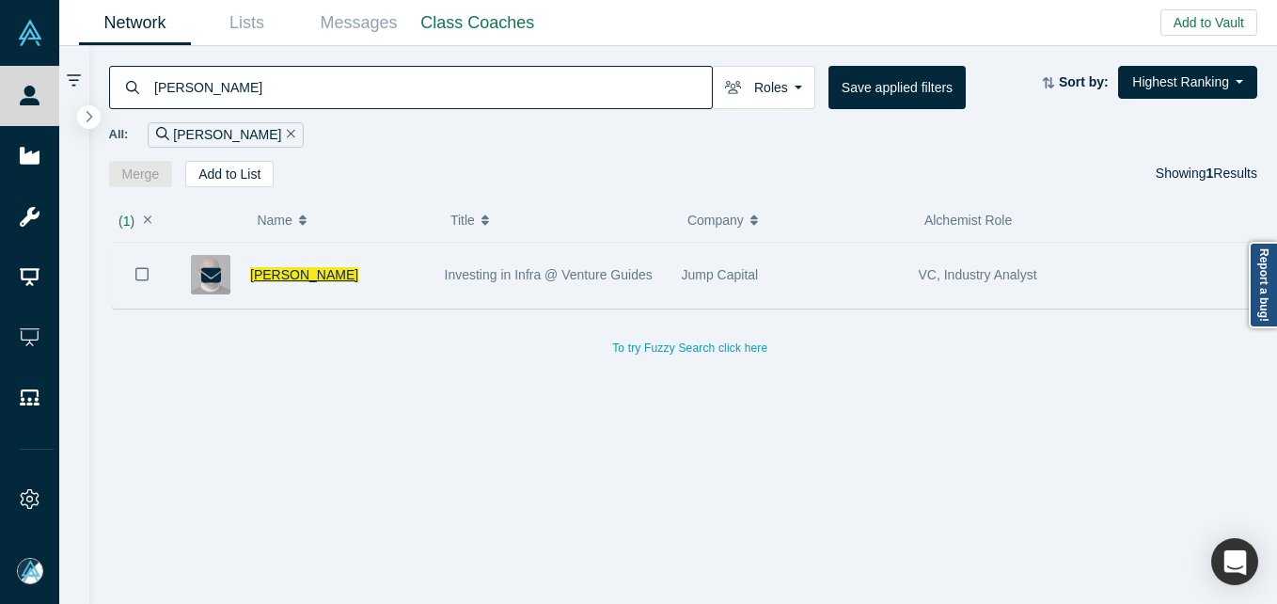
click at [271, 278] on span "[PERSON_NAME]" at bounding box center [304, 274] width 108 height 15
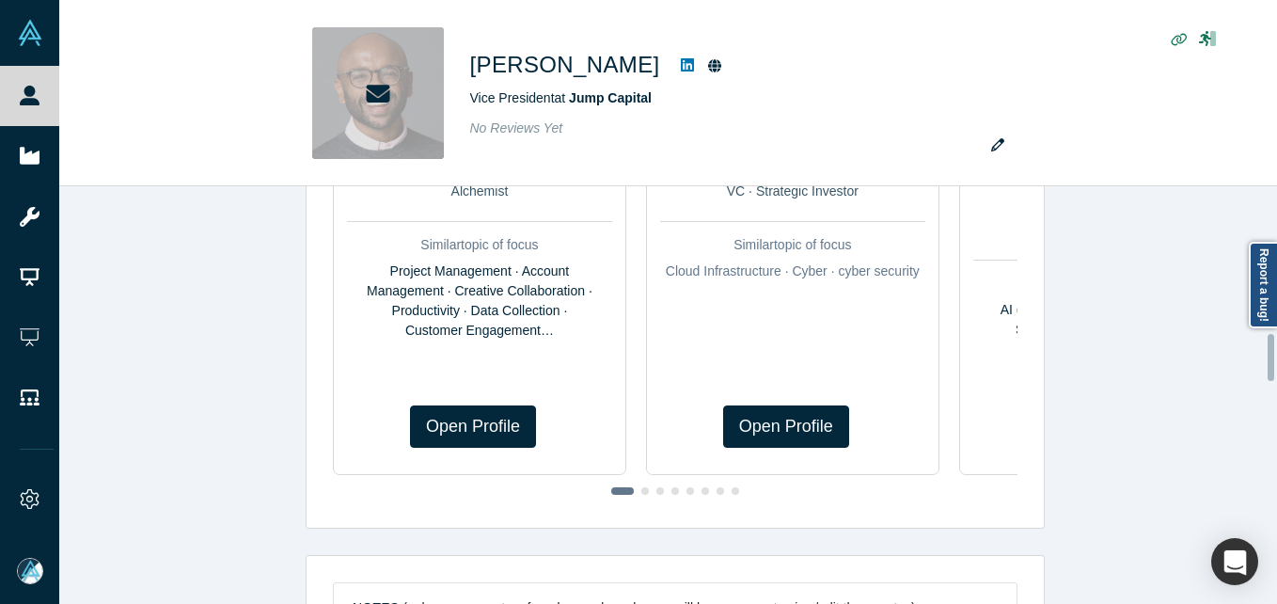
scroll to position [1296, 0]
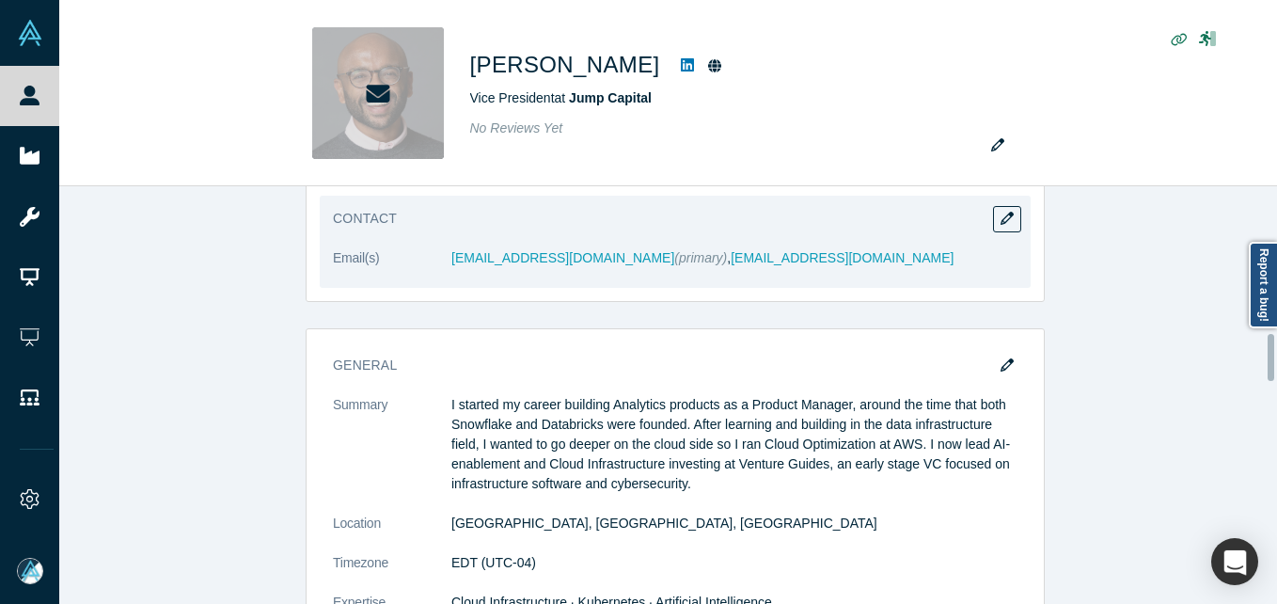
click at [398, 264] on dt "Email(s)" at bounding box center [392, 268] width 119 height 40
drag, startPoint x: 398, startPoint y: 264, endPoint x: 522, endPoint y: 253, distance: 124.7
click at [522, 253] on dl "Email(s) [EMAIL_ADDRESS][DOMAIN_NAME] (primary) , [EMAIL_ADDRESS][DOMAIN_NAME]" at bounding box center [675, 268] width 685 height 40
copy dl "[EMAIL_ADDRESS][DOMAIN_NAME]"
drag, startPoint x: 778, startPoint y: 252, endPoint x: 586, endPoint y: 261, distance: 192.1
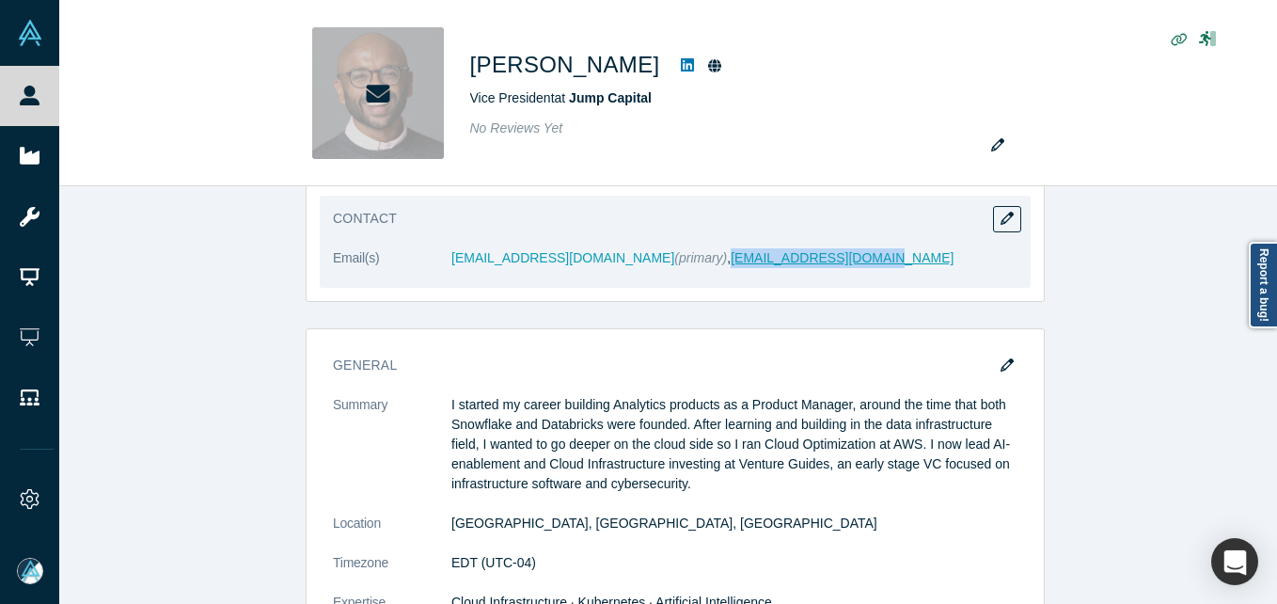
click at [586, 261] on dd "[EMAIL_ADDRESS][DOMAIN_NAME] (primary) , [EMAIL_ADDRESS][DOMAIN_NAME]" at bounding box center [735, 258] width 566 height 20
copy link "[EMAIL_ADDRESS][DOMAIN_NAME]"
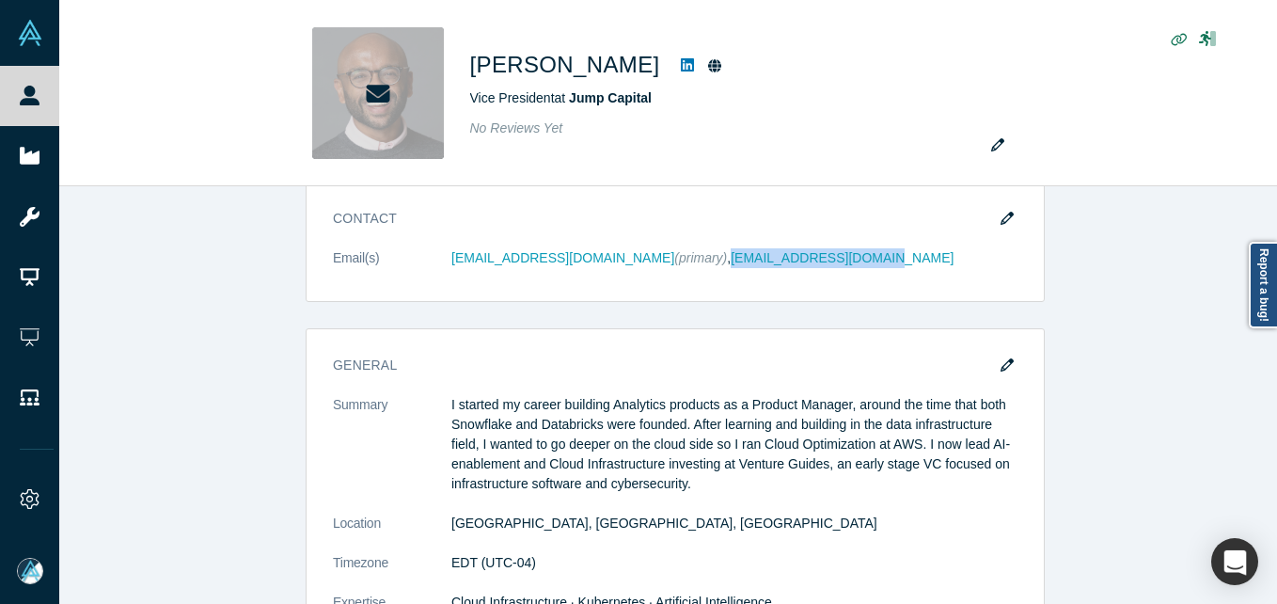
drag, startPoint x: 995, startPoint y: 221, endPoint x: 976, endPoint y: 230, distance: 21.9
click at [1001, 220] on icon "button" at bounding box center [1007, 218] width 13 height 13
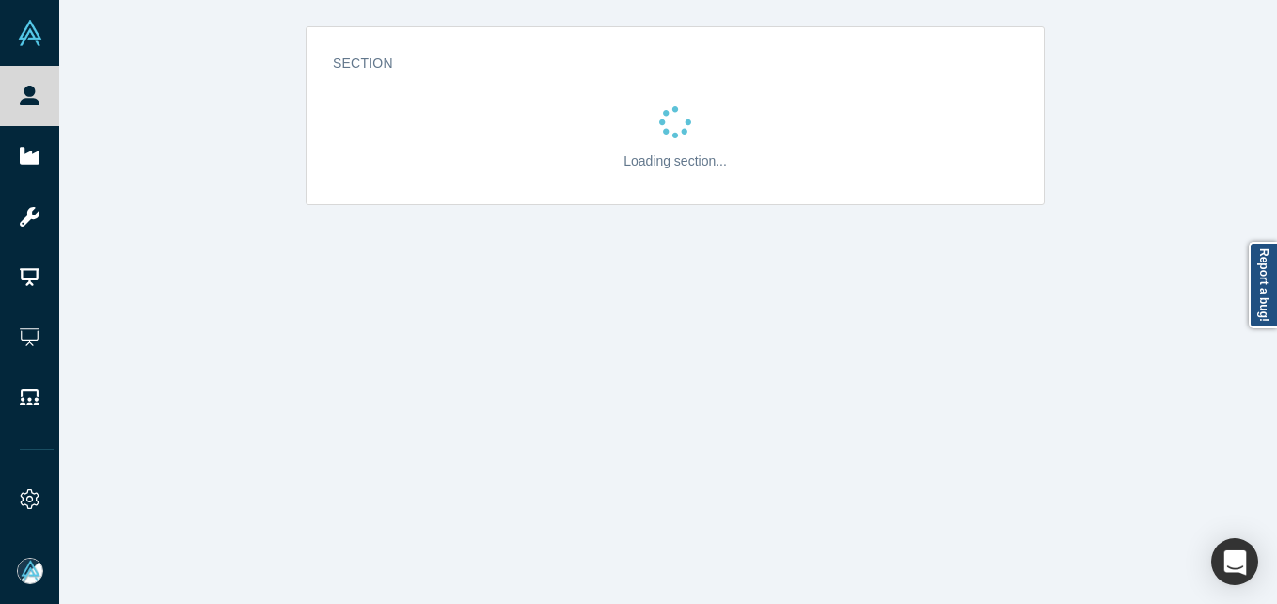
scroll to position [0, 0]
select select "US"
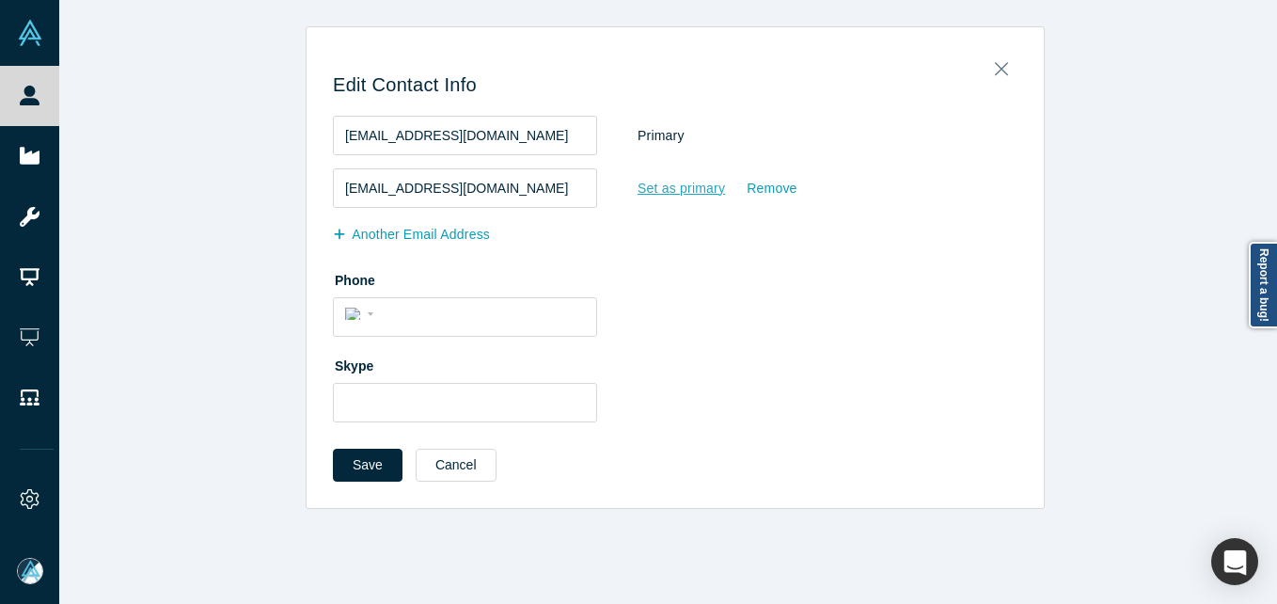
click at [662, 176] on div "Set as primary" at bounding box center [681, 188] width 89 height 33
click at [0, 0] on input "Set as primary" at bounding box center [0, 0] width 0 height 0
click at [361, 477] on button "Save" at bounding box center [368, 465] width 70 height 33
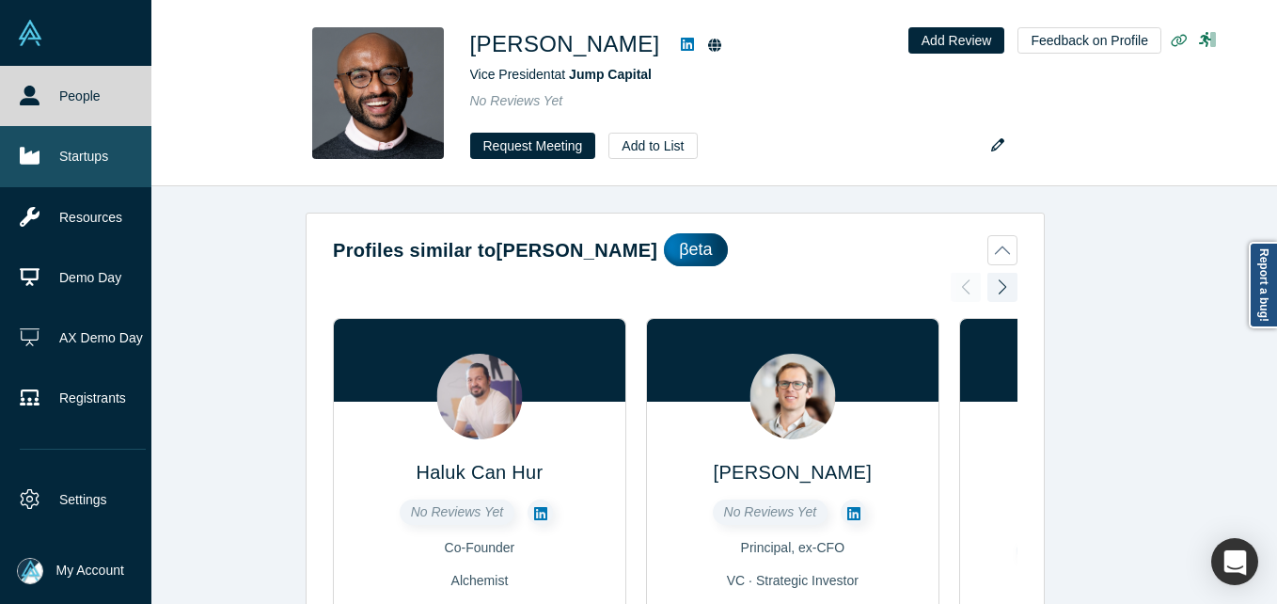
drag, startPoint x: 55, startPoint y: 91, endPoint x: 35, endPoint y: 135, distance: 48.4
click at [55, 91] on link "People" at bounding box center [83, 96] width 166 height 60
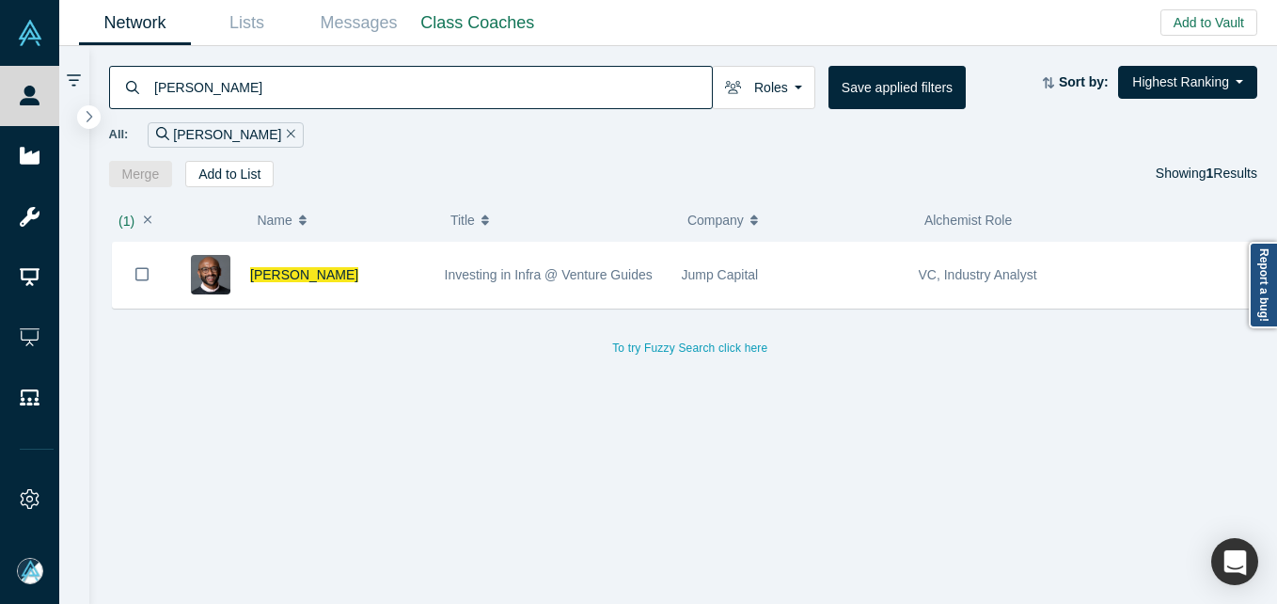
click at [337, 85] on input "[PERSON_NAME]" at bounding box center [432, 87] width 560 height 44
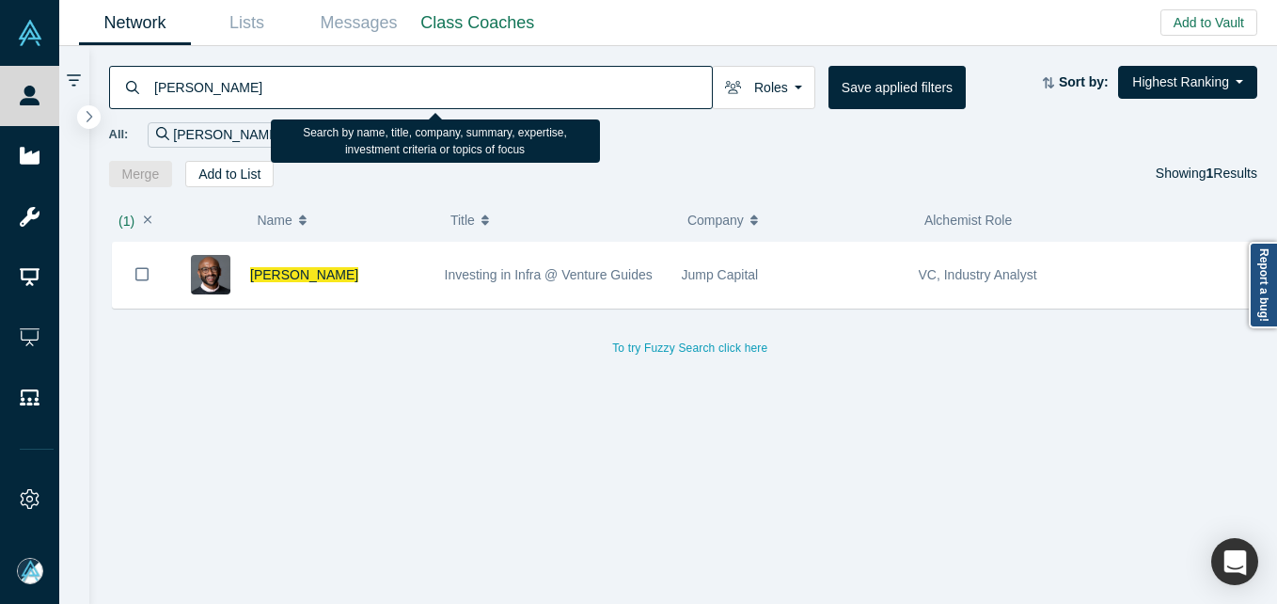
click at [337, 85] on input "[PERSON_NAME]" at bounding box center [432, 87] width 560 height 44
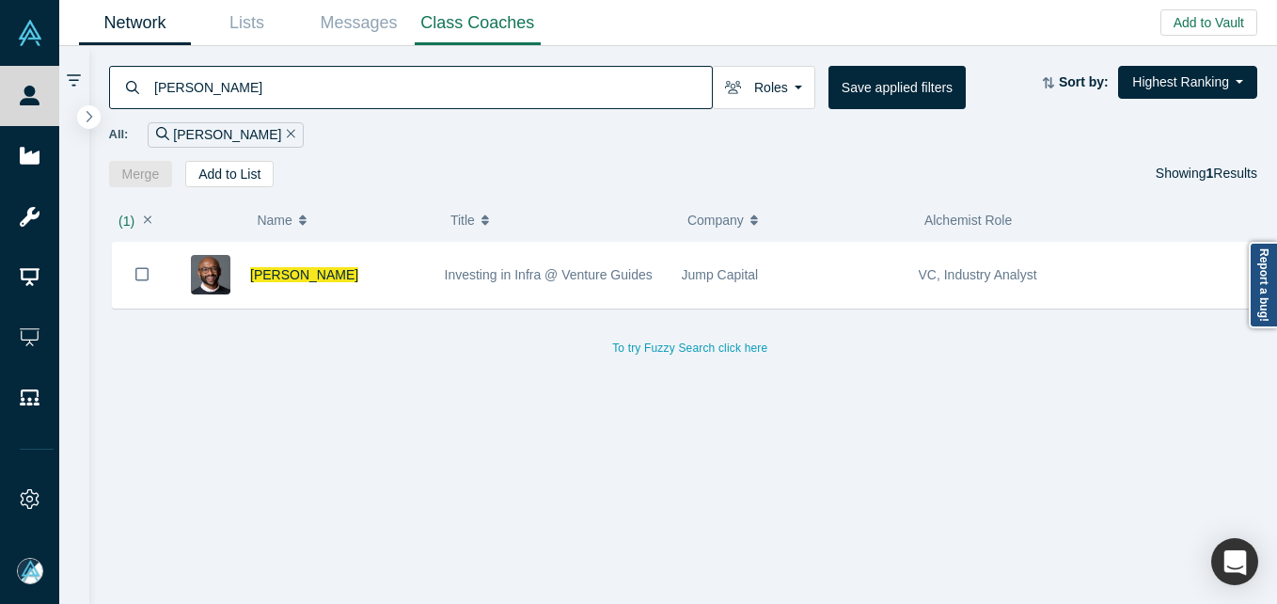
paste input "[PERSON_NAME]"
type input "[PERSON_NAME]"
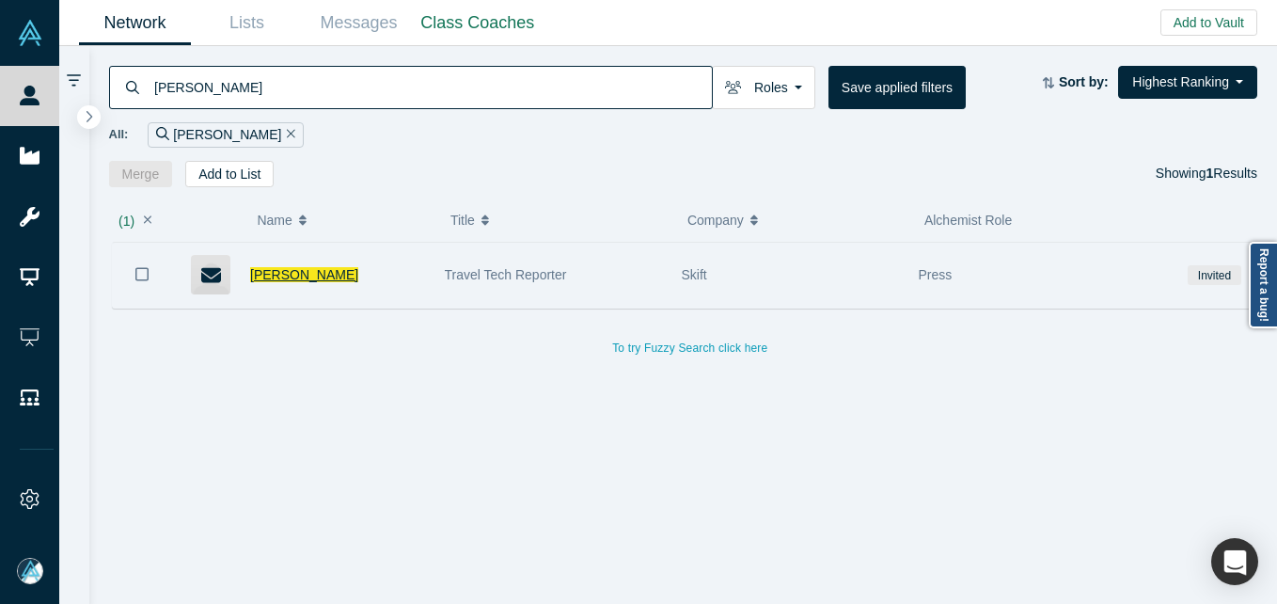
click at [289, 272] on span "[PERSON_NAME]" at bounding box center [304, 274] width 108 height 15
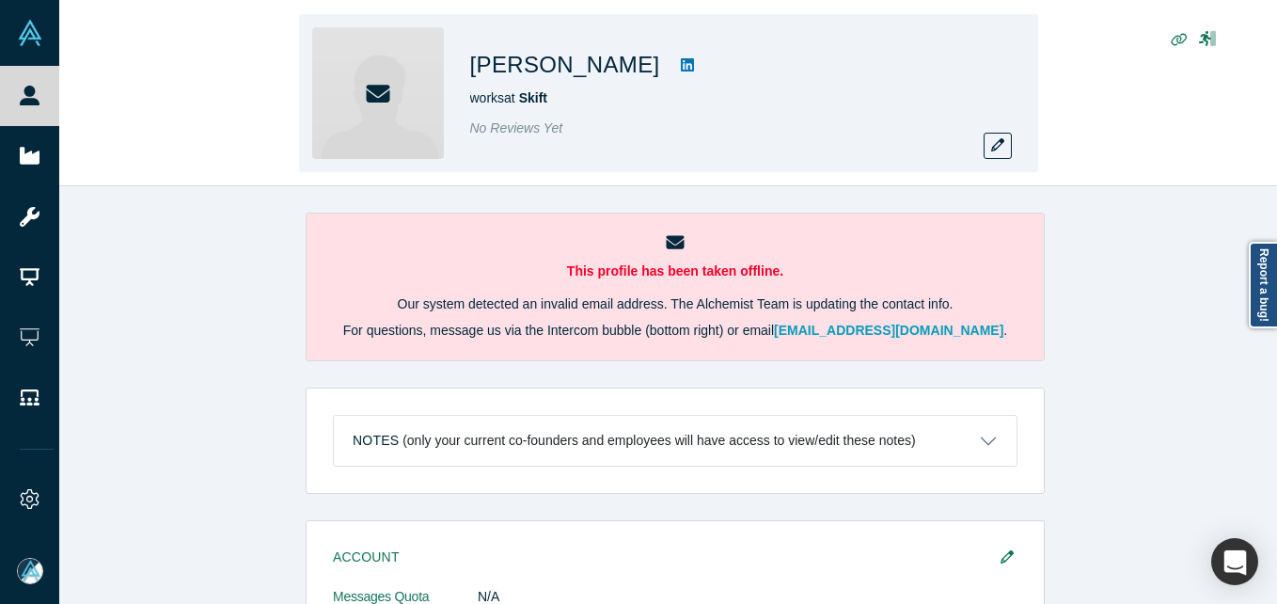
click at [1014, 148] on div "[PERSON_NAME] works at Skift No Reviews Yet" at bounding box center [668, 93] width 739 height 158
click at [997, 148] on icon "button" at bounding box center [998, 144] width 13 height 13
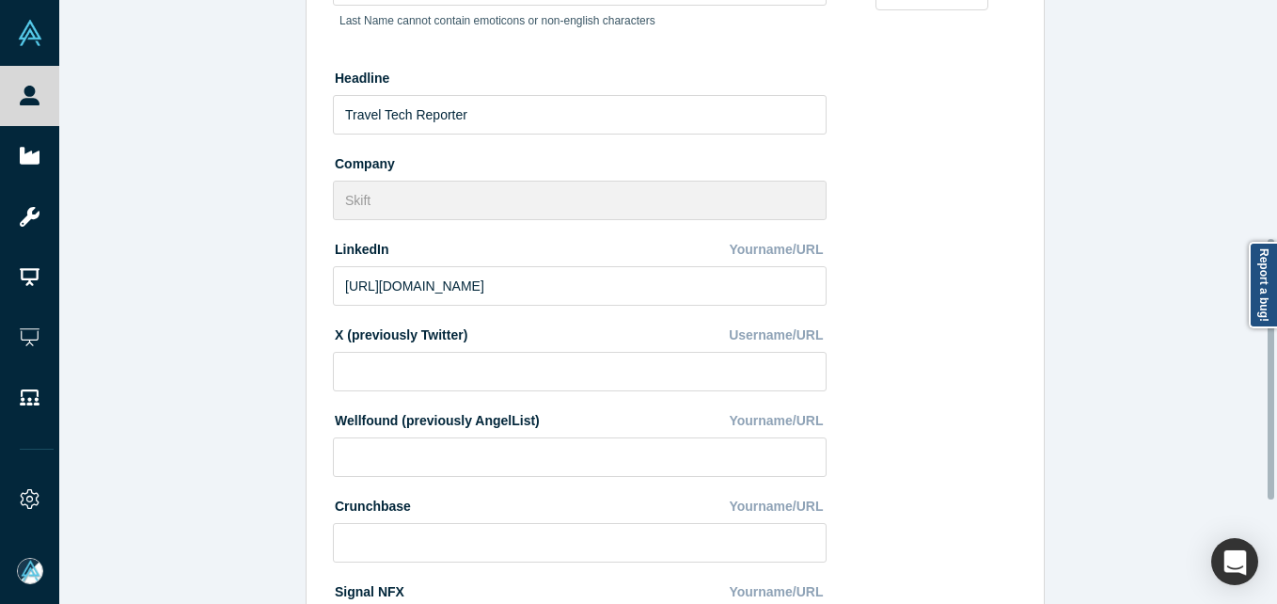
scroll to position [564, 0]
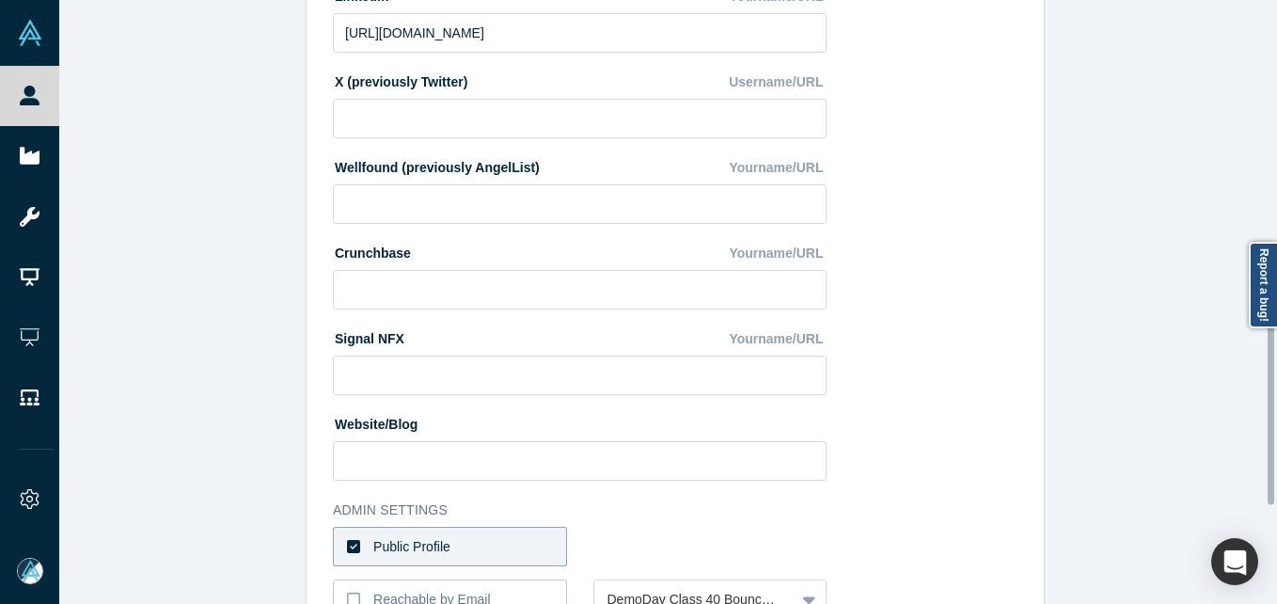
drag, startPoint x: 464, startPoint y: 549, endPoint x: 567, endPoint y: 527, distance: 105.9
click at [470, 543] on label "Public Profile" at bounding box center [450, 547] width 234 height 40
click at [0, 0] on input "Public Profile" at bounding box center [0, 0] width 0 height 0
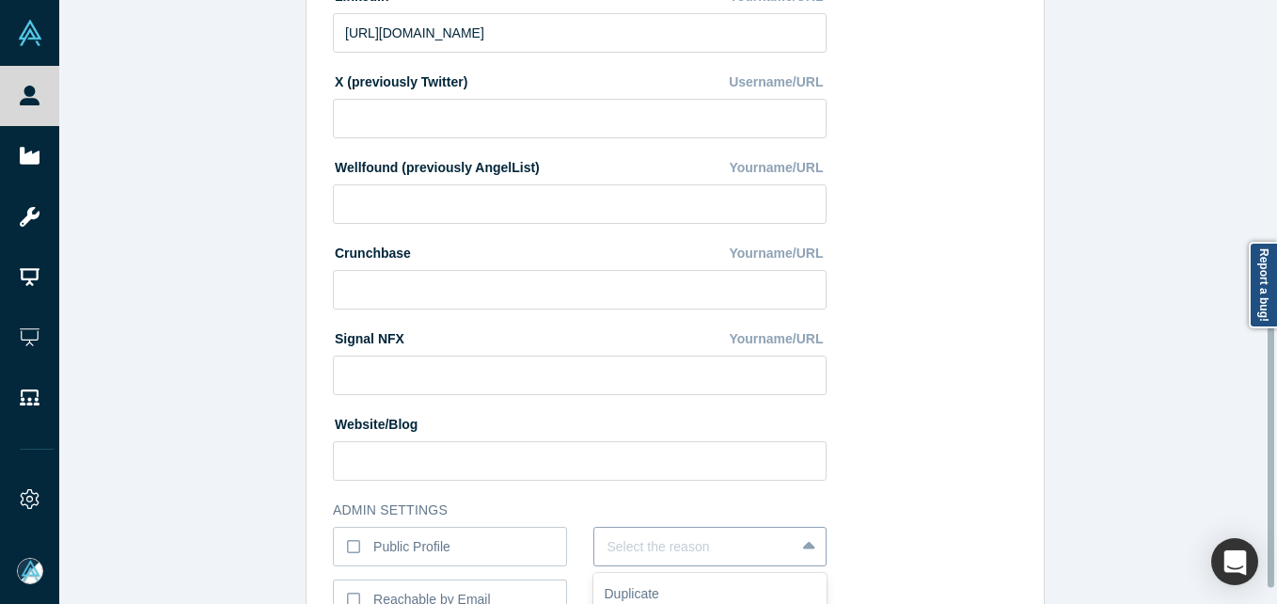
click at [650, 547] on div "6 results available. Use Up and Down to choose options, press Enter to select t…" at bounding box center [711, 547] width 234 height 40
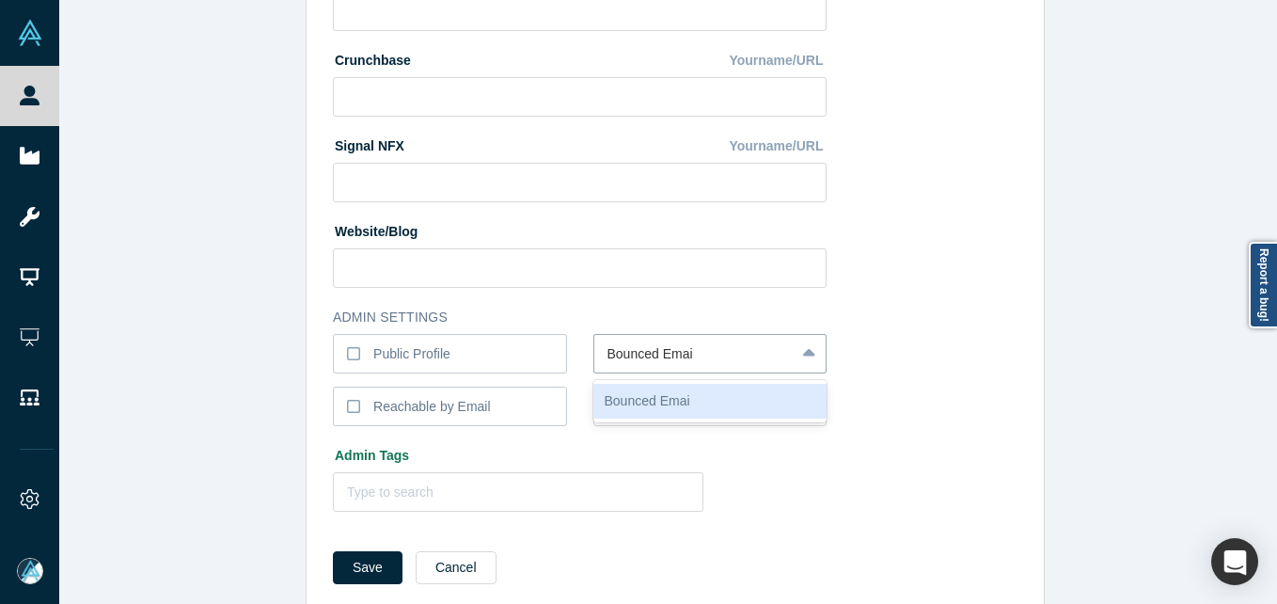
type input "Bounced Email"
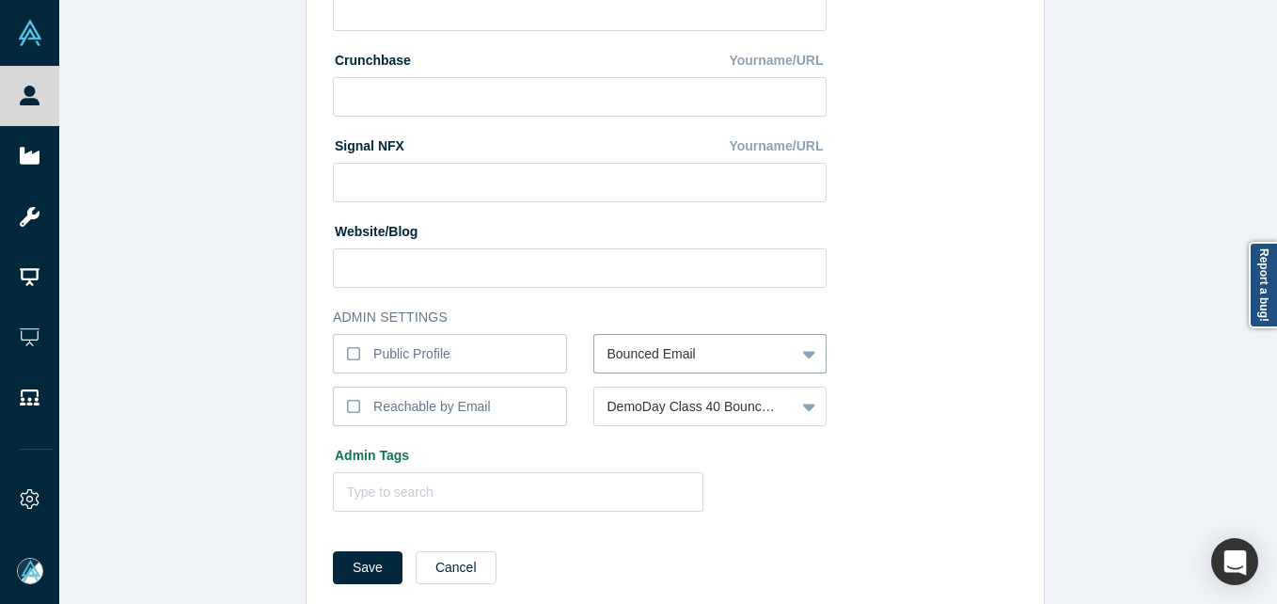
click at [333, 551] on button "Save" at bounding box center [368, 567] width 70 height 33
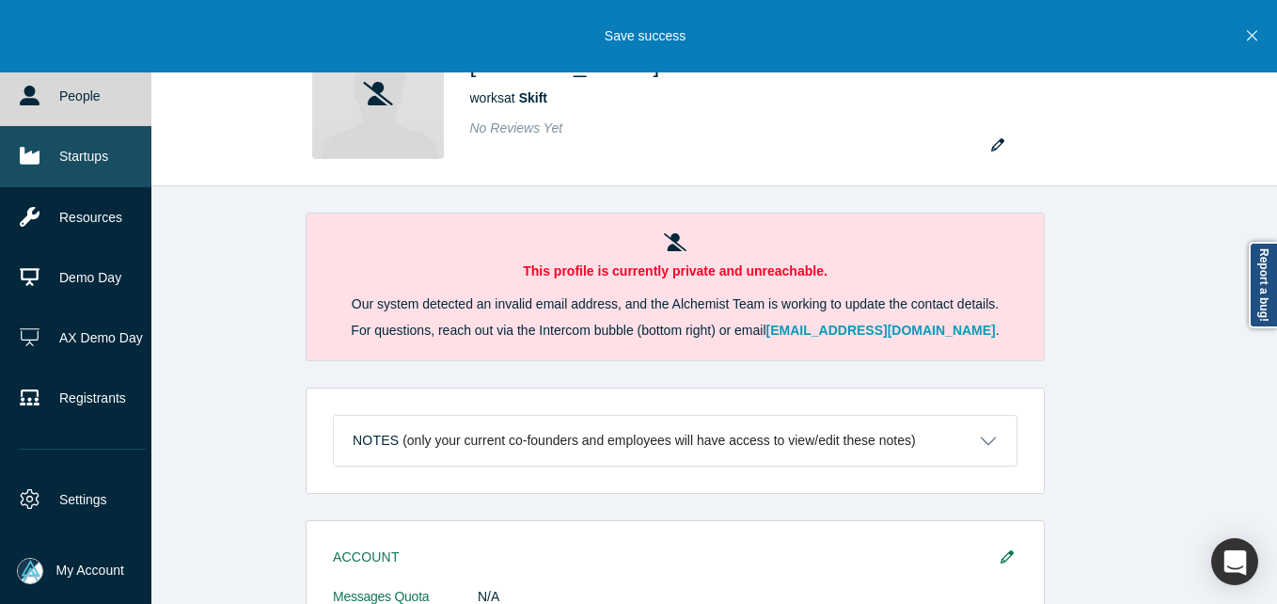
drag, startPoint x: 71, startPoint y: 97, endPoint x: 75, endPoint y: 130, distance: 33.3
click at [71, 97] on link "People" at bounding box center [83, 96] width 166 height 60
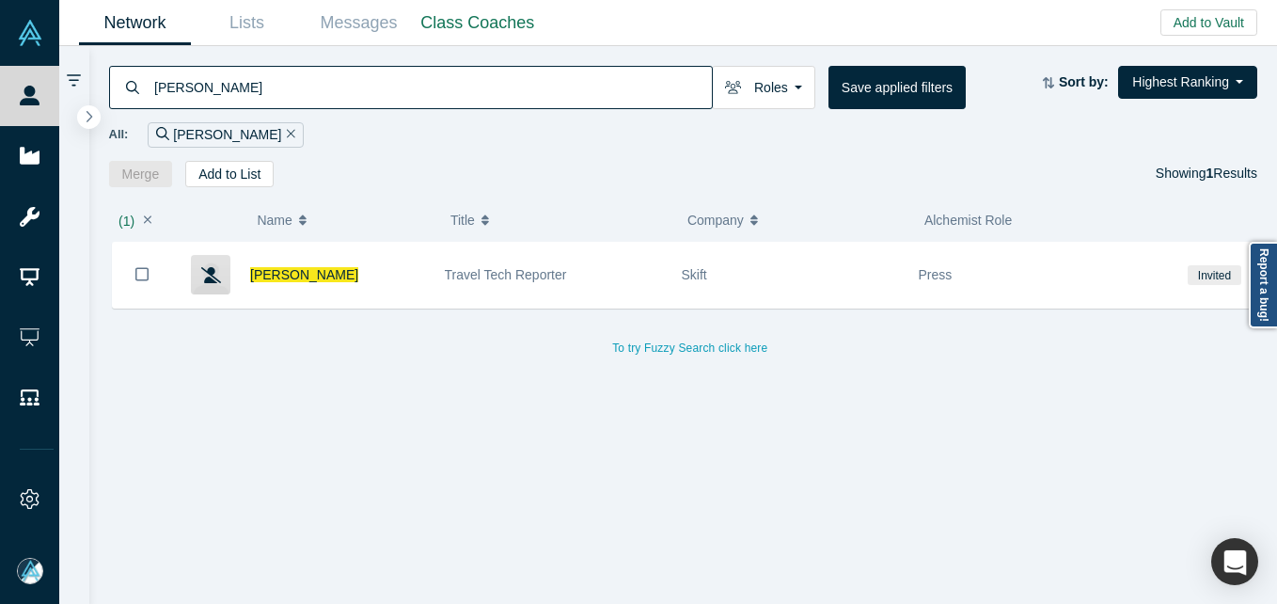
click at [509, 102] on input "[PERSON_NAME]" at bounding box center [432, 87] width 560 height 44
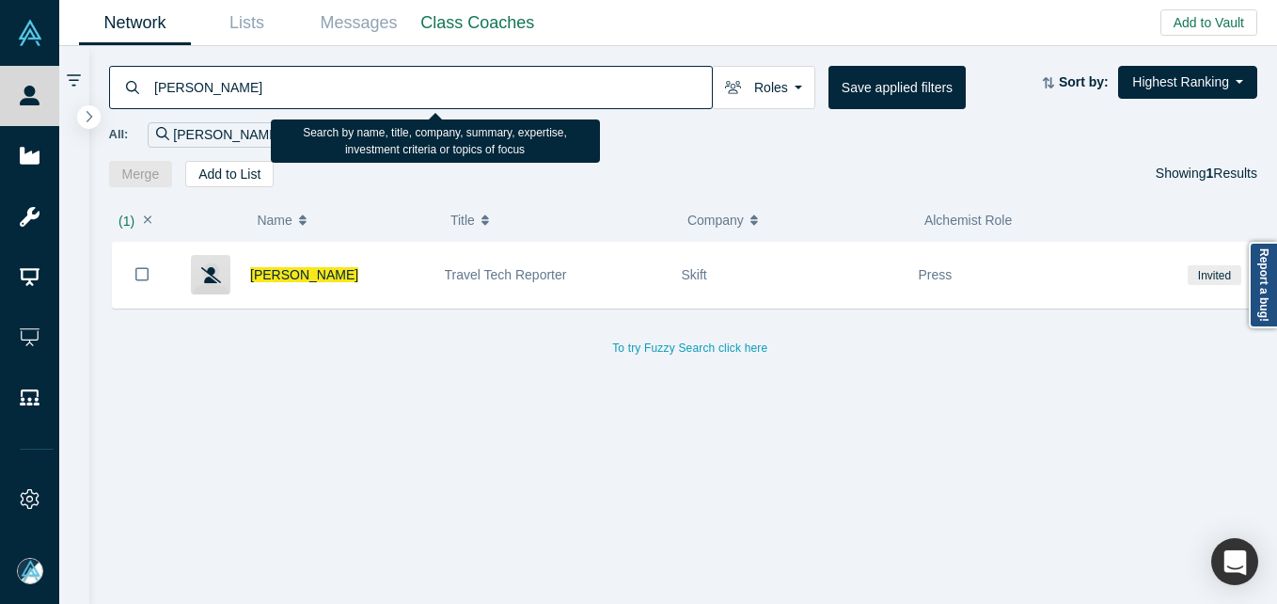
click at [507, 87] on input "[PERSON_NAME]" at bounding box center [432, 87] width 560 height 44
paste input "[PERSON_NAME]"
type input "[PERSON_NAME]"
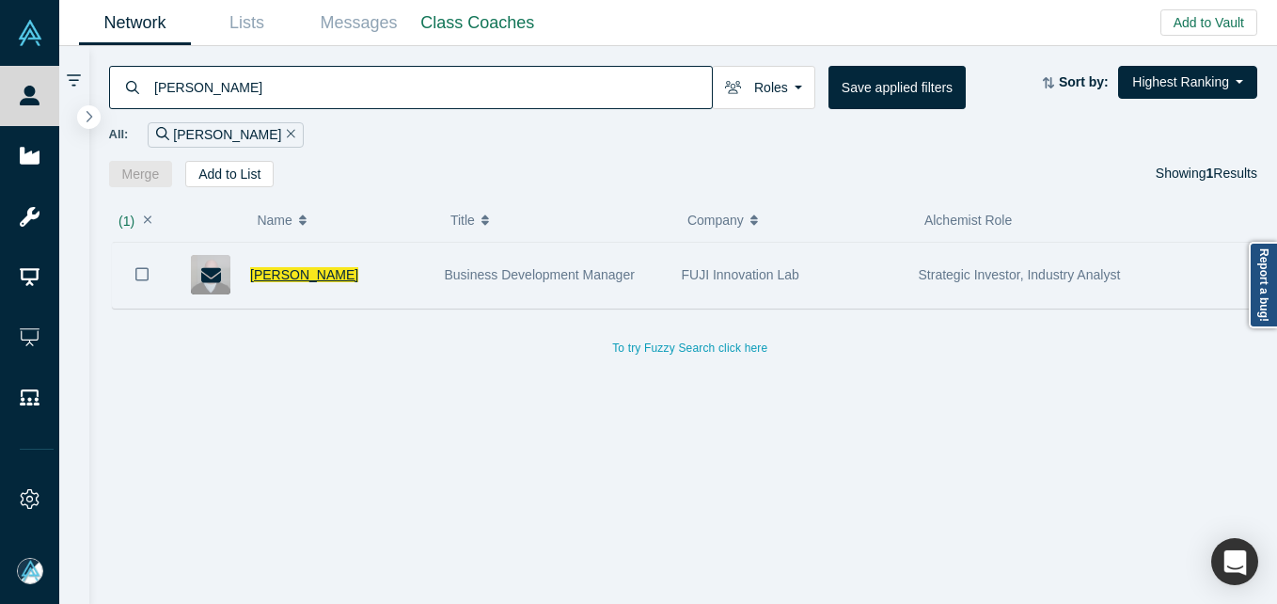
click at [273, 279] on span "[PERSON_NAME]" at bounding box center [304, 274] width 108 height 15
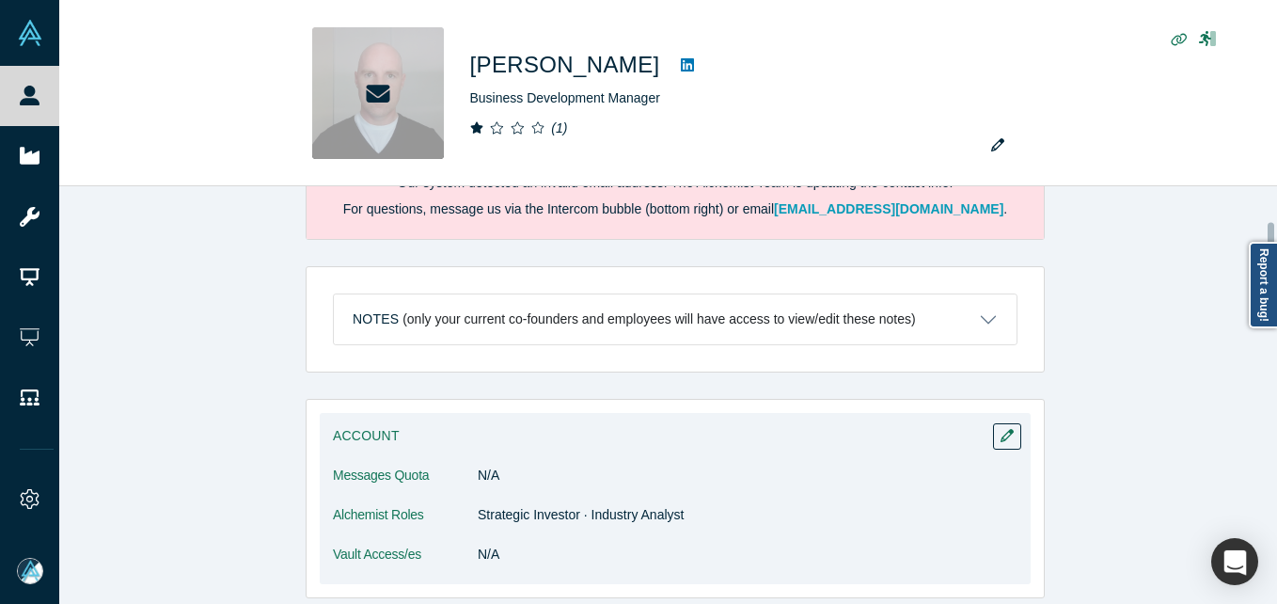
scroll to position [282, 0]
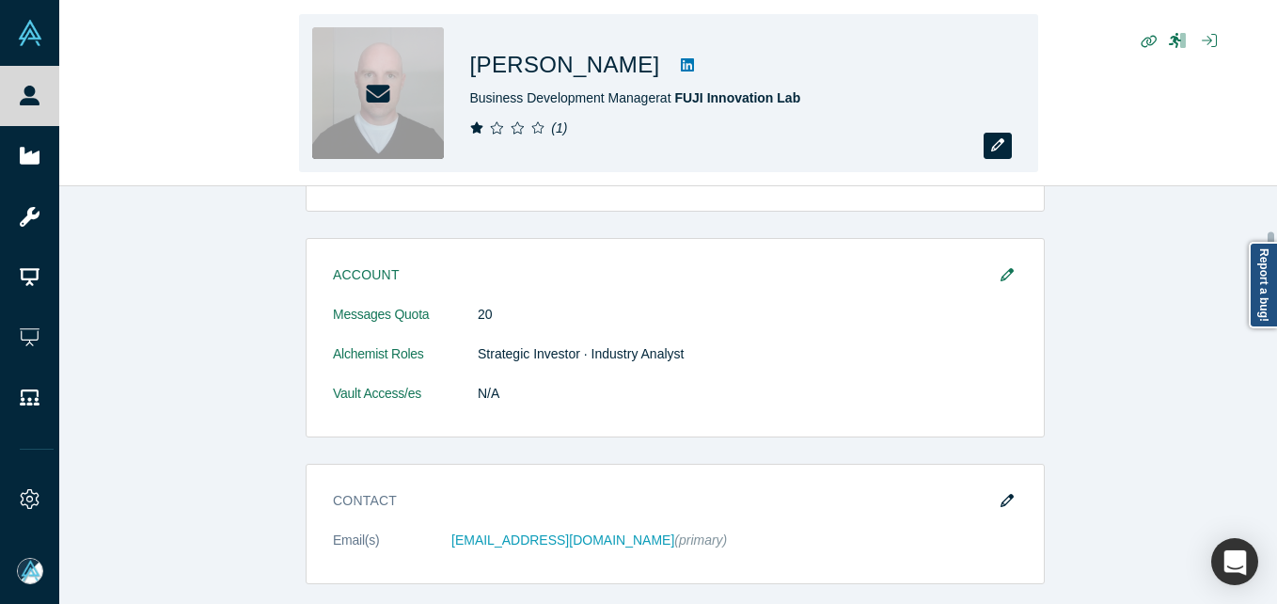
click at [1007, 153] on button "button" at bounding box center [998, 146] width 28 height 26
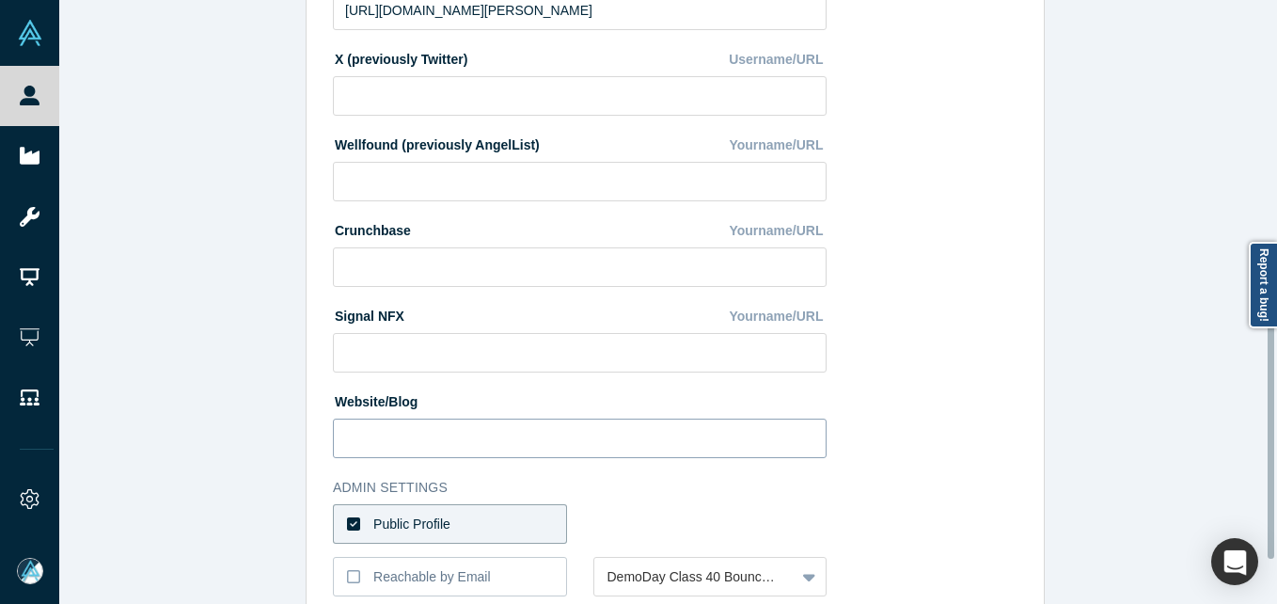
scroll to position [791, 0]
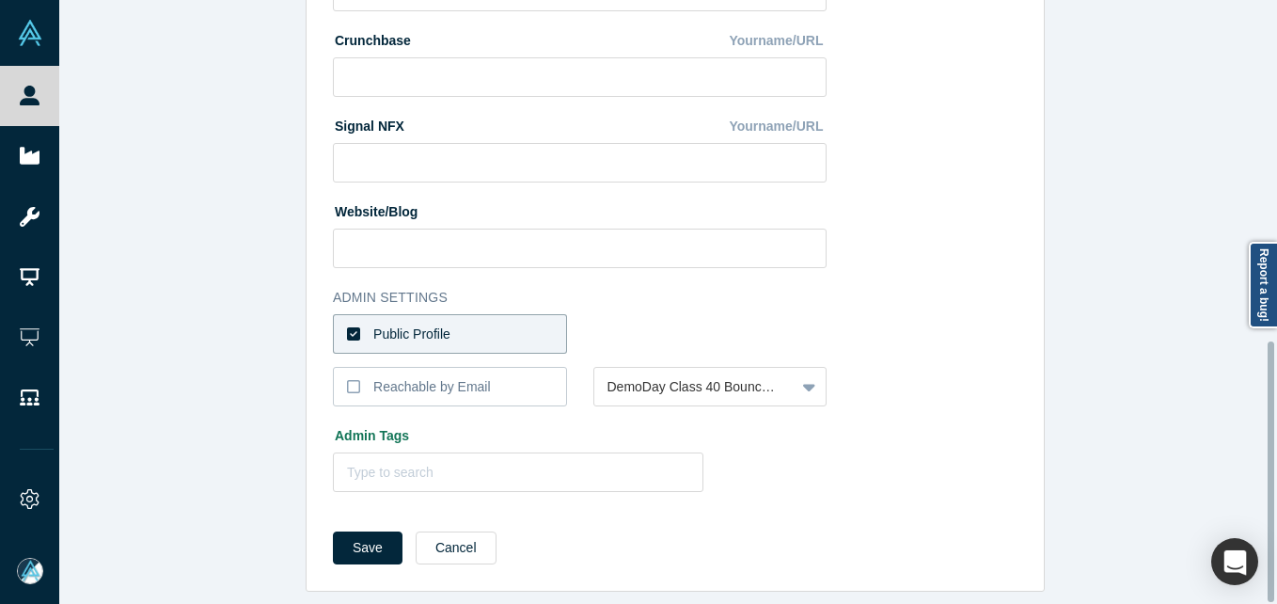
click at [436, 379] on div "Reachable by Email" at bounding box center [432, 387] width 118 height 20
click at [0, 0] on input "Reachable by Email" at bounding box center [0, 0] width 0 height 0
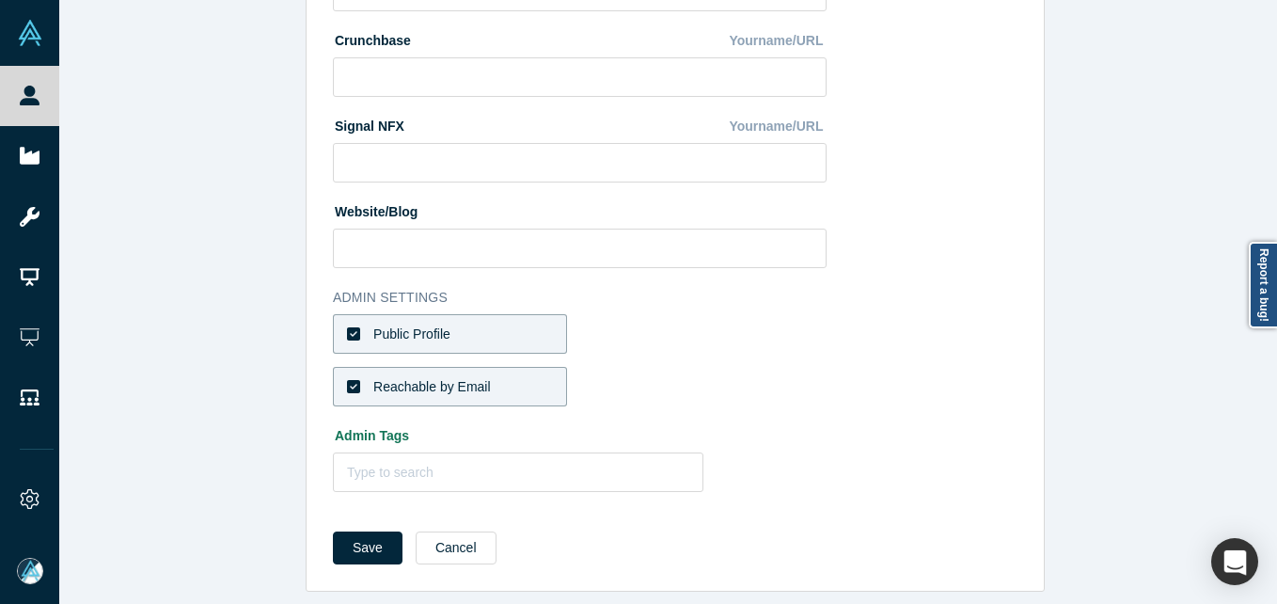
click at [379, 551] on div "Save Cancel" at bounding box center [675, 555] width 685 height 46
click at [361, 532] on button "Save" at bounding box center [368, 548] width 70 height 33
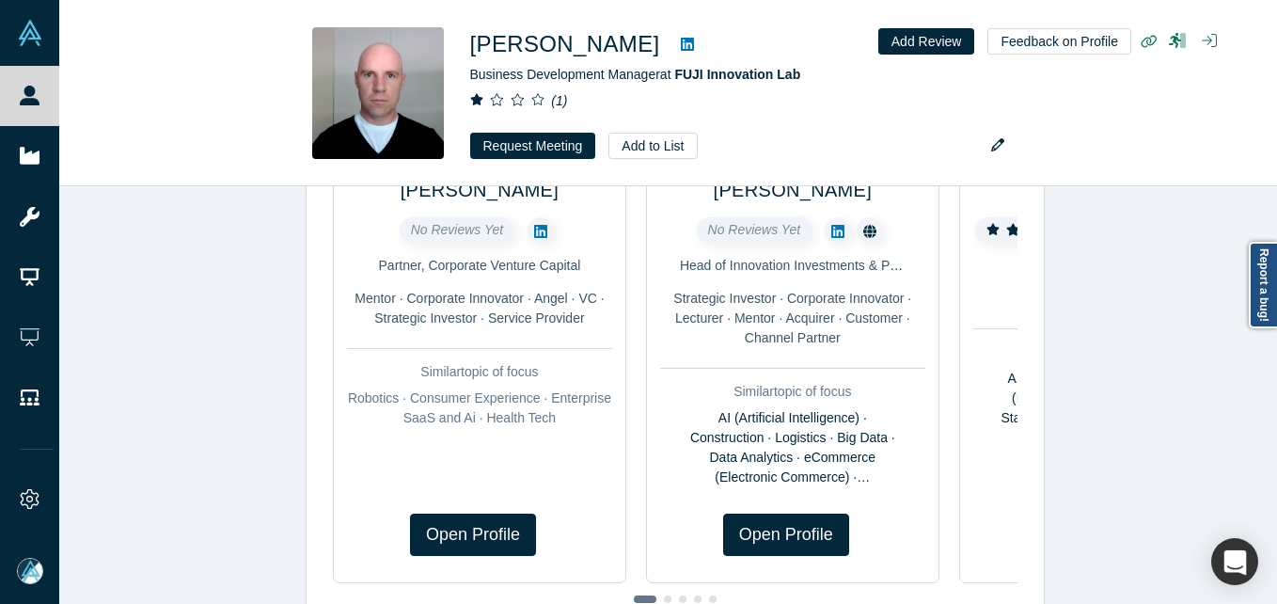
scroll to position [0, 0]
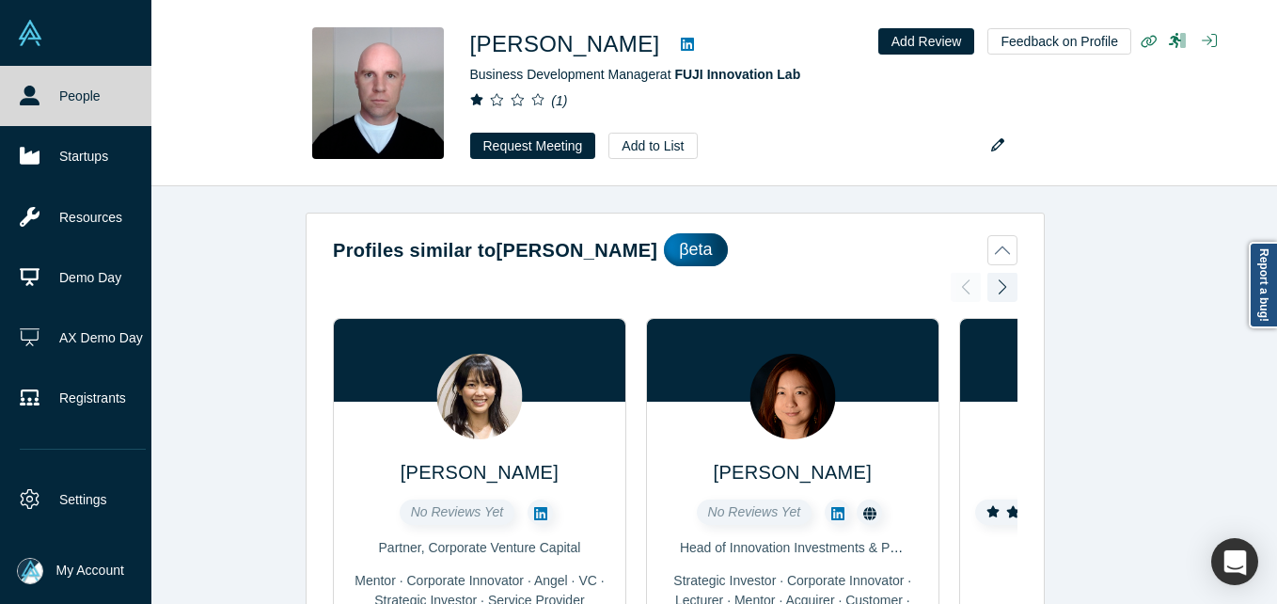
click at [8, 92] on link "People" at bounding box center [83, 96] width 166 height 60
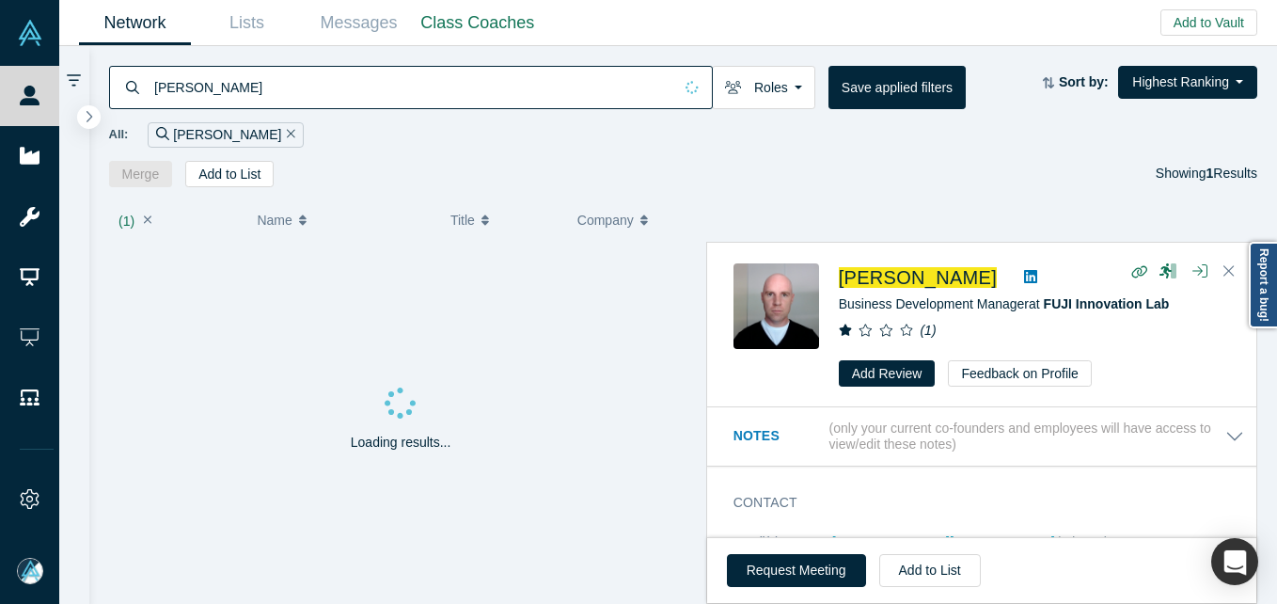
click at [256, 89] on input "[PERSON_NAME]" at bounding box center [412, 87] width 520 height 44
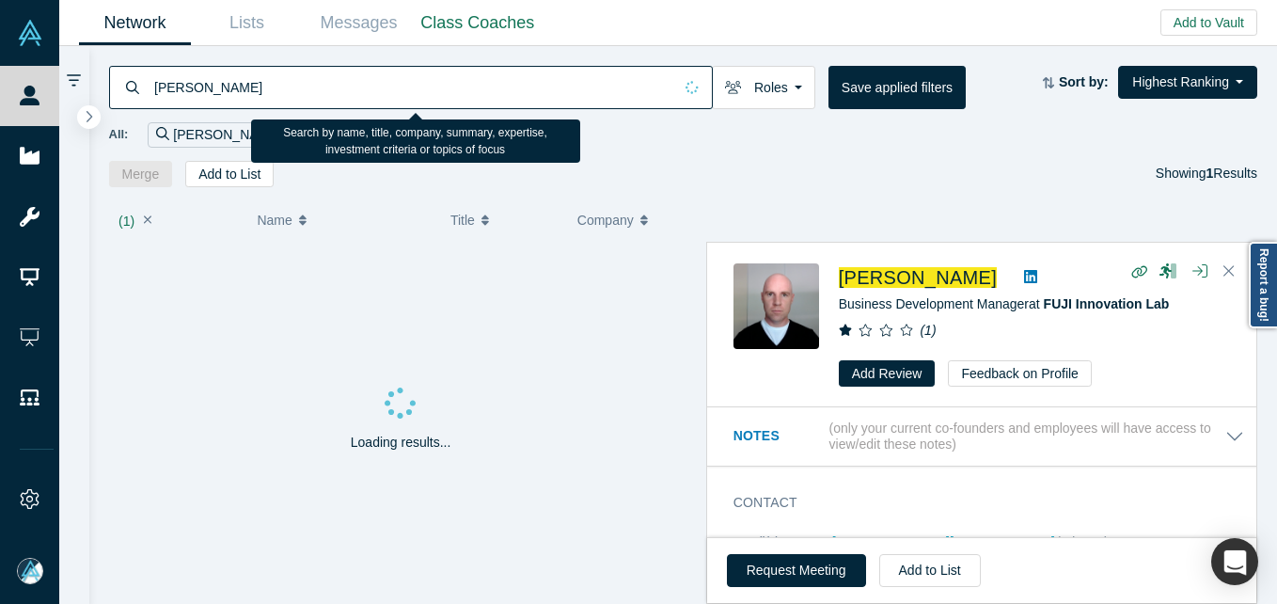
click at [256, 89] on input "[PERSON_NAME]" at bounding box center [412, 87] width 520 height 44
type input "[PERSON_NAME]"
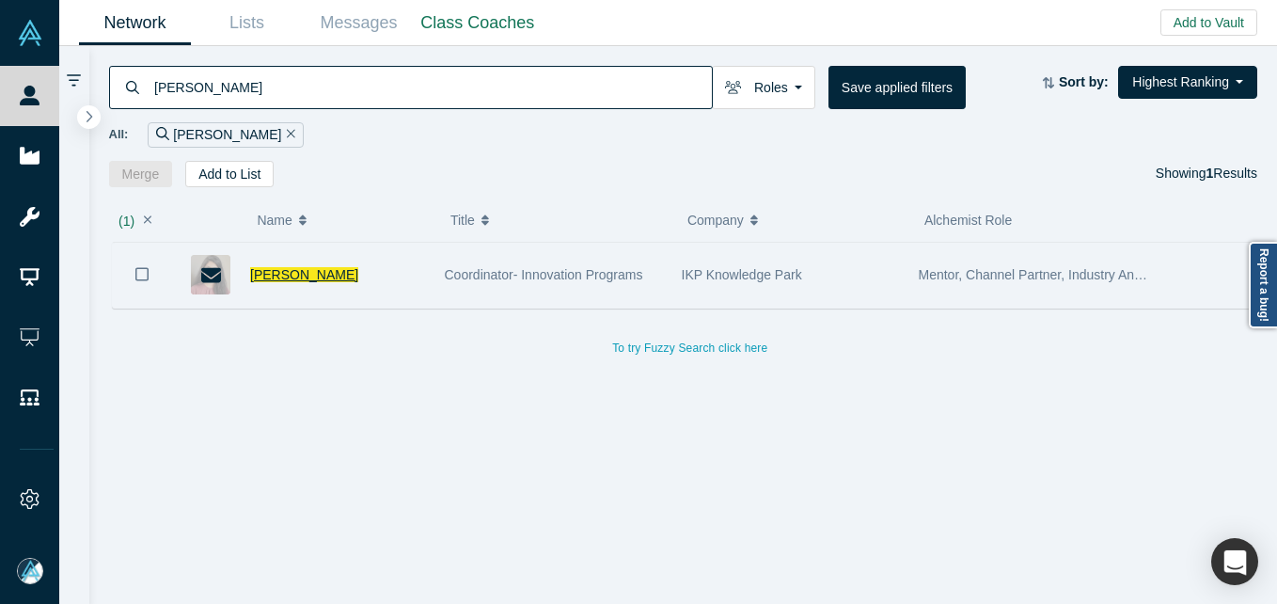
click at [299, 276] on span "[PERSON_NAME]" at bounding box center [304, 274] width 108 height 15
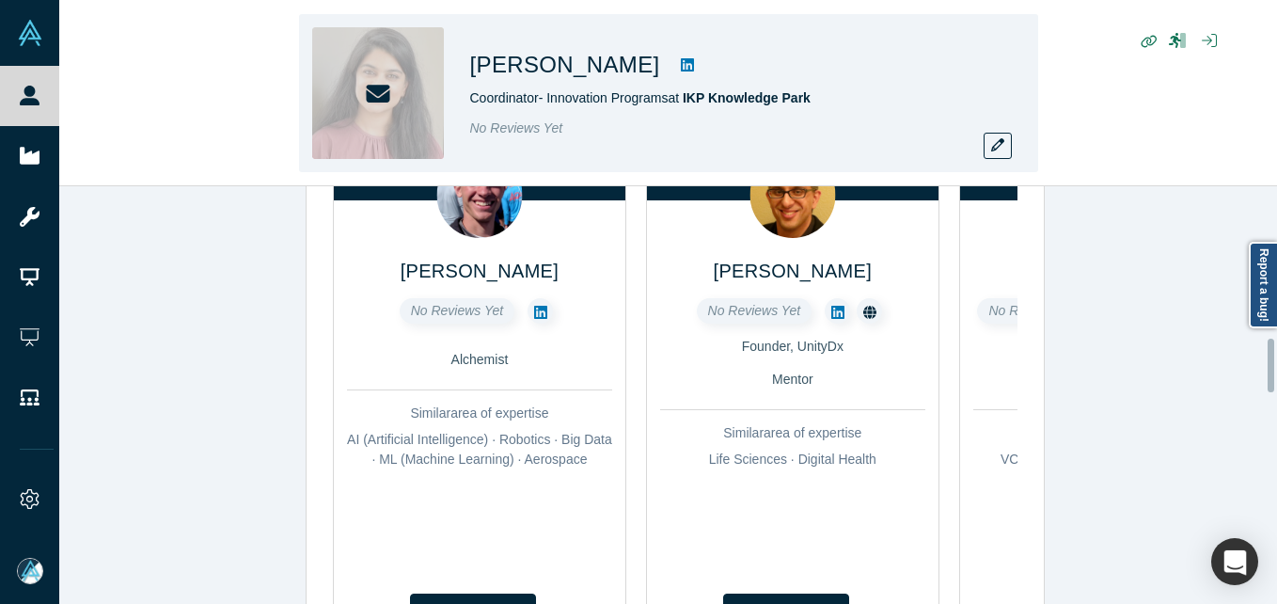
scroll to position [1202, 0]
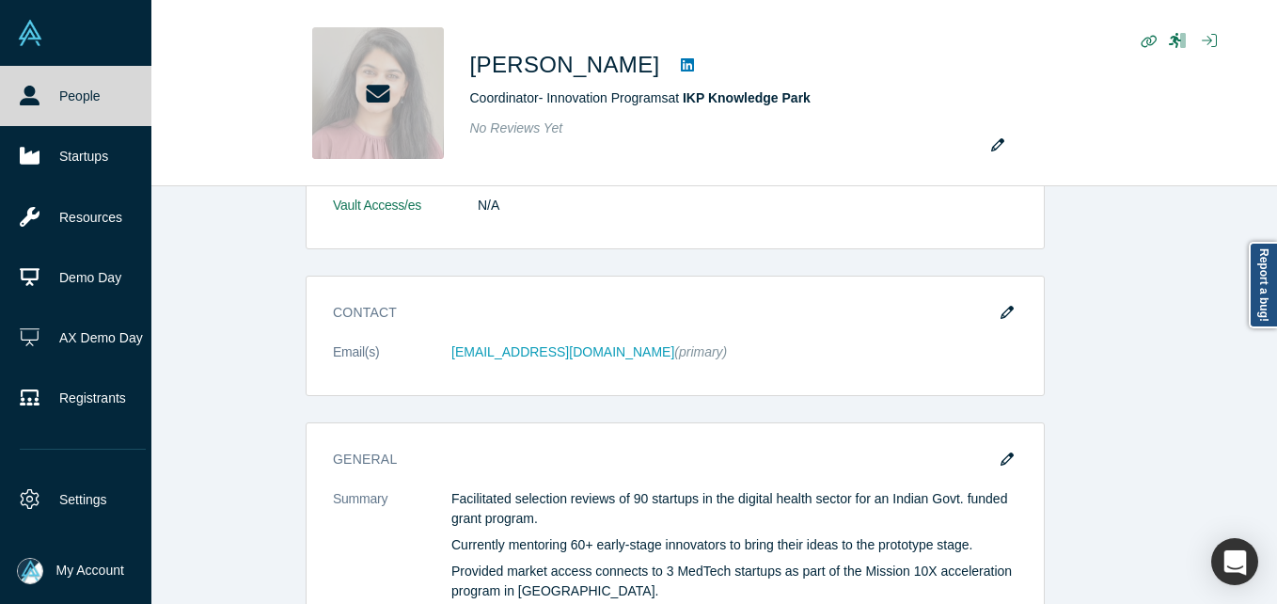
click at [79, 101] on link "People" at bounding box center [83, 96] width 166 height 60
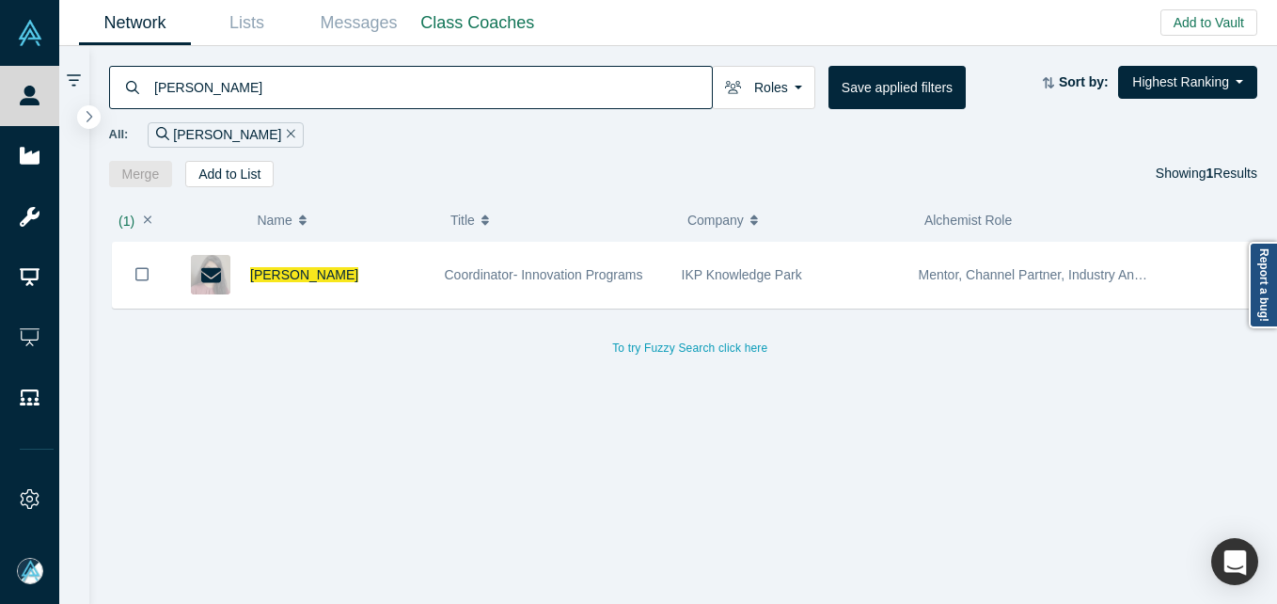
click at [377, 59] on div "[PERSON_NAME] Roles Founders Faculty Mentors Alumni Mentor Angels VCs Corporate…" at bounding box center [683, 116] width 1189 height 141
click at [359, 87] on input "[PERSON_NAME]" at bounding box center [432, 87] width 560 height 44
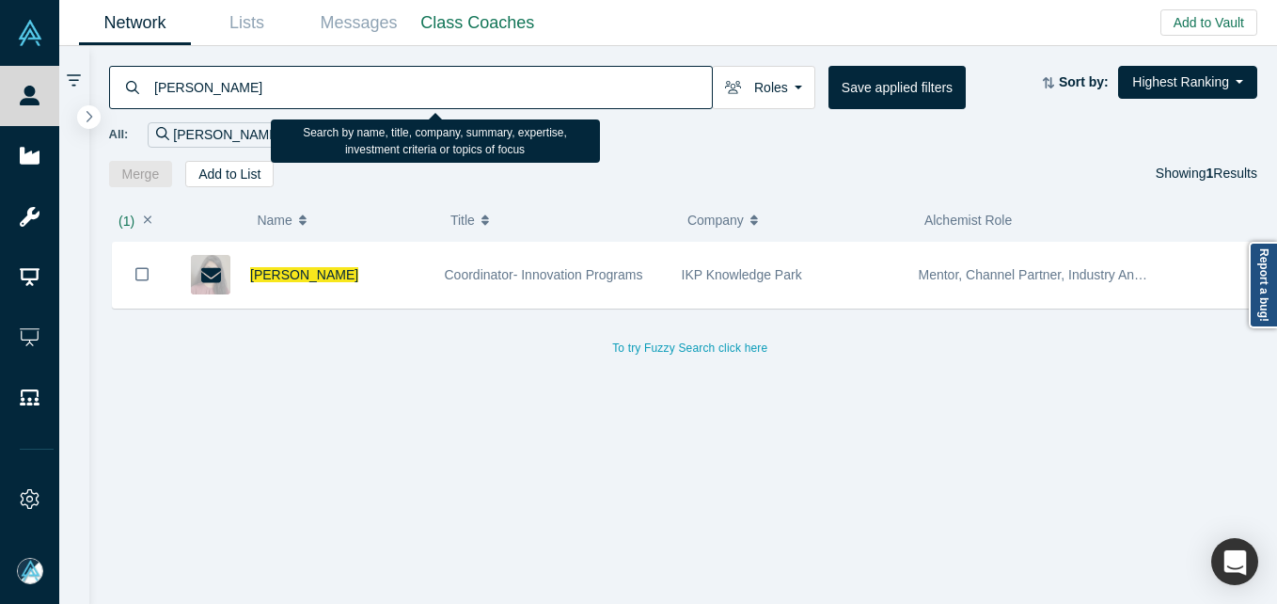
drag, startPoint x: 359, startPoint y: 87, endPoint x: 436, endPoint y: 66, distance: 79.0
click at [359, 87] on input "[PERSON_NAME]" at bounding box center [432, 87] width 560 height 44
paste input "[PERSON_NAME]"
click at [280, 77] on input "[PERSON_NAME]" at bounding box center [432, 87] width 560 height 44
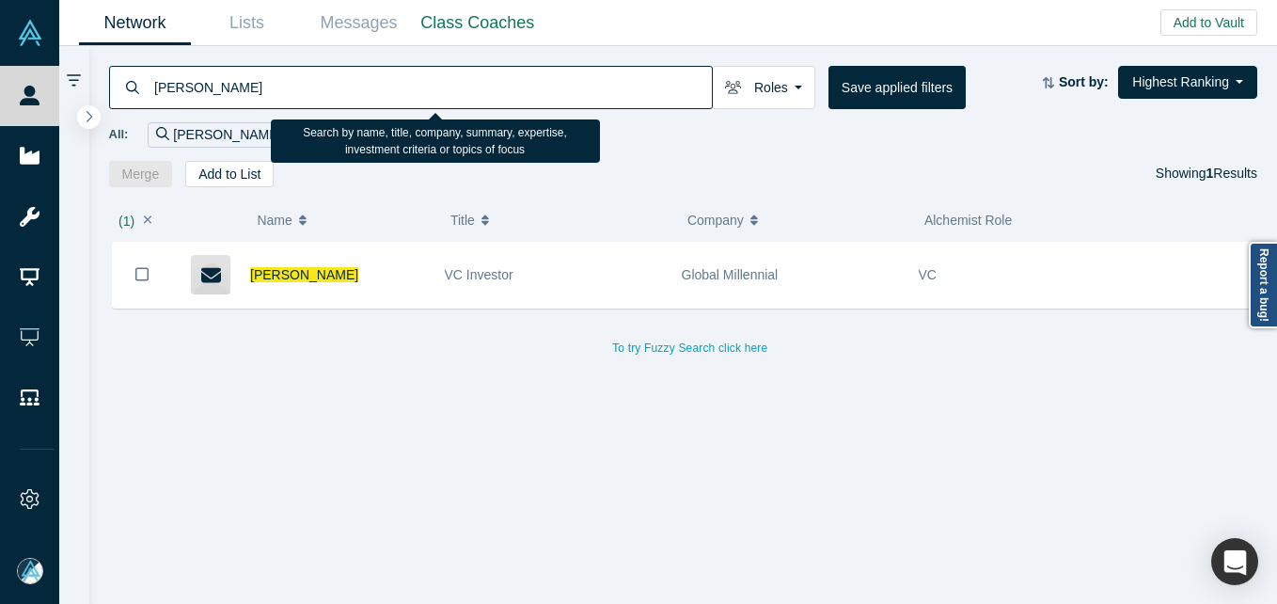
click at [280, 77] on input "[PERSON_NAME]" at bounding box center [432, 87] width 560 height 44
paste input "[PERSON_NAME]"
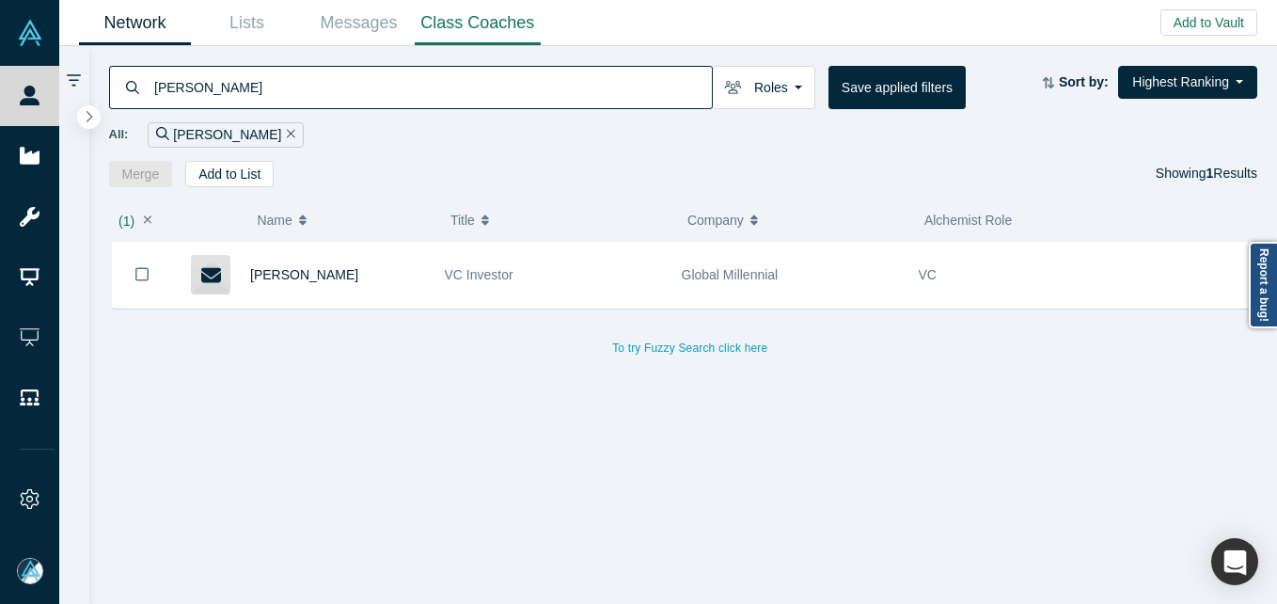
type input "[PERSON_NAME]"
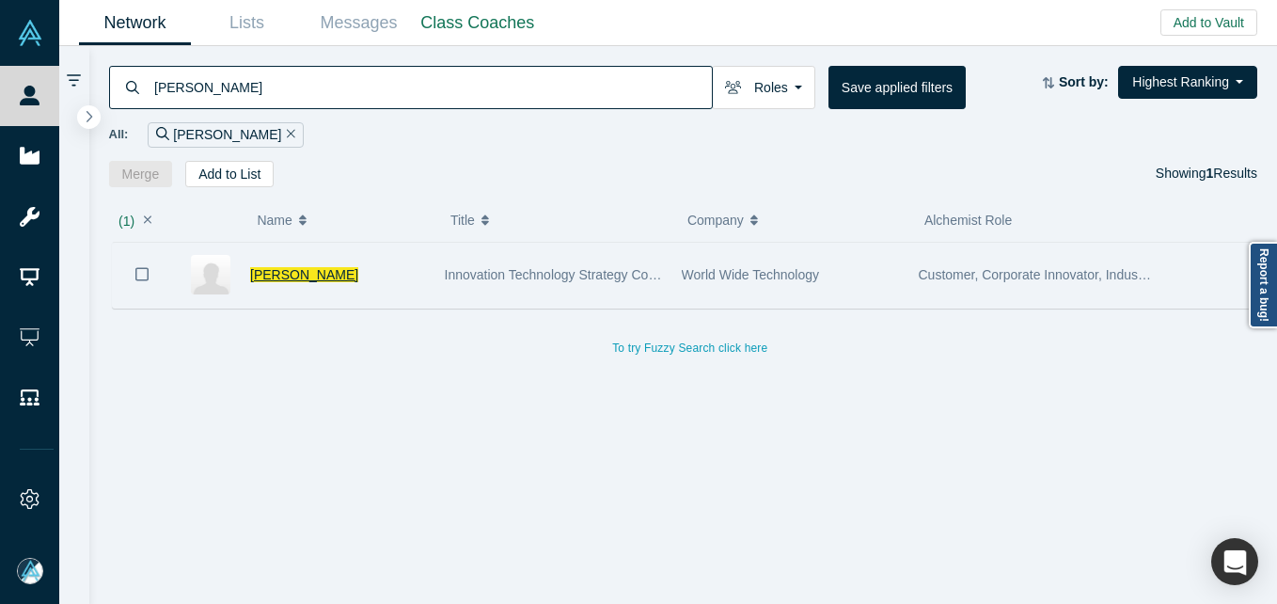
click at [312, 279] on span "[PERSON_NAME]" at bounding box center [304, 274] width 108 height 15
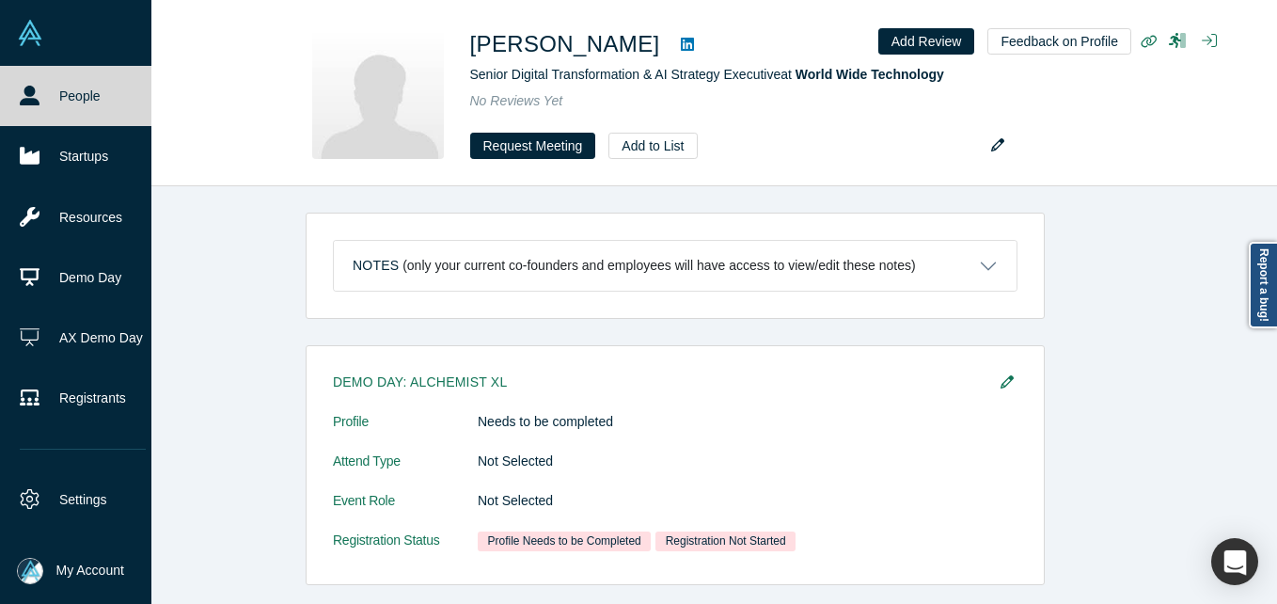
click at [29, 89] on icon at bounding box center [30, 96] width 20 height 20
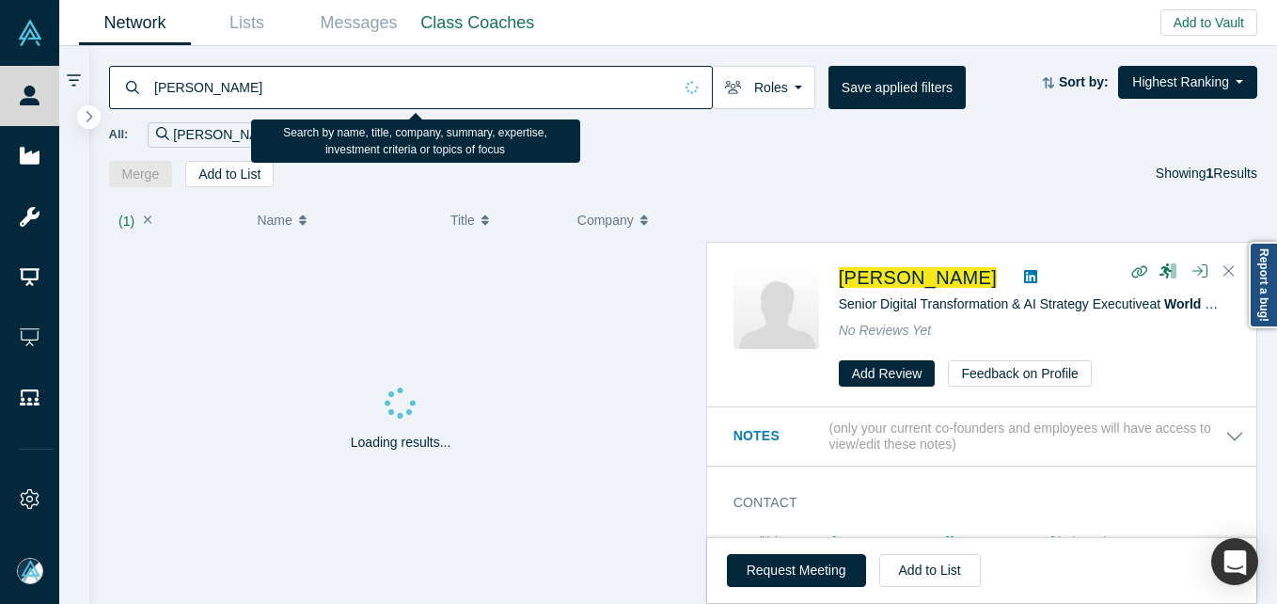
click at [399, 96] on input "[PERSON_NAME]" at bounding box center [412, 87] width 520 height 44
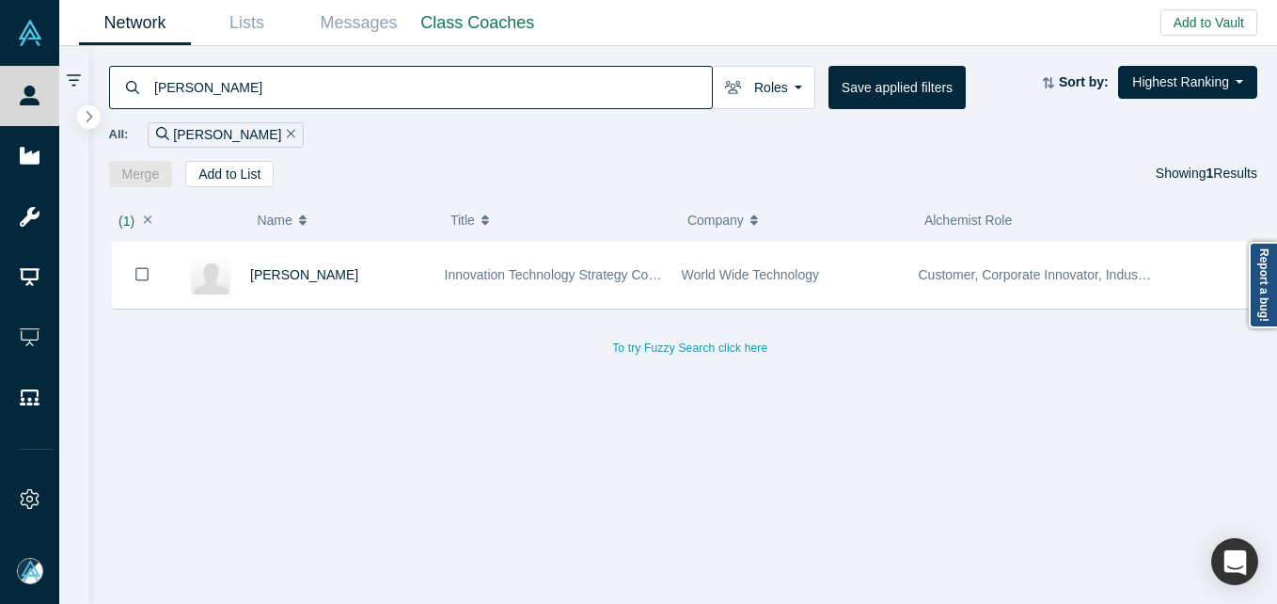
click at [367, 88] on input "[PERSON_NAME]" at bounding box center [432, 87] width 560 height 44
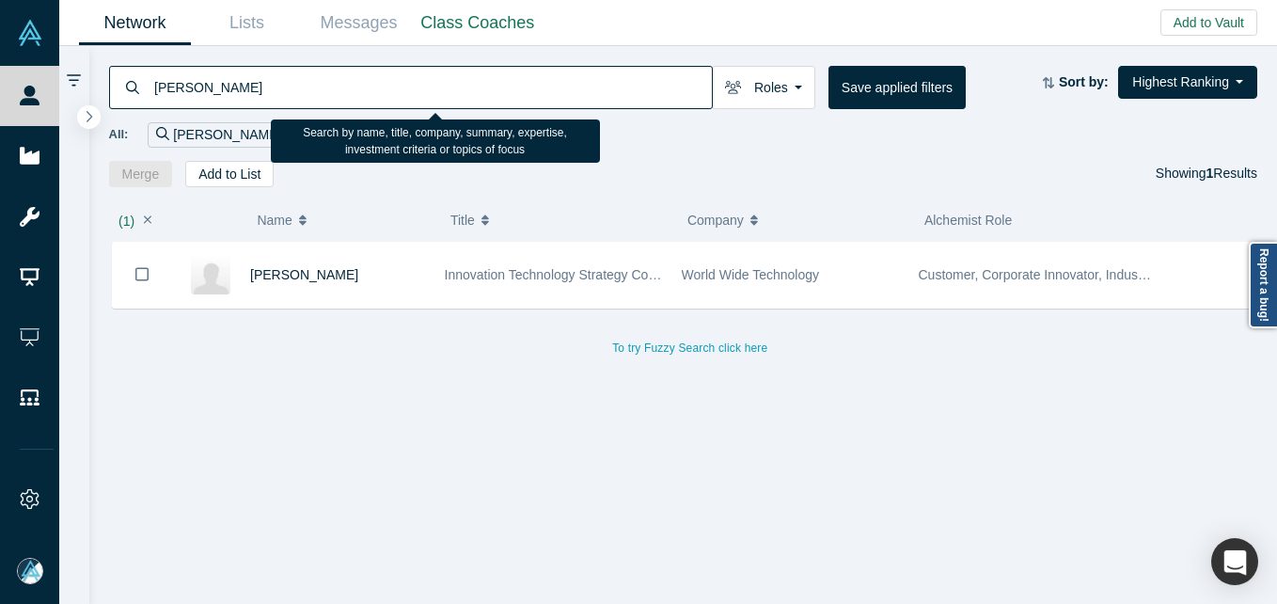
click at [367, 88] on input "[PERSON_NAME]" at bounding box center [432, 87] width 560 height 44
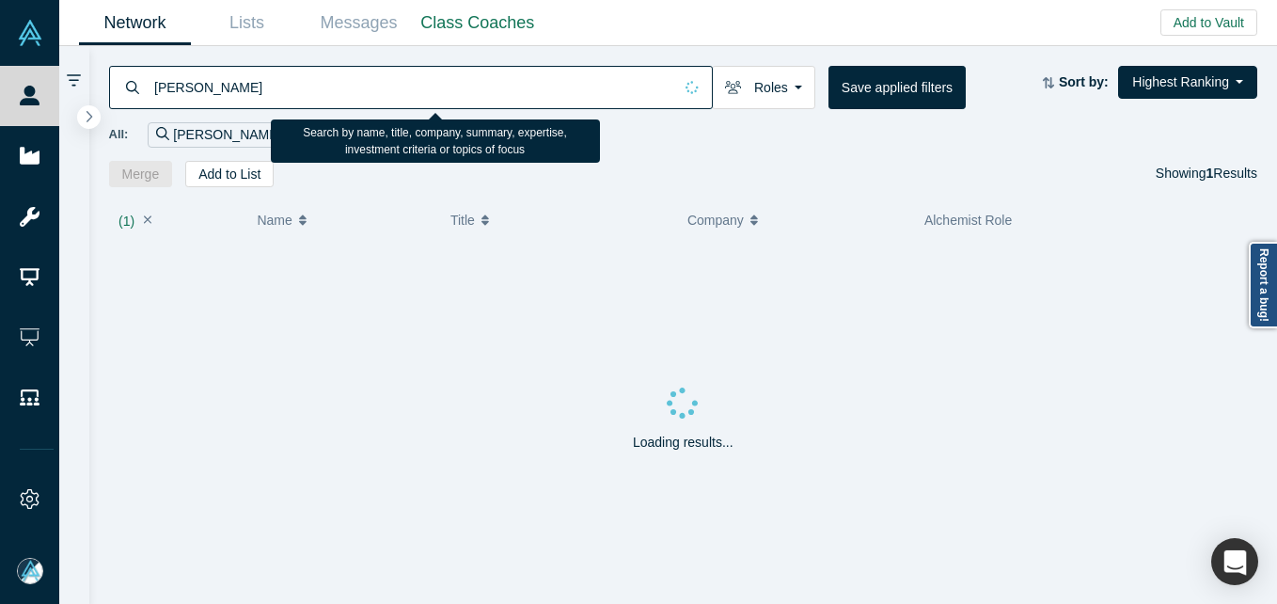
click at [367, 88] on input "[PERSON_NAME]" at bounding box center [412, 87] width 520 height 44
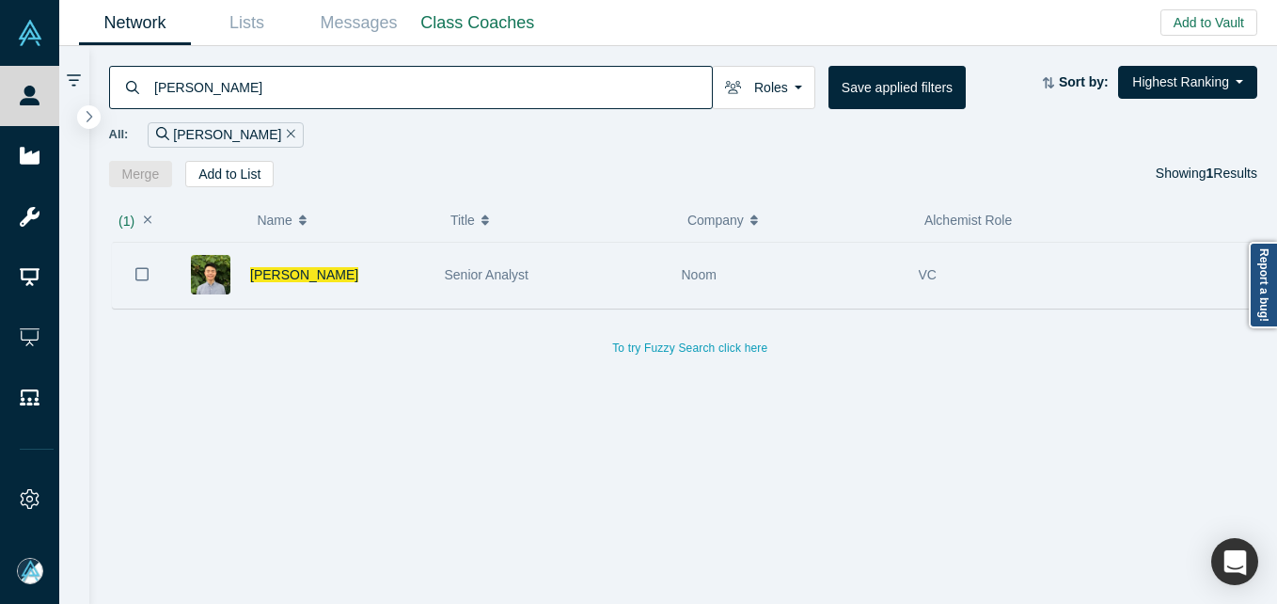
click at [392, 279] on div "[PERSON_NAME]" at bounding box center [337, 275] width 175 height 65
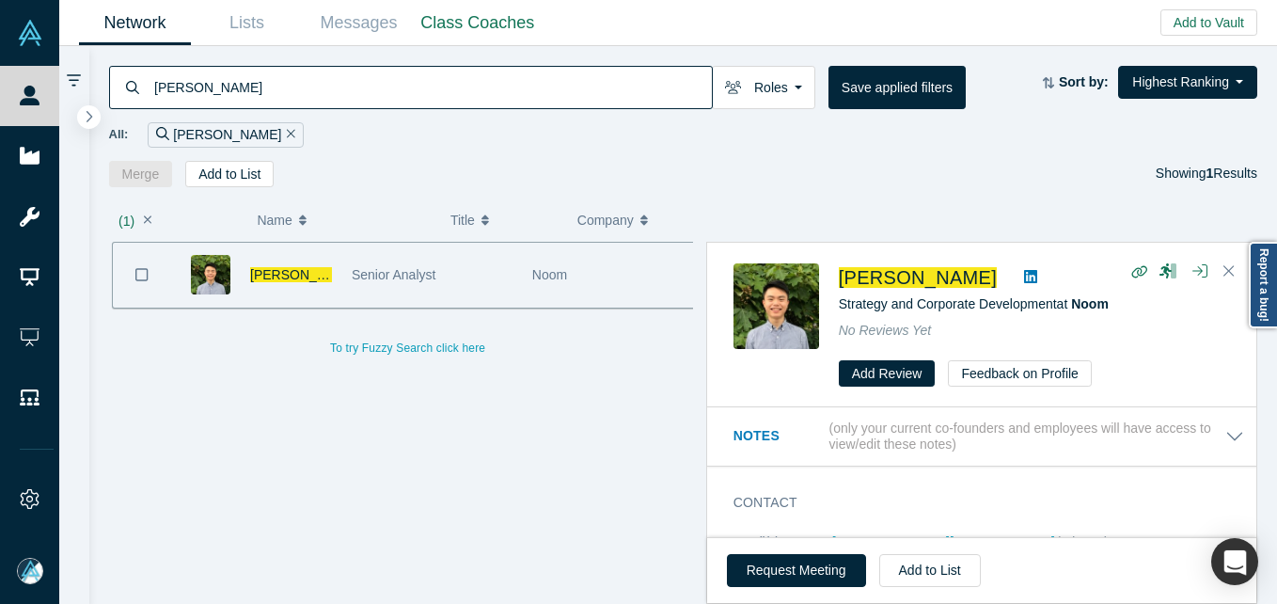
click at [277, 97] on input "[PERSON_NAME]" at bounding box center [432, 87] width 560 height 44
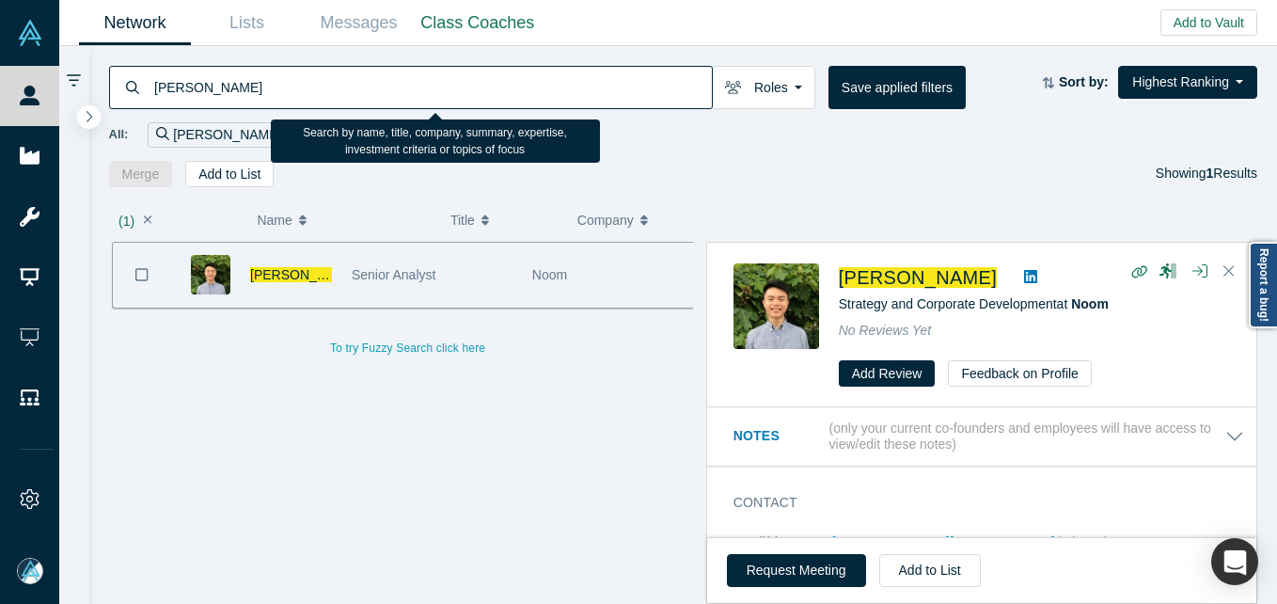
click at [276, 98] on input "[PERSON_NAME]" at bounding box center [432, 87] width 560 height 44
paste input "[PERSON_NAME]"
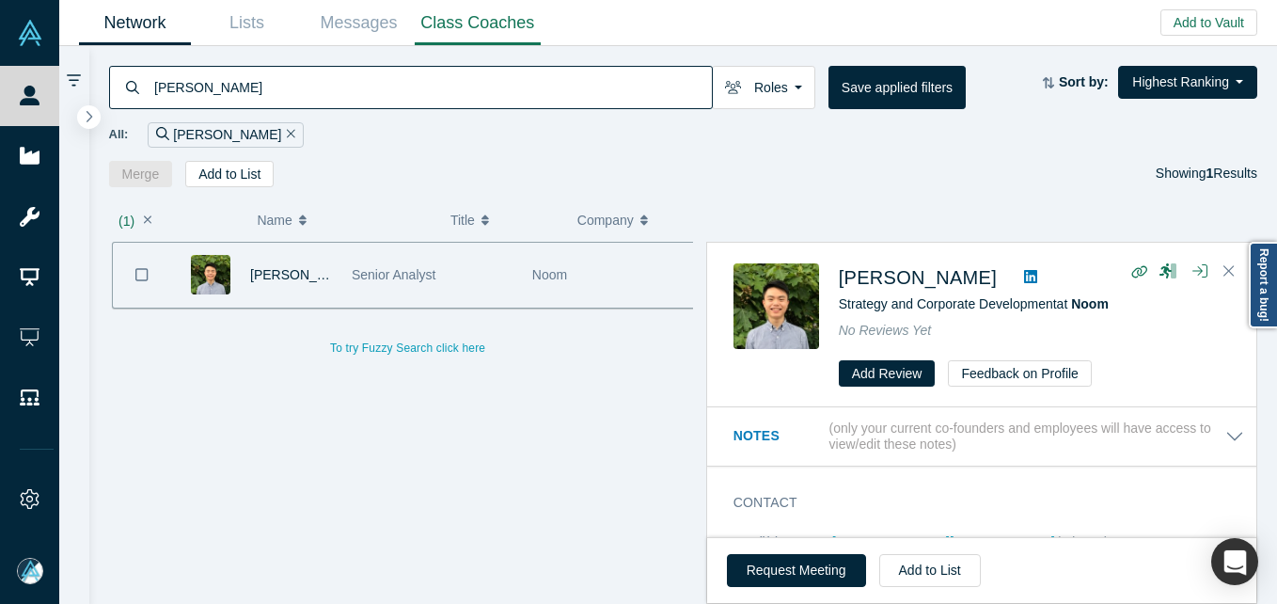
type input "[PERSON_NAME]"
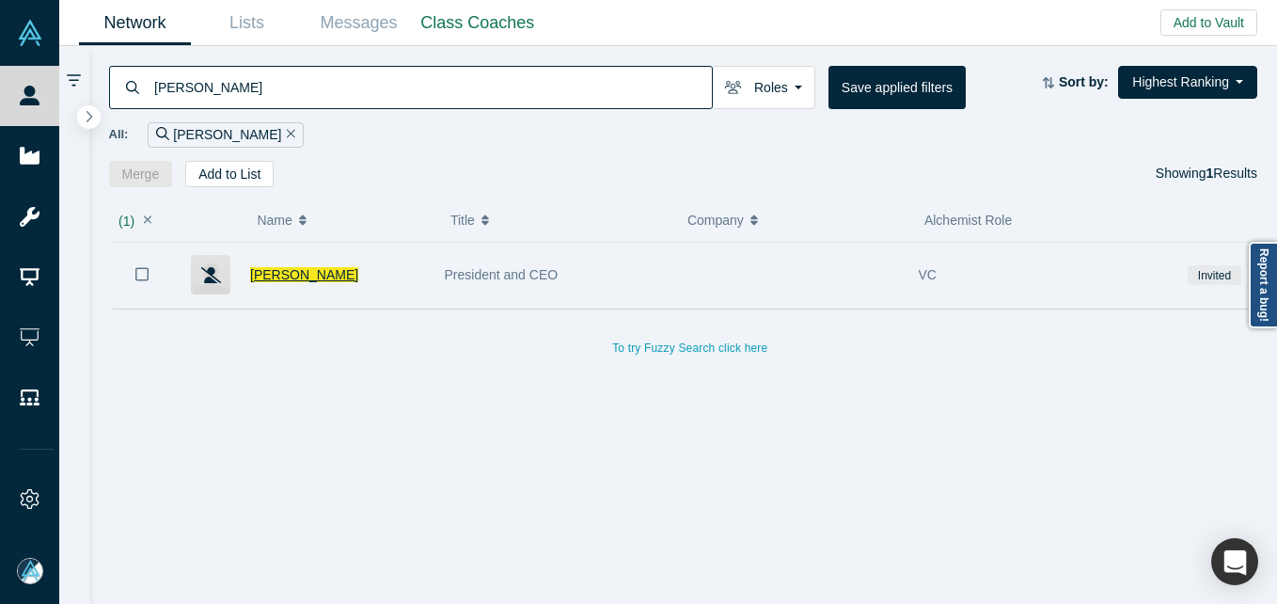
click at [302, 267] on span "[PERSON_NAME]" at bounding box center [304, 274] width 108 height 15
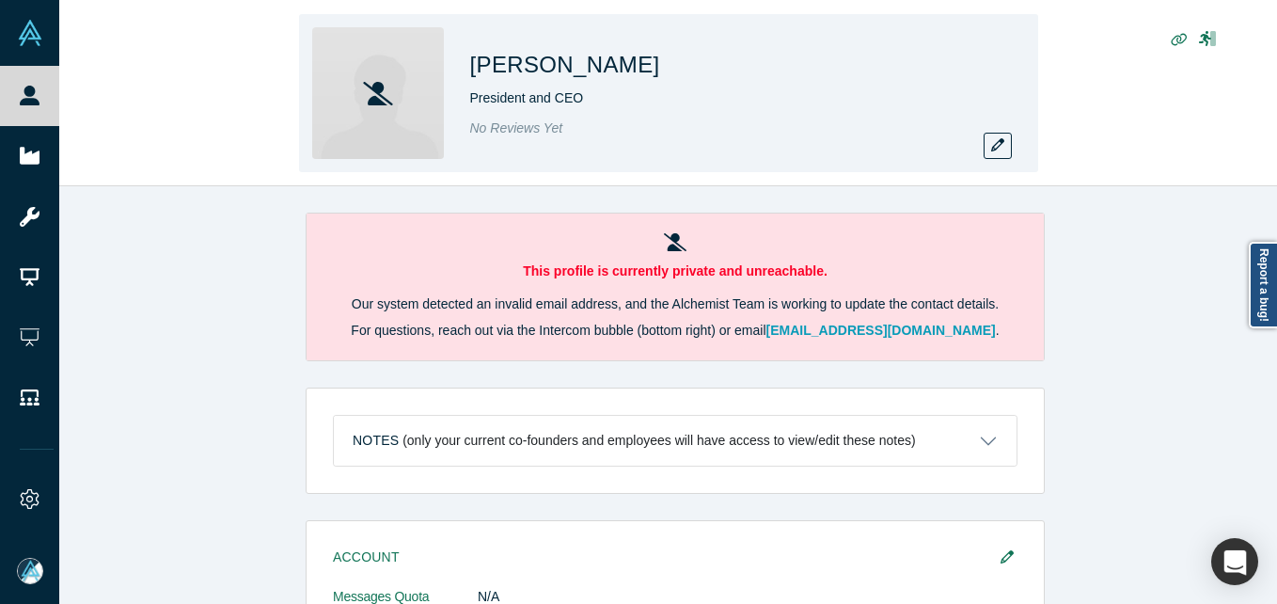
click at [1017, 144] on div "[PERSON_NAME] President and CEO No Reviews Yet" at bounding box center [668, 93] width 739 height 158
click at [1001, 144] on icon "button" at bounding box center [998, 144] width 13 height 13
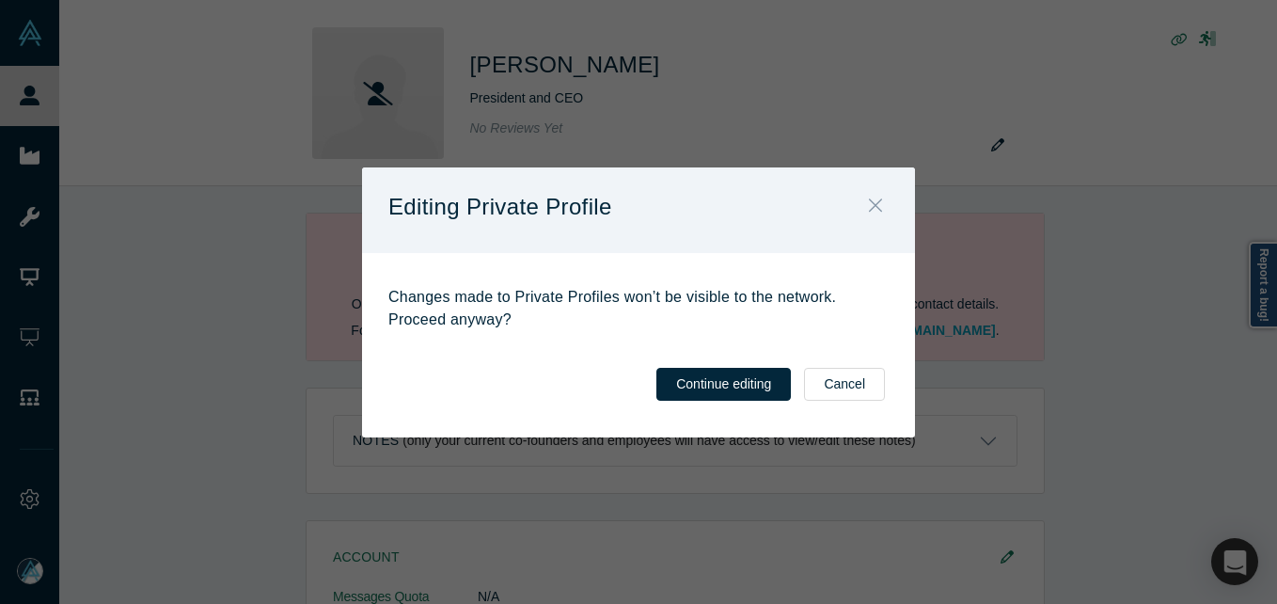
click at [871, 206] on icon "Close" at bounding box center [875, 205] width 13 height 21
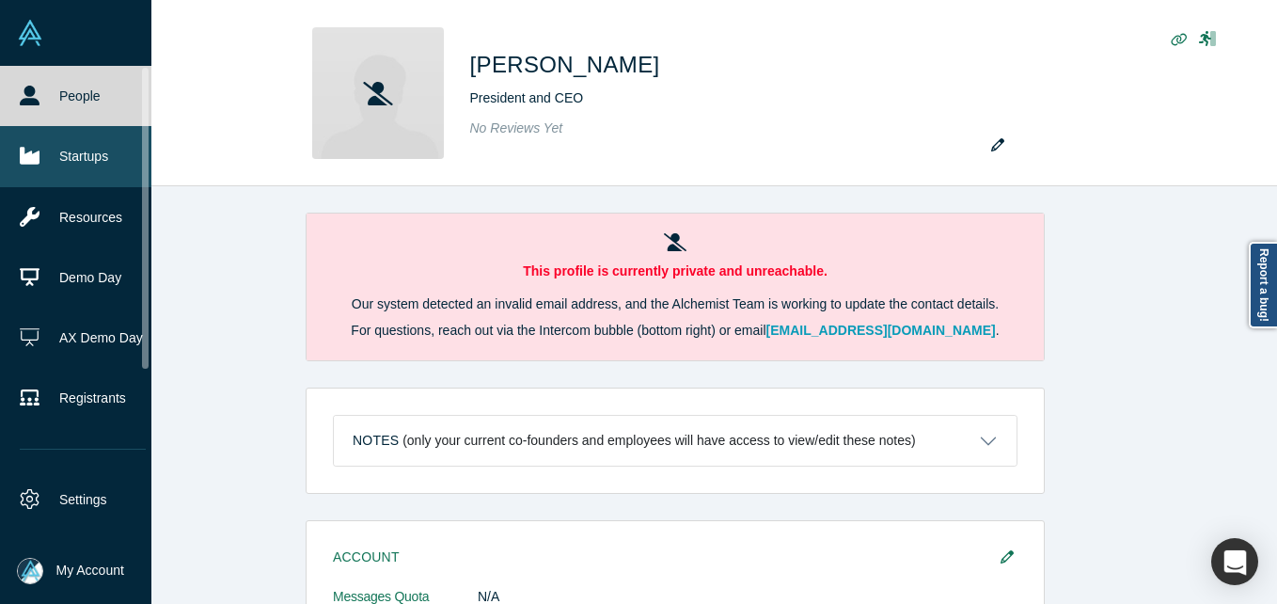
drag, startPoint x: 19, startPoint y: 103, endPoint x: 19, endPoint y: 127, distance: 24.5
click at [22, 103] on link "People" at bounding box center [83, 96] width 166 height 60
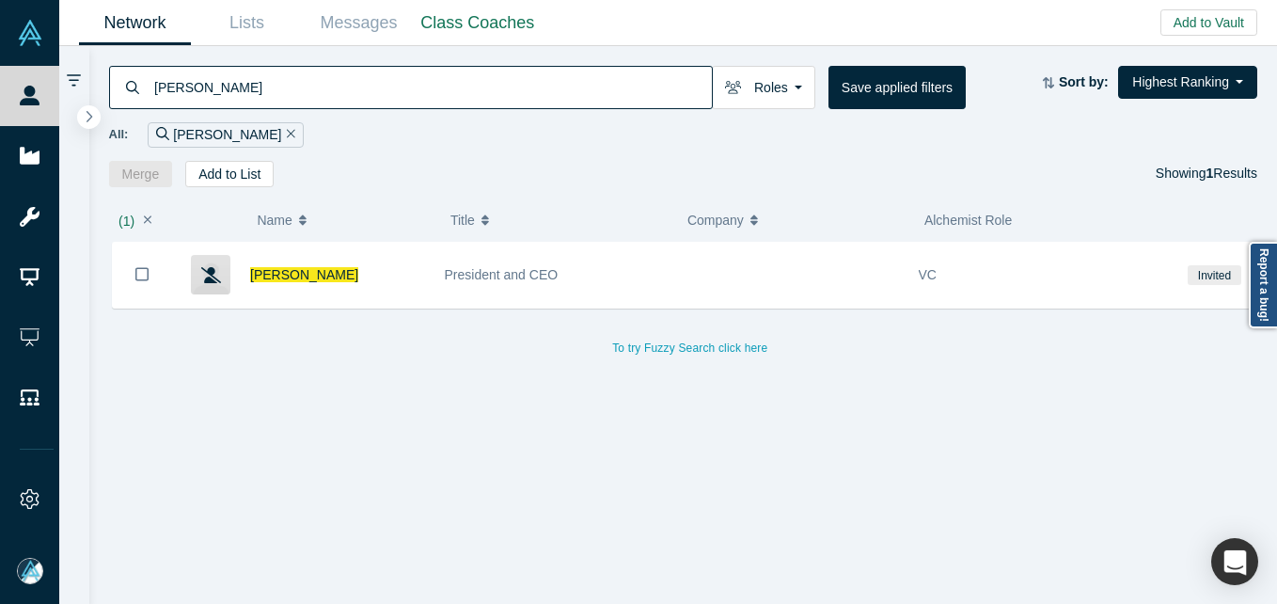
click at [279, 82] on input "[PERSON_NAME]" at bounding box center [432, 87] width 560 height 44
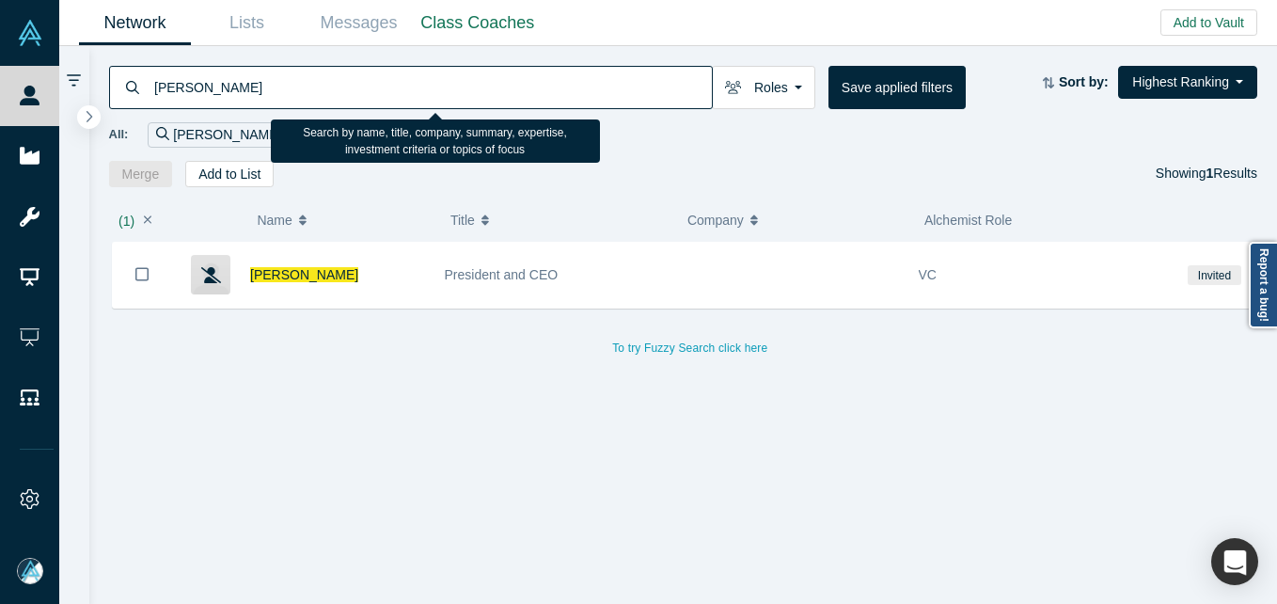
click at [279, 82] on input "[PERSON_NAME]" at bounding box center [432, 87] width 560 height 44
paste input "[PERSON_NAME]"
type input "[PERSON_NAME]"
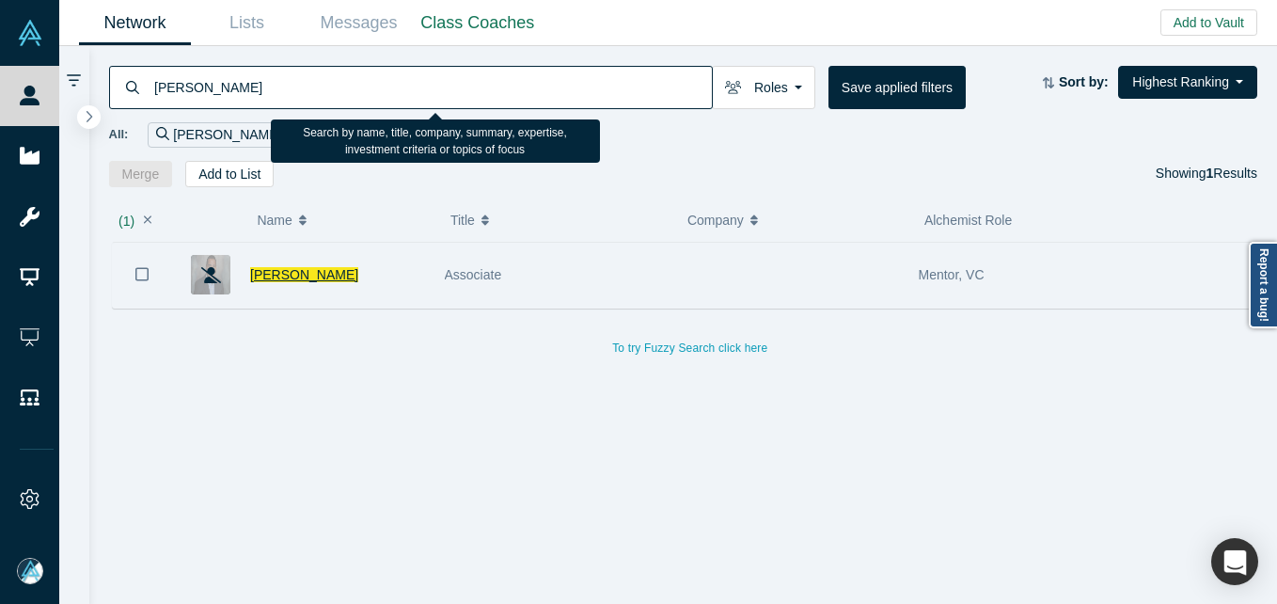
click at [292, 277] on span "[PERSON_NAME]" at bounding box center [304, 274] width 108 height 15
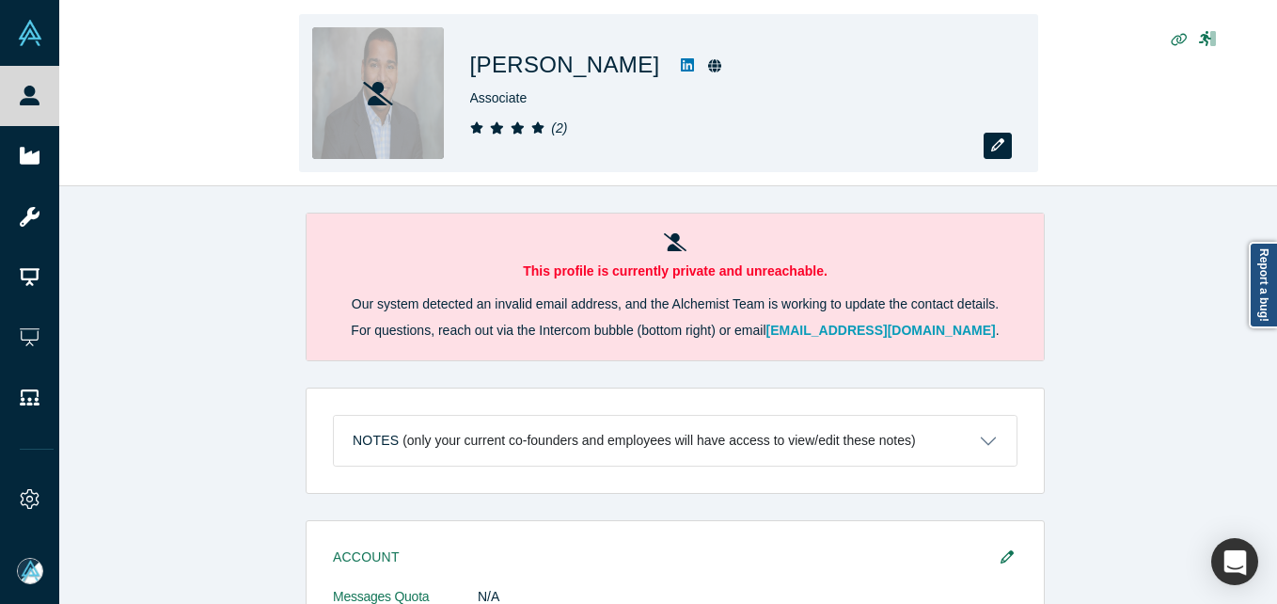
click at [1010, 143] on button "button" at bounding box center [998, 146] width 28 height 26
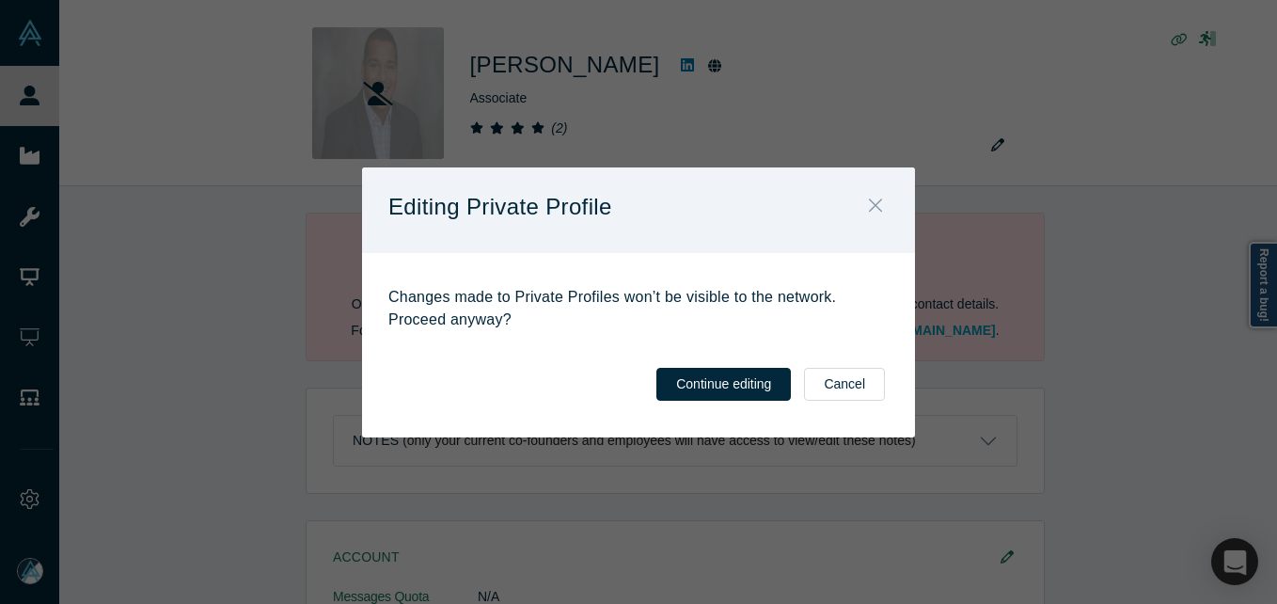
click at [883, 199] on button "Close" at bounding box center [876, 207] width 40 height 40
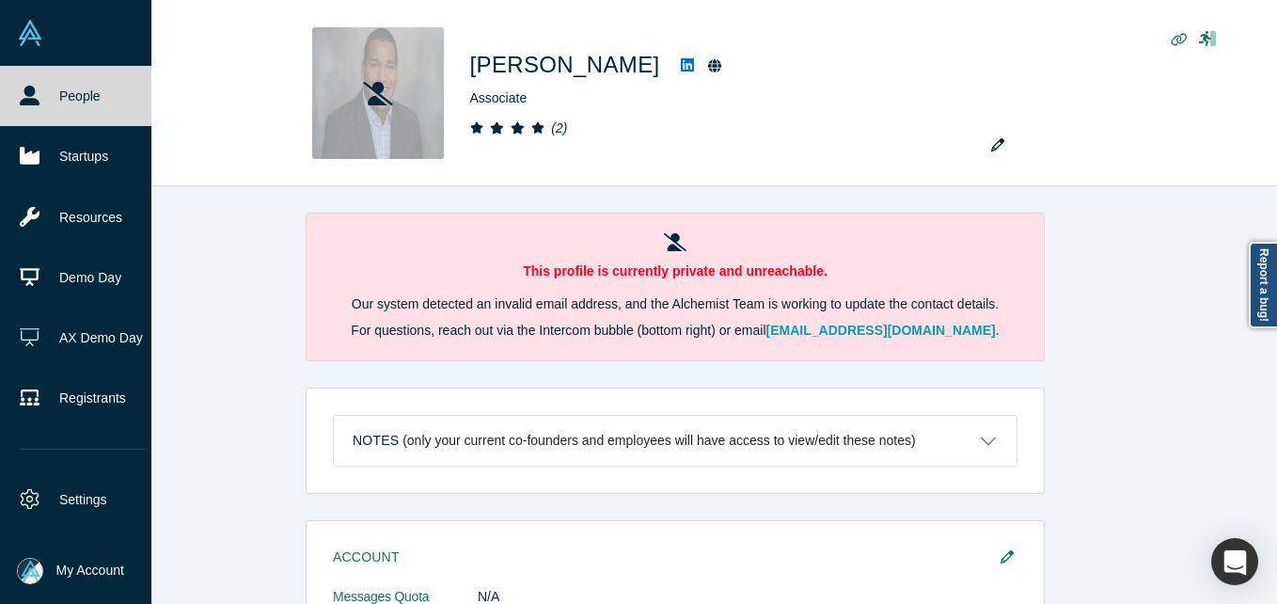
click at [54, 97] on link "People" at bounding box center [83, 96] width 166 height 60
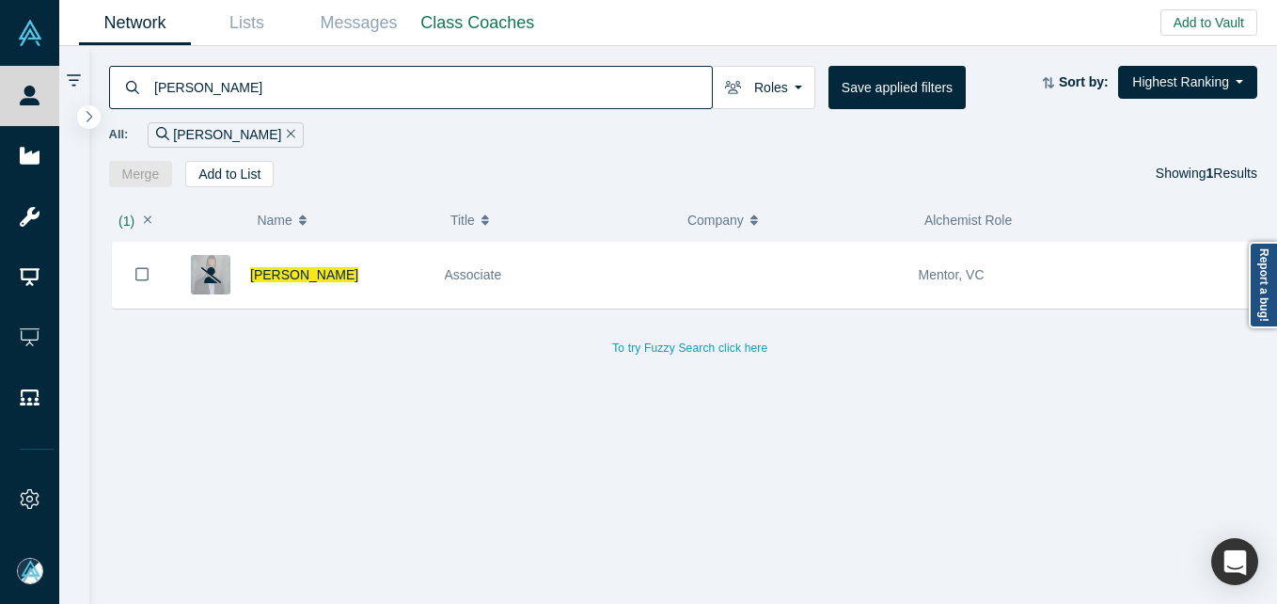
click at [474, 94] on input "[PERSON_NAME]" at bounding box center [432, 87] width 560 height 44
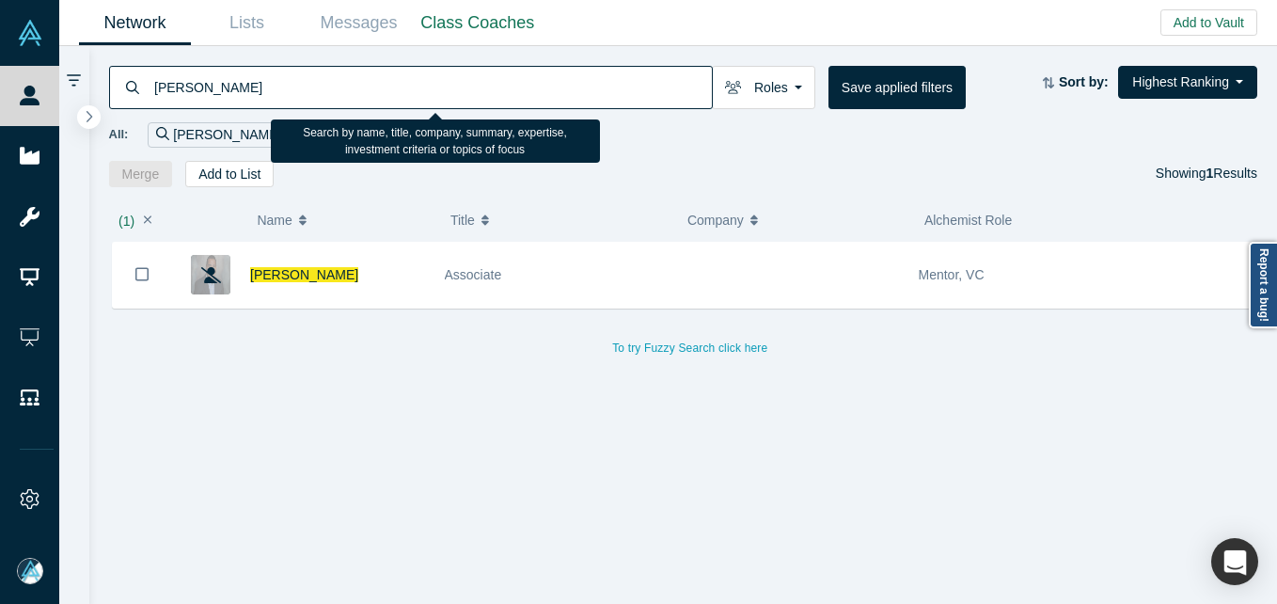
click at [474, 94] on input "[PERSON_NAME]" at bounding box center [432, 87] width 560 height 44
paste input "[PERSON_NAME]"
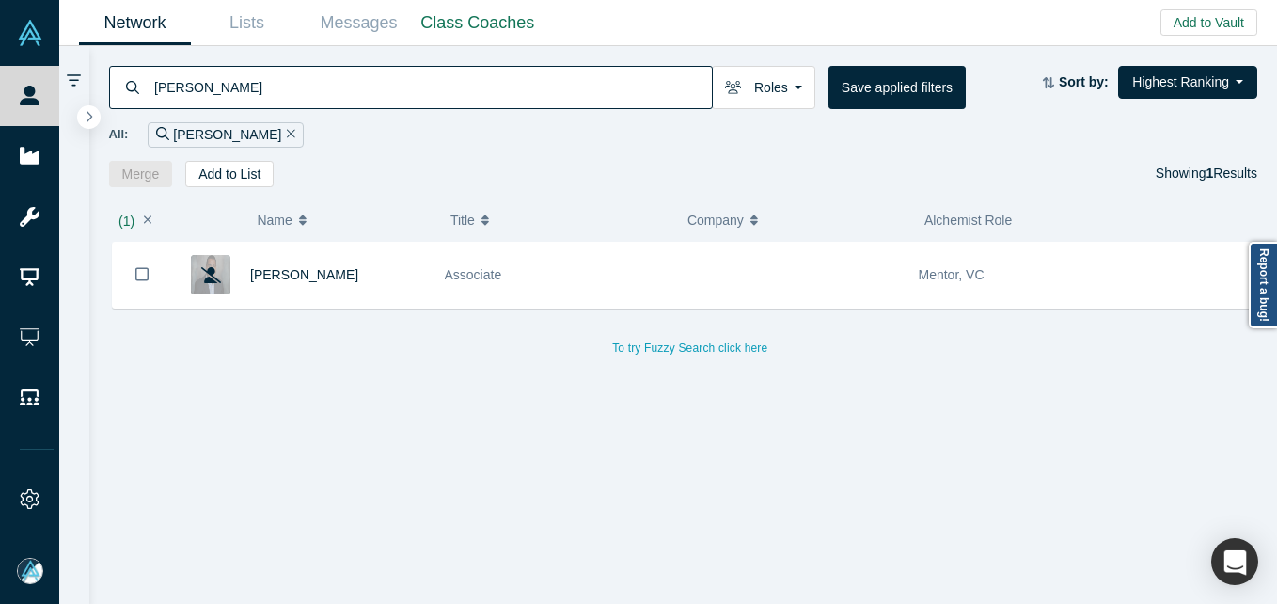
type input "[PERSON_NAME]"
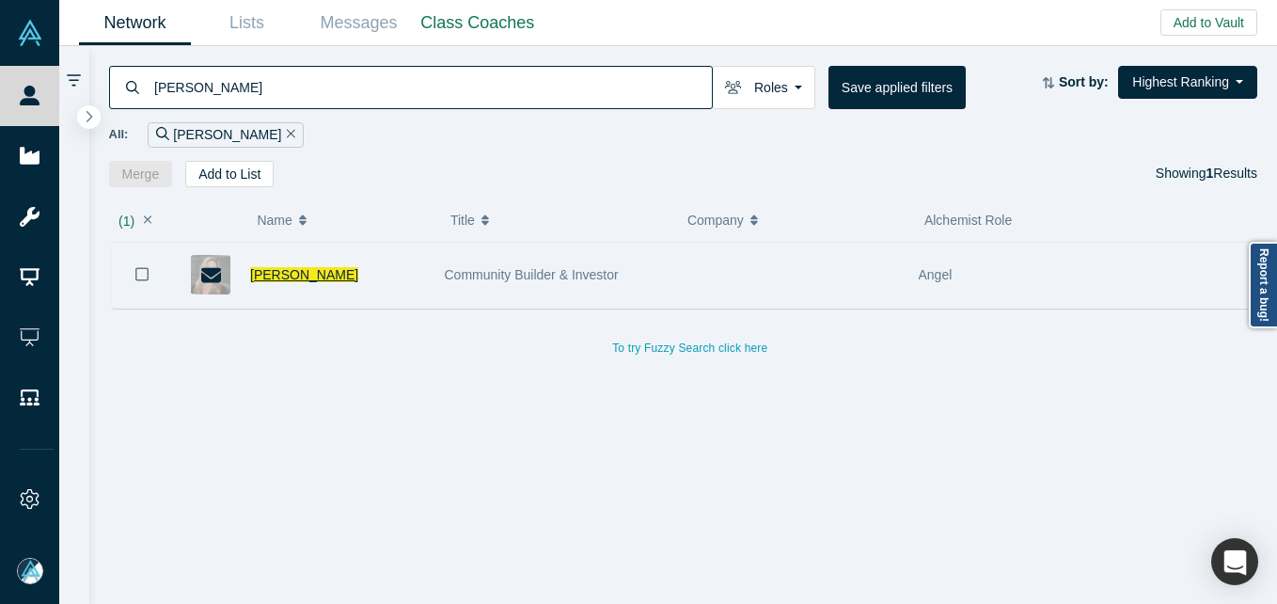
click at [292, 270] on span "[PERSON_NAME]" at bounding box center [304, 274] width 108 height 15
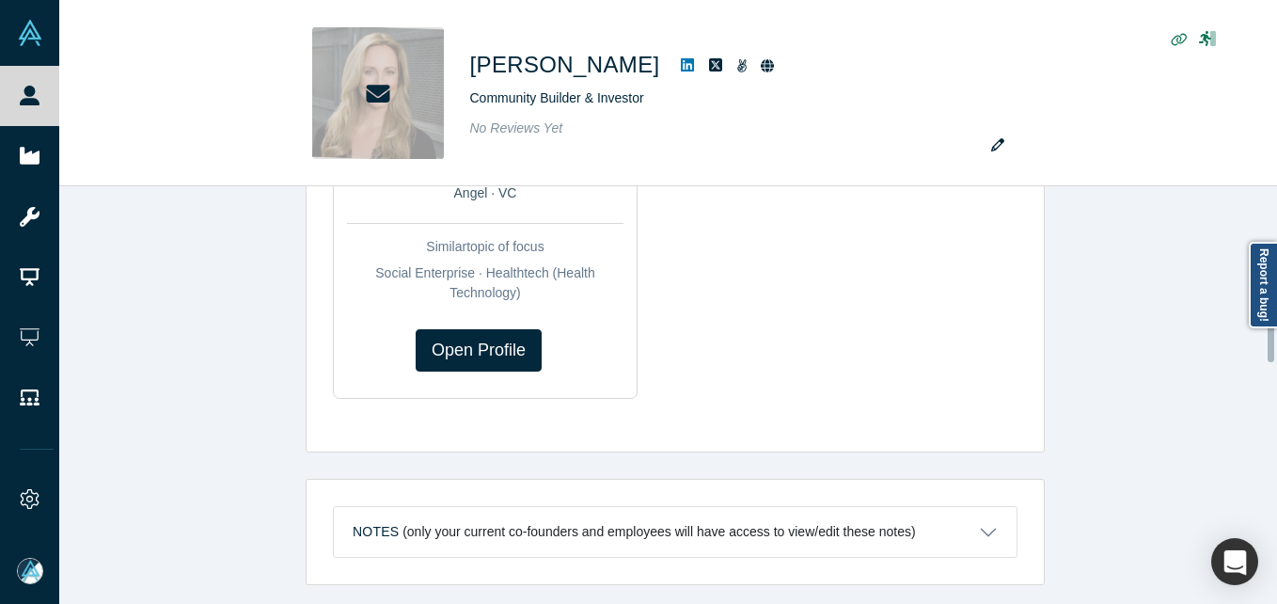
scroll to position [1216, 0]
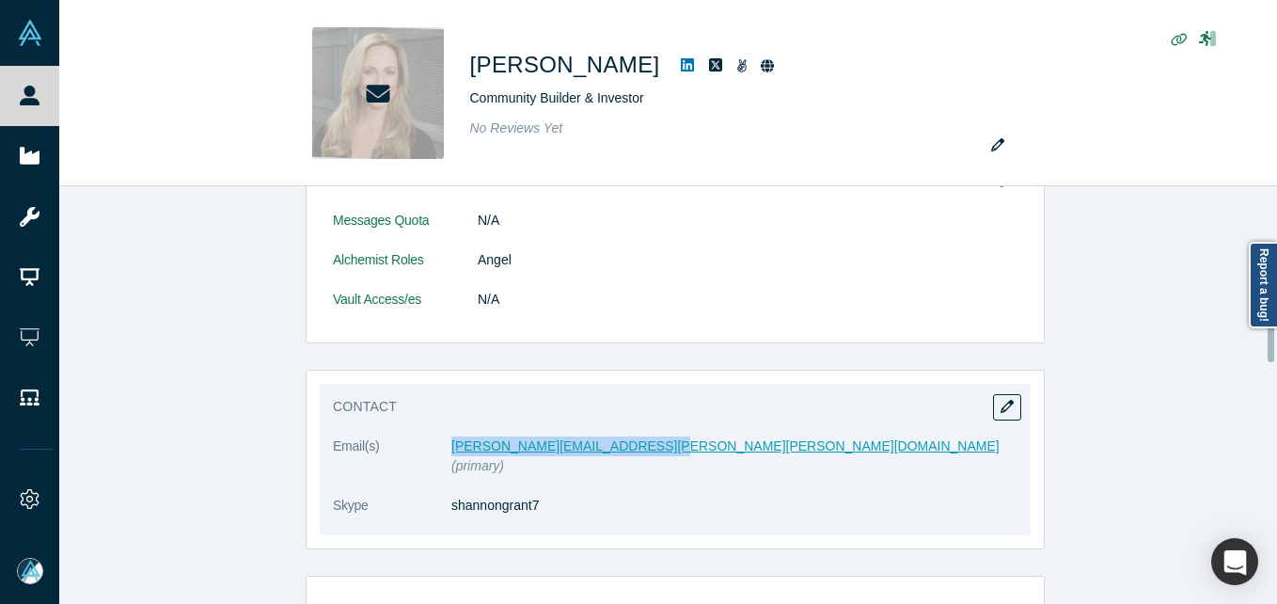
drag, startPoint x: 418, startPoint y: 442, endPoint x: 634, endPoint y: 448, distance: 216.4
click at [634, 448] on dl "Email(s) [PERSON_NAME][EMAIL_ADDRESS][PERSON_NAME][PERSON_NAME][DOMAIN_NAME] (p…" at bounding box center [675, 485] width 685 height 99
copy dl "[PERSON_NAME][EMAIL_ADDRESS][PERSON_NAME][PERSON_NAME][DOMAIN_NAME]"
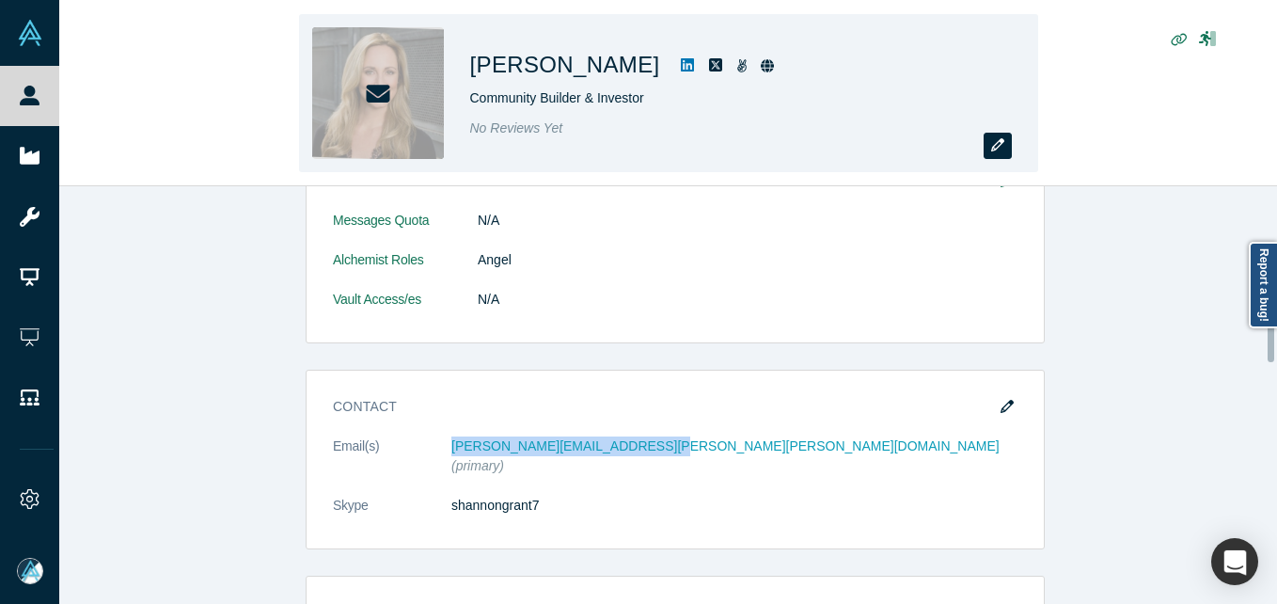
click at [998, 150] on icon "button" at bounding box center [998, 144] width 13 height 13
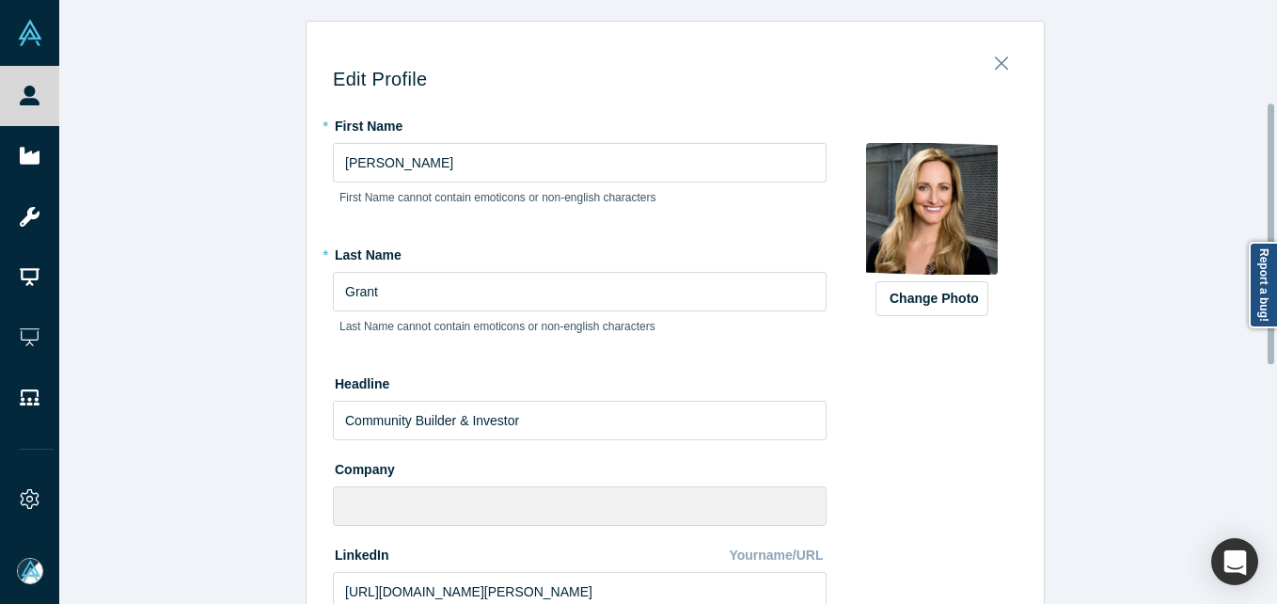
scroll to position [0, 0]
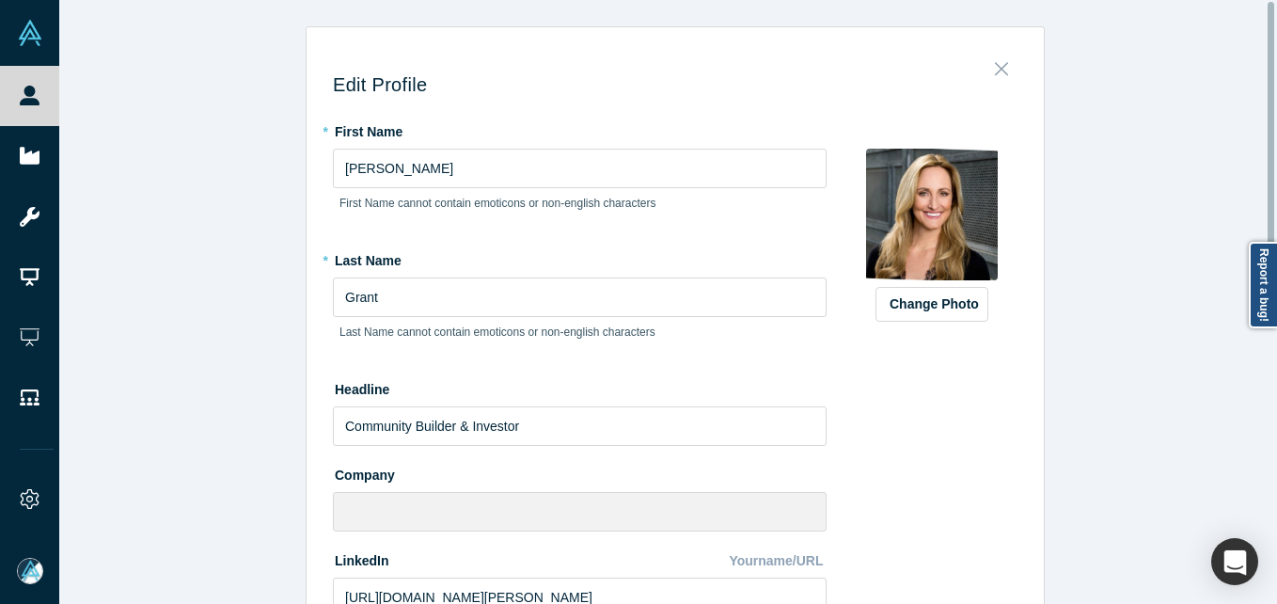
click at [995, 79] on icon "Close" at bounding box center [1001, 68] width 13 height 21
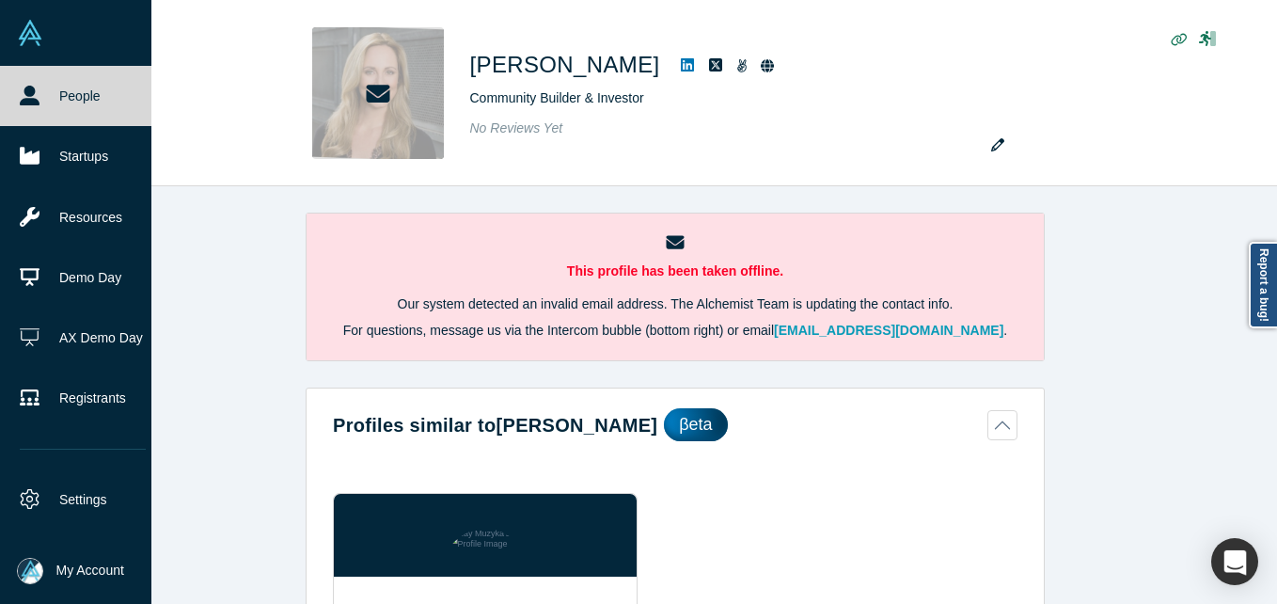
click at [30, 575] on img at bounding box center [30, 571] width 26 height 26
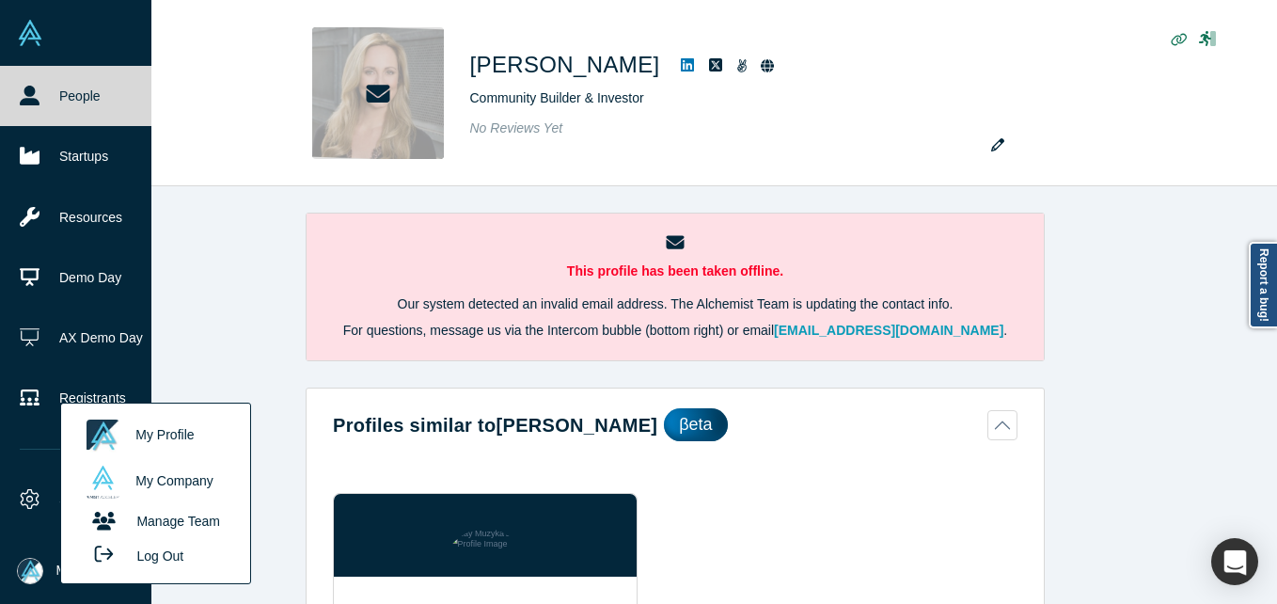
click at [152, 555] on button "Log Out" at bounding box center [133, 555] width 113 height 35
